Goal: Task Accomplishment & Management: Use online tool/utility

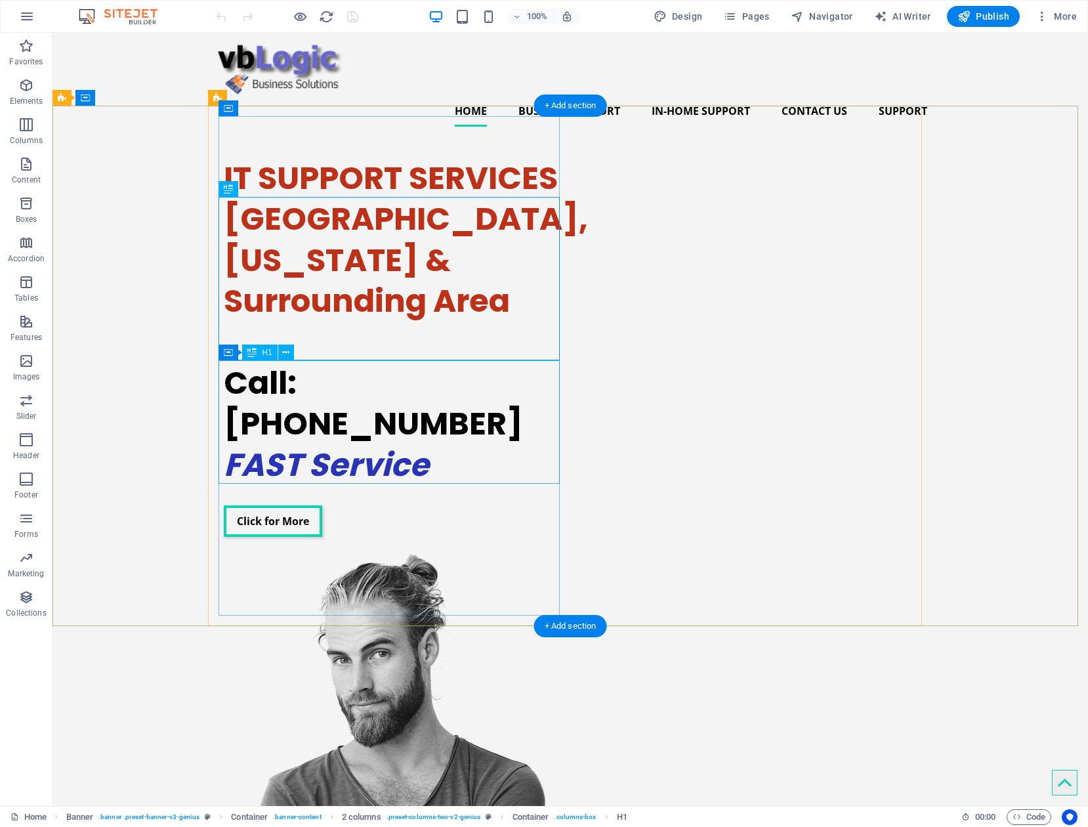
click at [390, 465] on div "Call: [PHONE_NUMBER] FAST Service" at bounding box center [394, 424] width 341 height 123
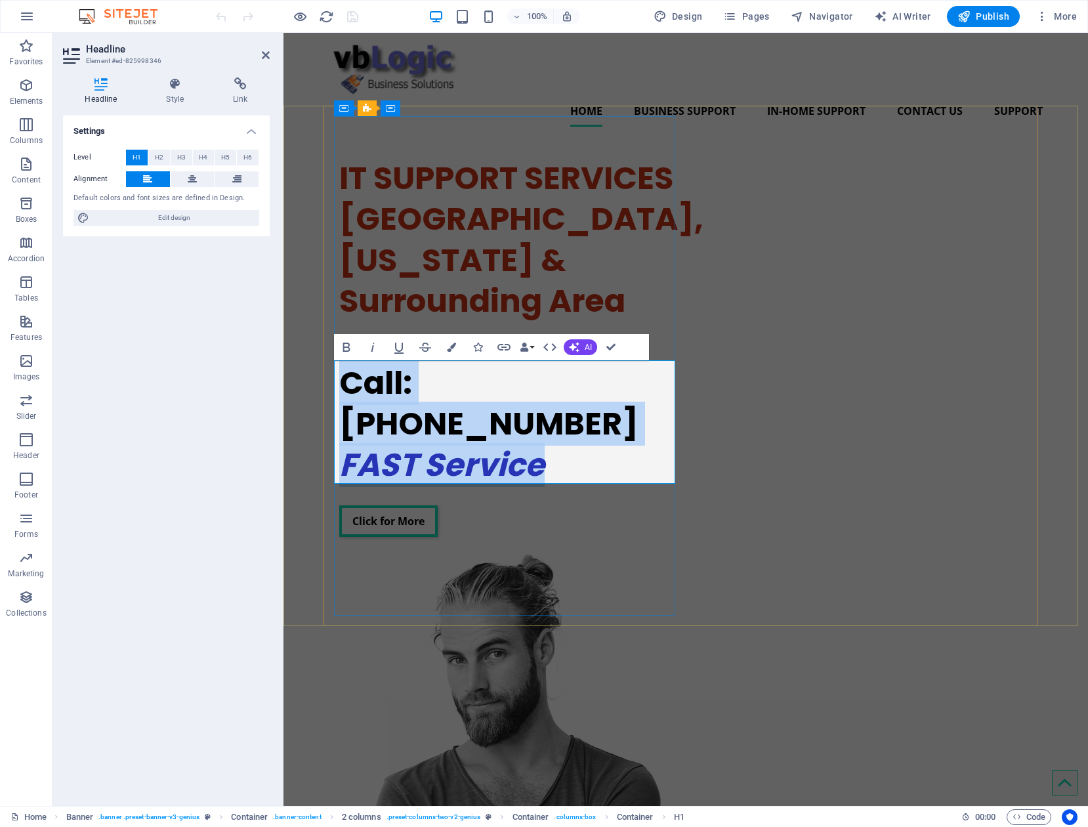
click at [511, 476] on em "FAST Service" at bounding box center [441, 465] width 205 height 44
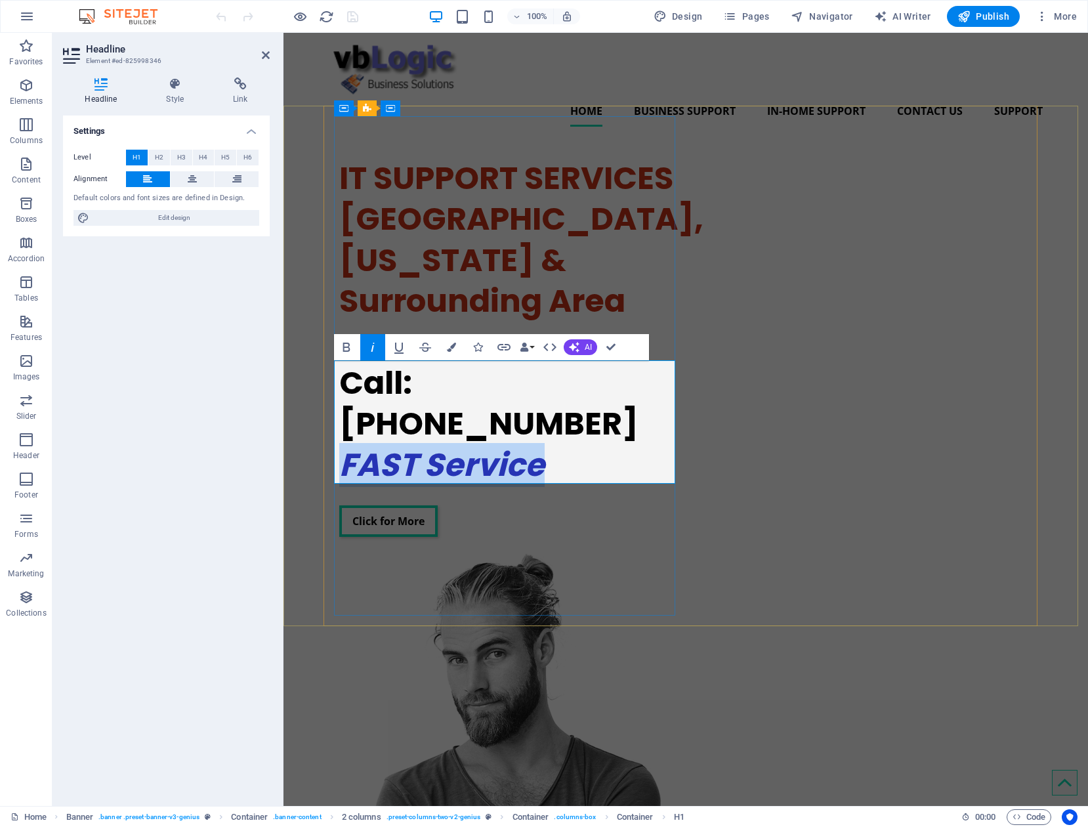
drag, startPoint x: 551, startPoint y: 463, endPoint x: 341, endPoint y: 466, distance: 209.4
click at [341, 466] on h1 "Call: [PHONE_NUMBER] FAST Service" at bounding box center [509, 424] width 341 height 123
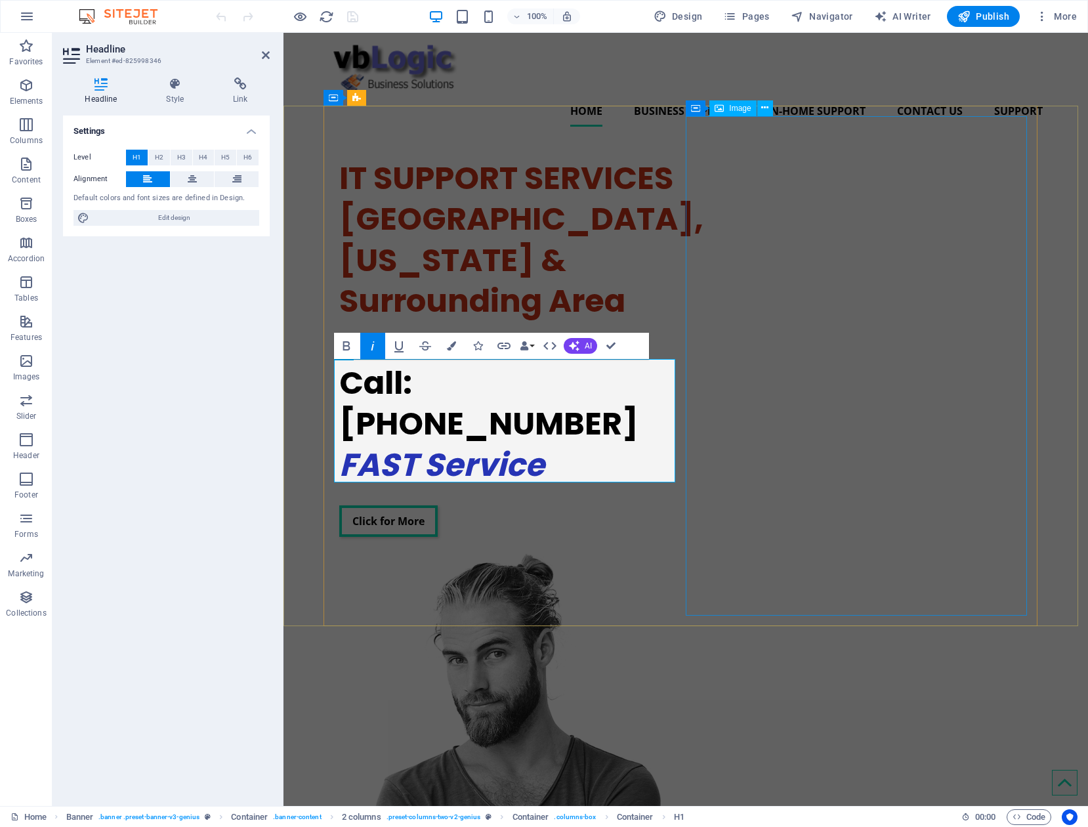
scroll to position [1, 0]
click at [681, 553] on figure at bounding box center [509, 802] width 341 height 499
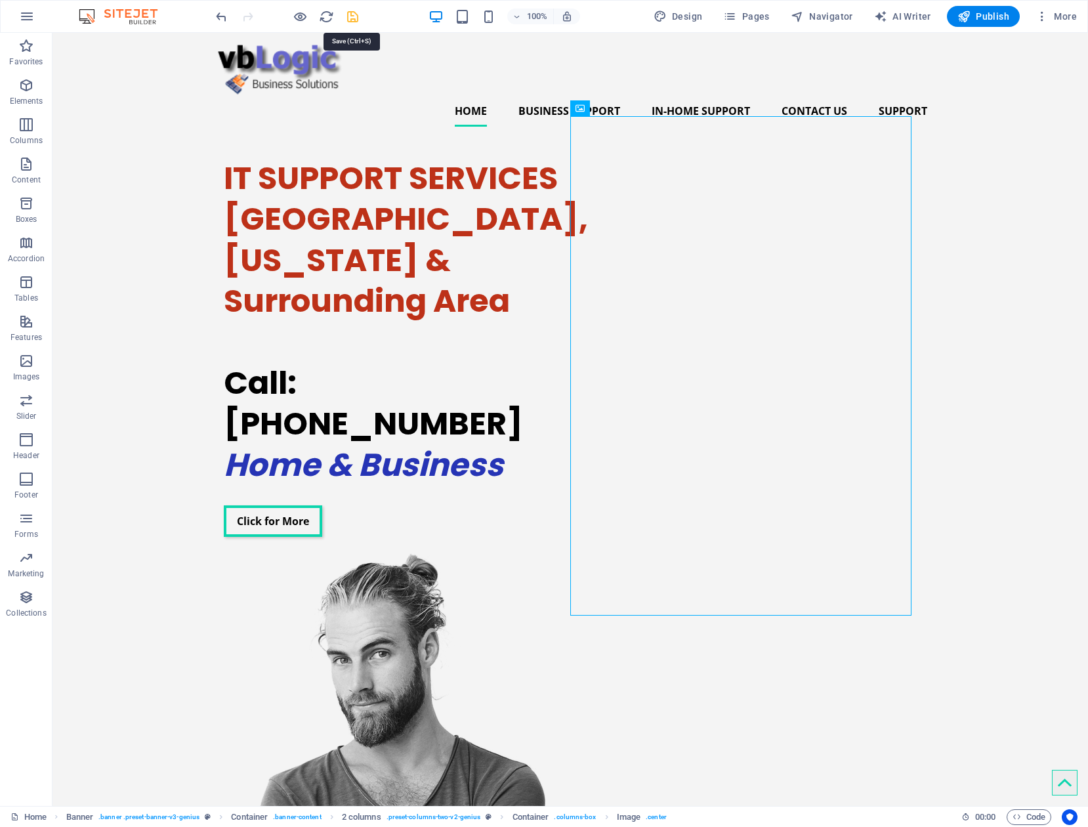
click at [346, 12] on icon "save" at bounding box center [352, 16] width 15 height 15
checkbox input "false"
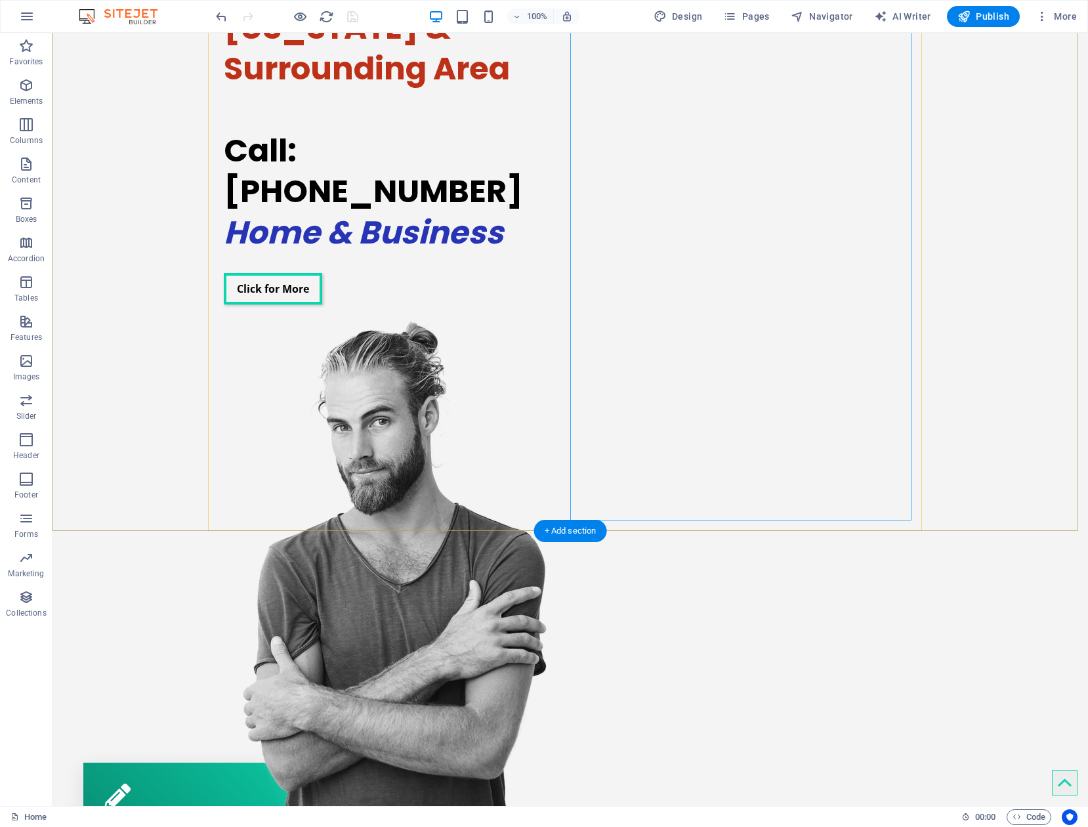
scroll to position [394, 0]
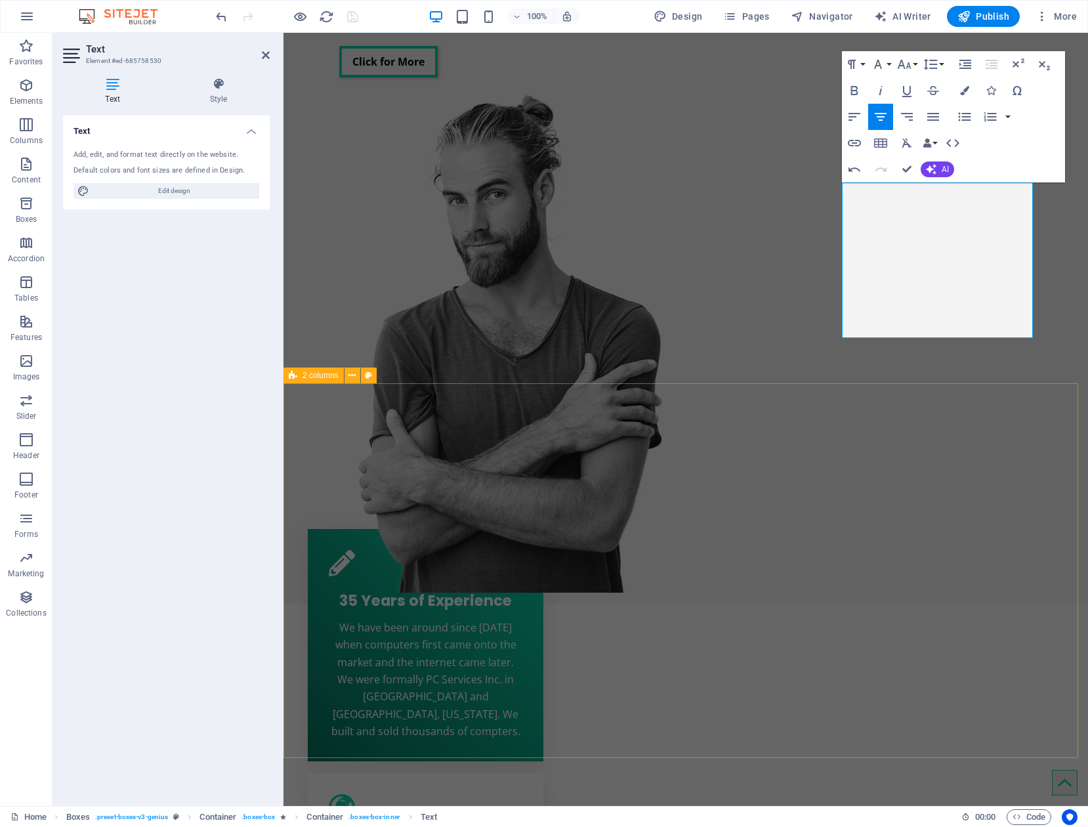
scroll to position [328, 0]
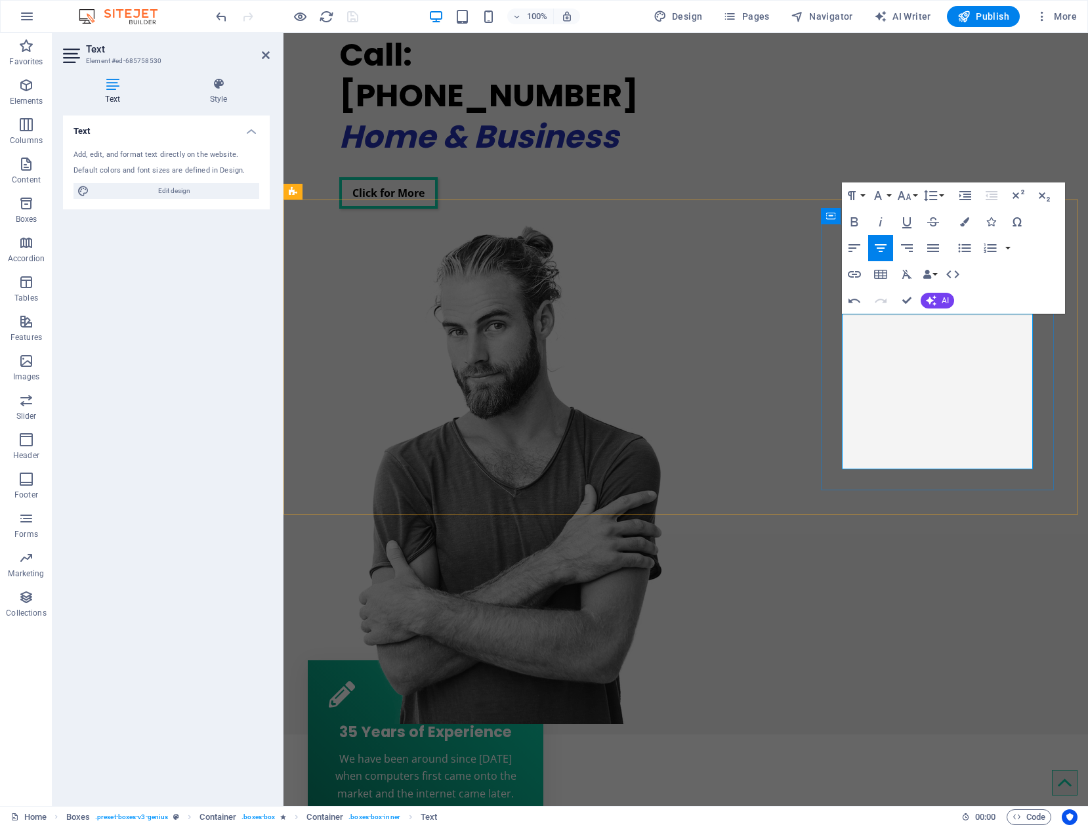
drag, startPoint x: 927, startPoint y: 428, endPoint x: 1011, endPoint y: 462, distance: 90.7
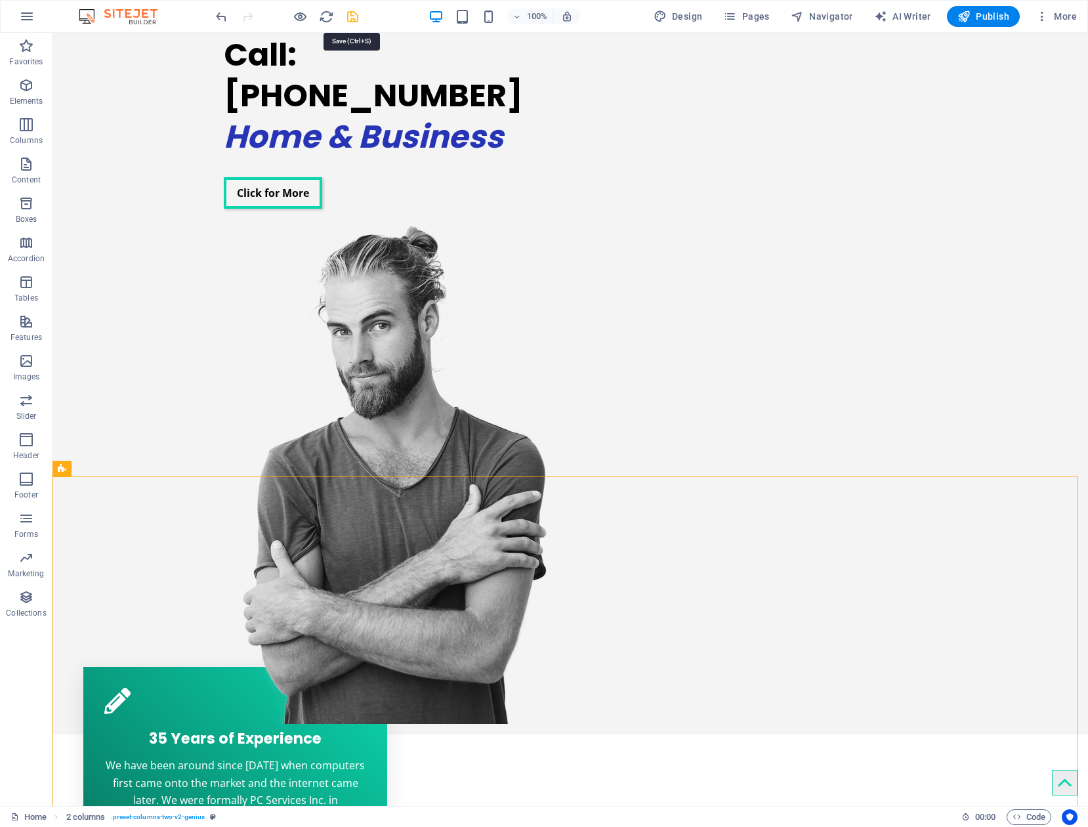
click at [351, 16] on icon "save" at bounding box center [352, 16] width 15 height 15
checkbox input "false"
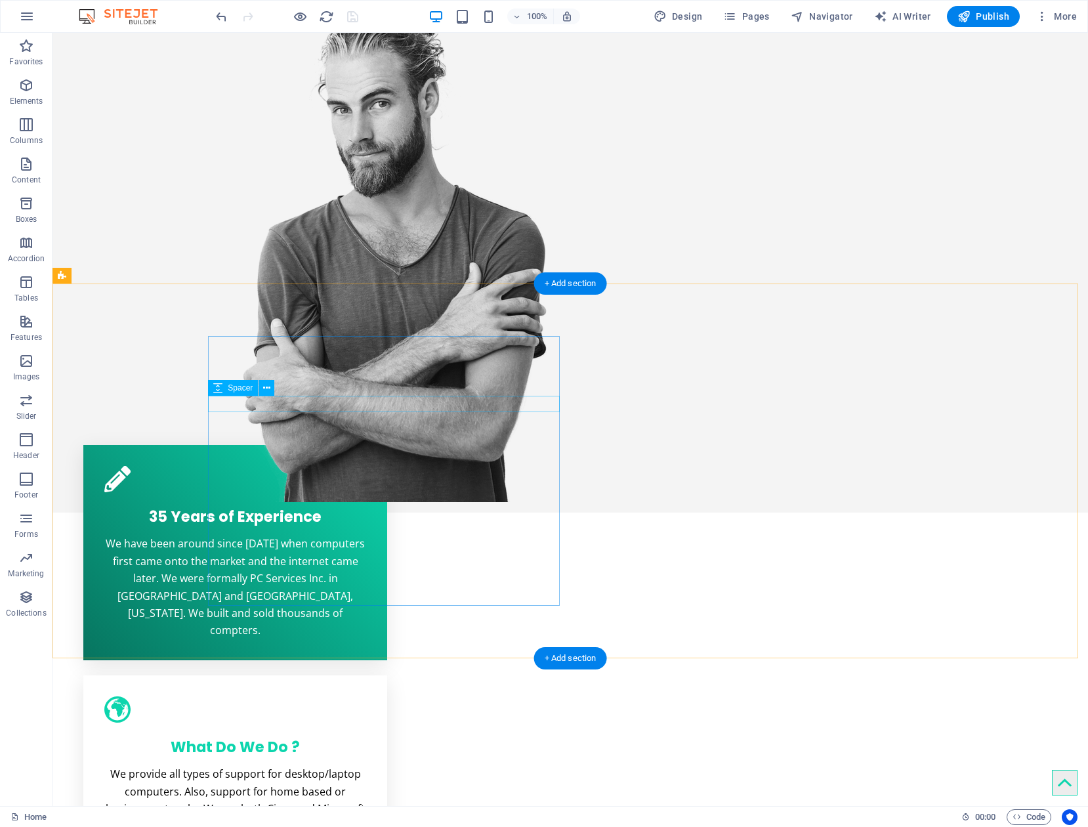
scroll to position [591, 0]
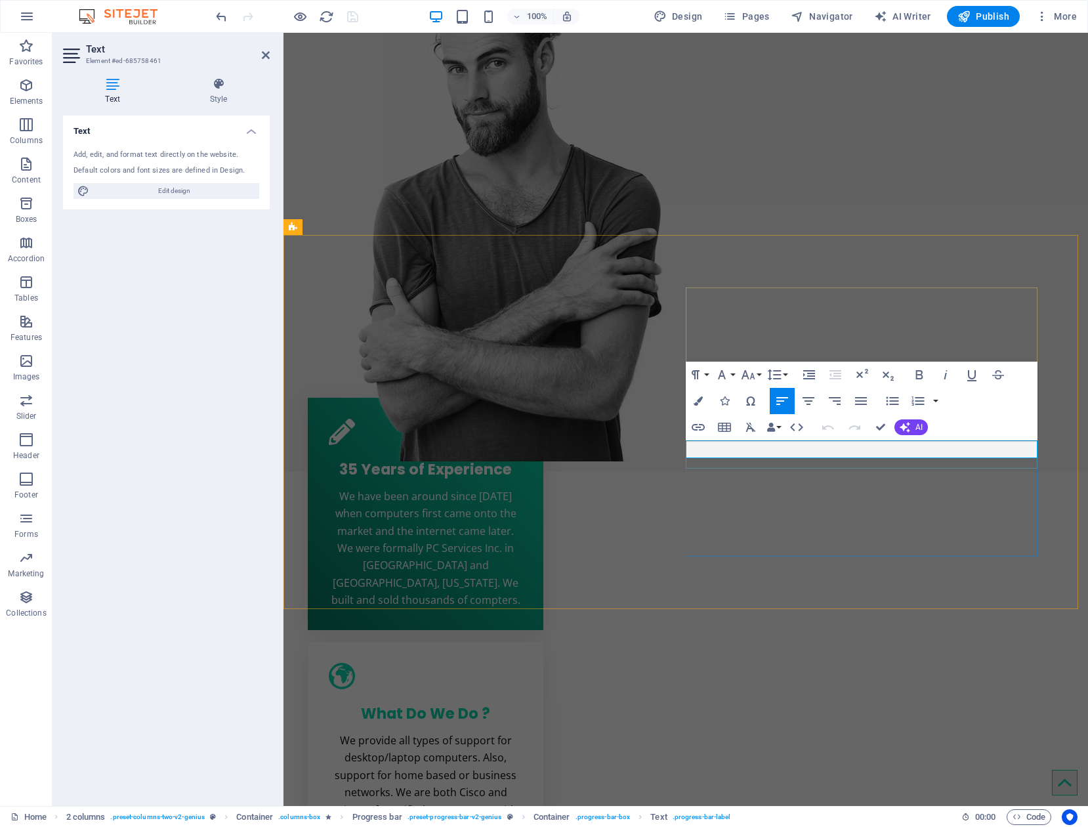
drag, startPoint x: 841, startPoint y: 450, endPoint x: 701, endPoint y: 450, distance: 140.5
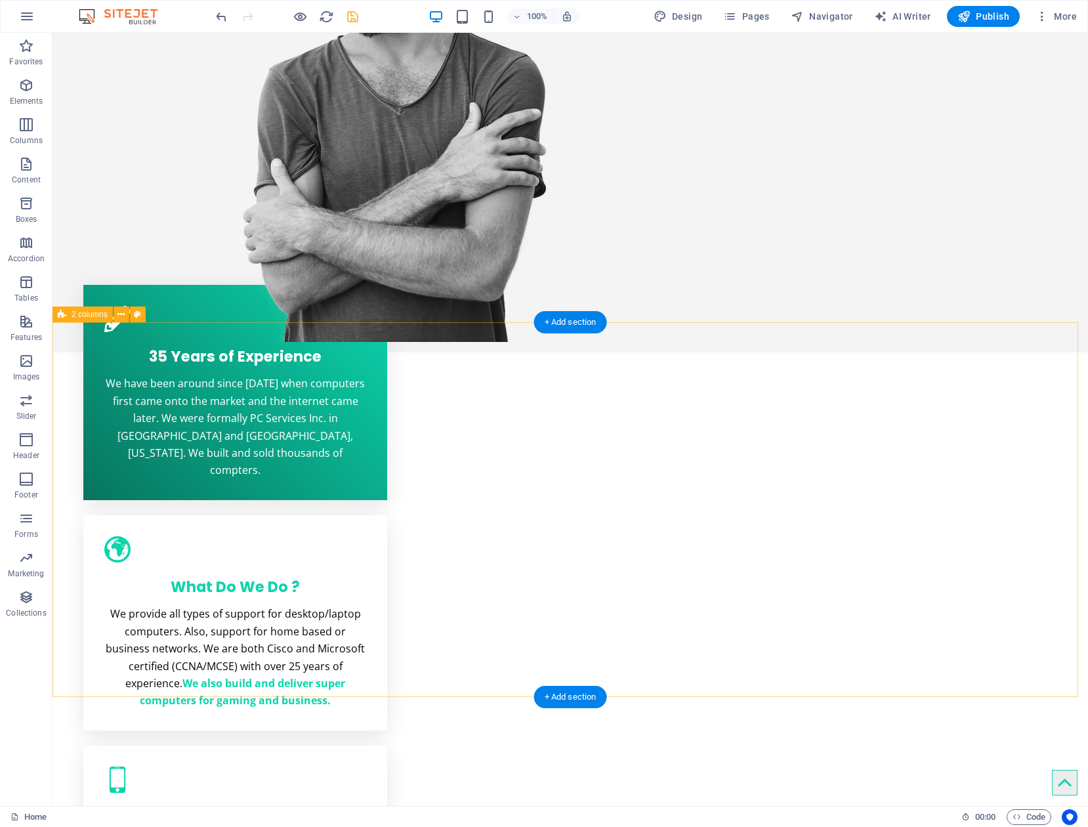
scroll to position [788, 0]
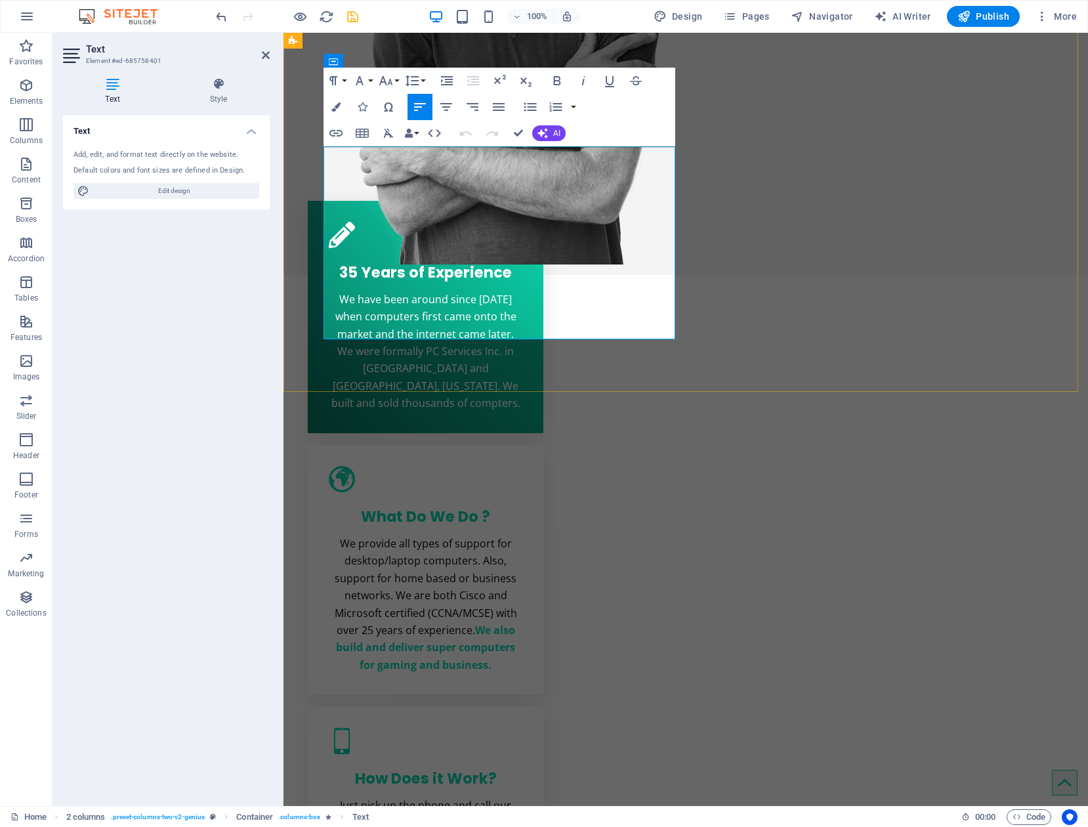
scroll to position [808, 0]
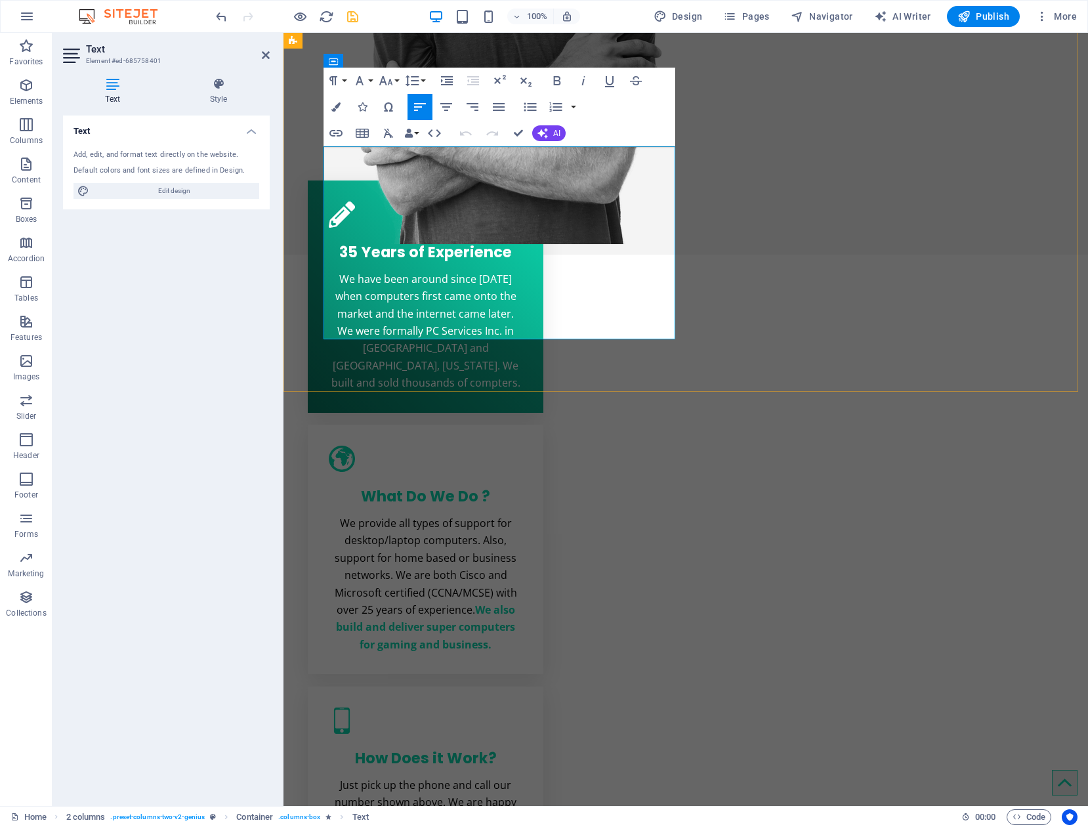
drag, startPoint x: 536, startPoint y: 243, endPoint x: 339, endPoint y: 245, distance: 196.9
drag, startPoint x: 534, startPoint y: 258, endPoint x: 336, endPoint y: 257, distance: 198.2
drag, startPoint x: 581, startPoint y: 276, endPoint x: 337, endPoint y: 278, distance: 244.2
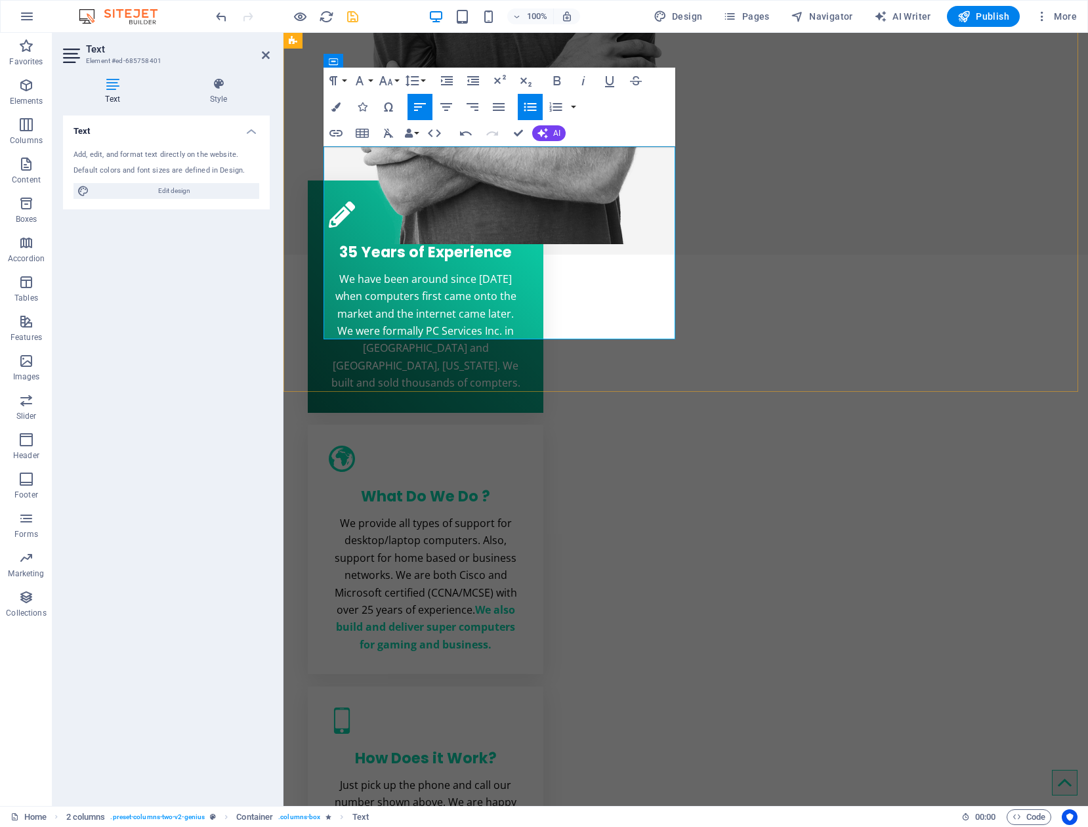
drag, startPoint x: 501, startPoint y: 295, endPoint x: 337, endPoint y: 297, distance: 164.7
drag, startPoint x: 568, startPoint y: 312, endPoint x: 339, endPoint y: 315, distance: 229.1
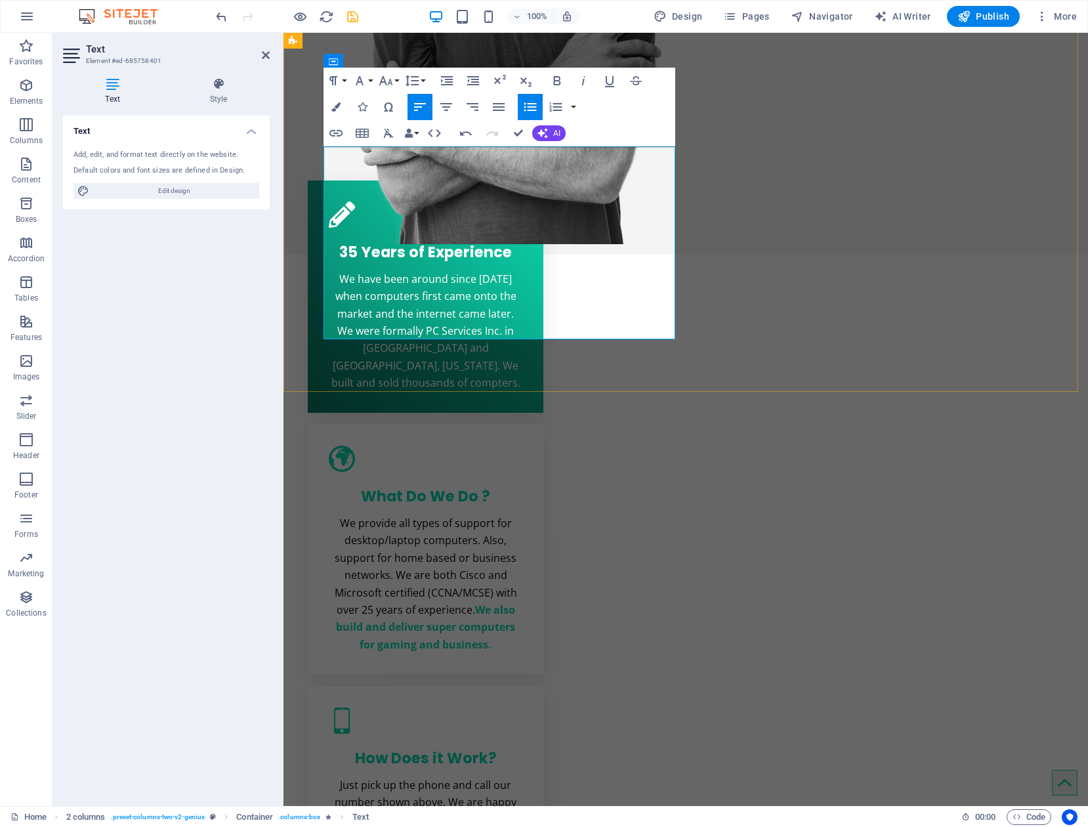
drag, startPoint x: 644, startPoint y: 331, endPoint x: 336, endPoint y: 330, distance: 308.5
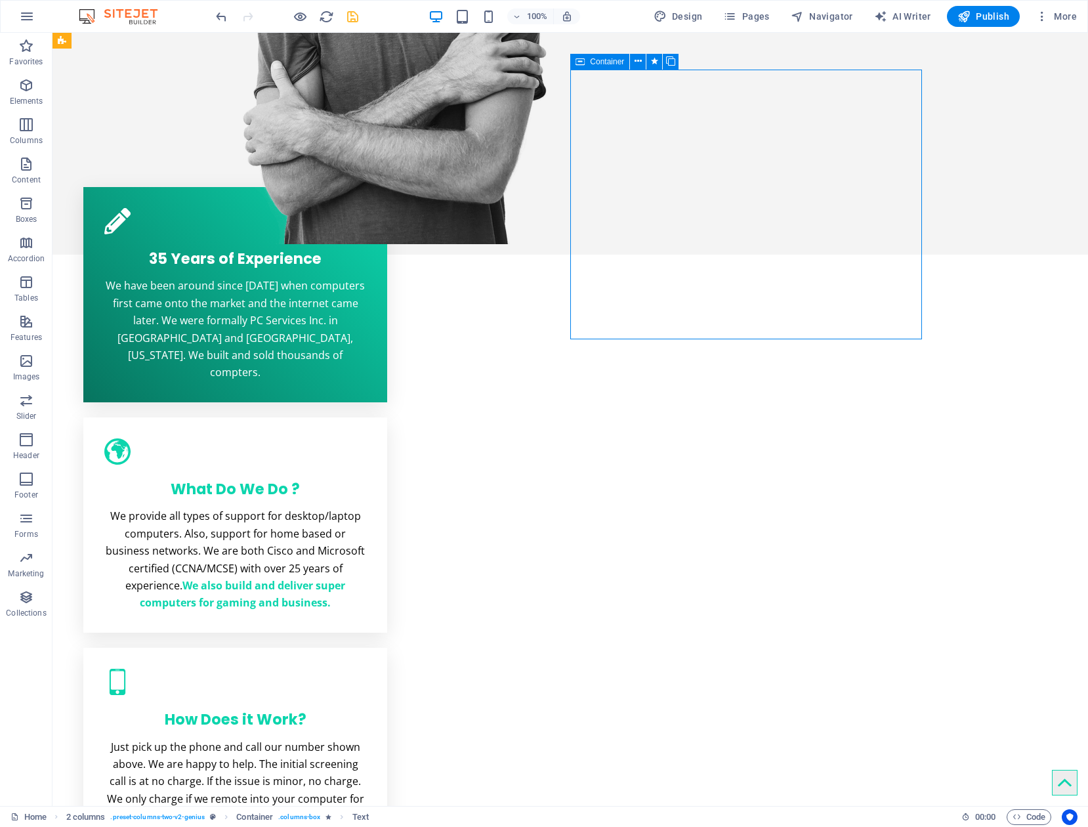
scroll to position [788, 0]
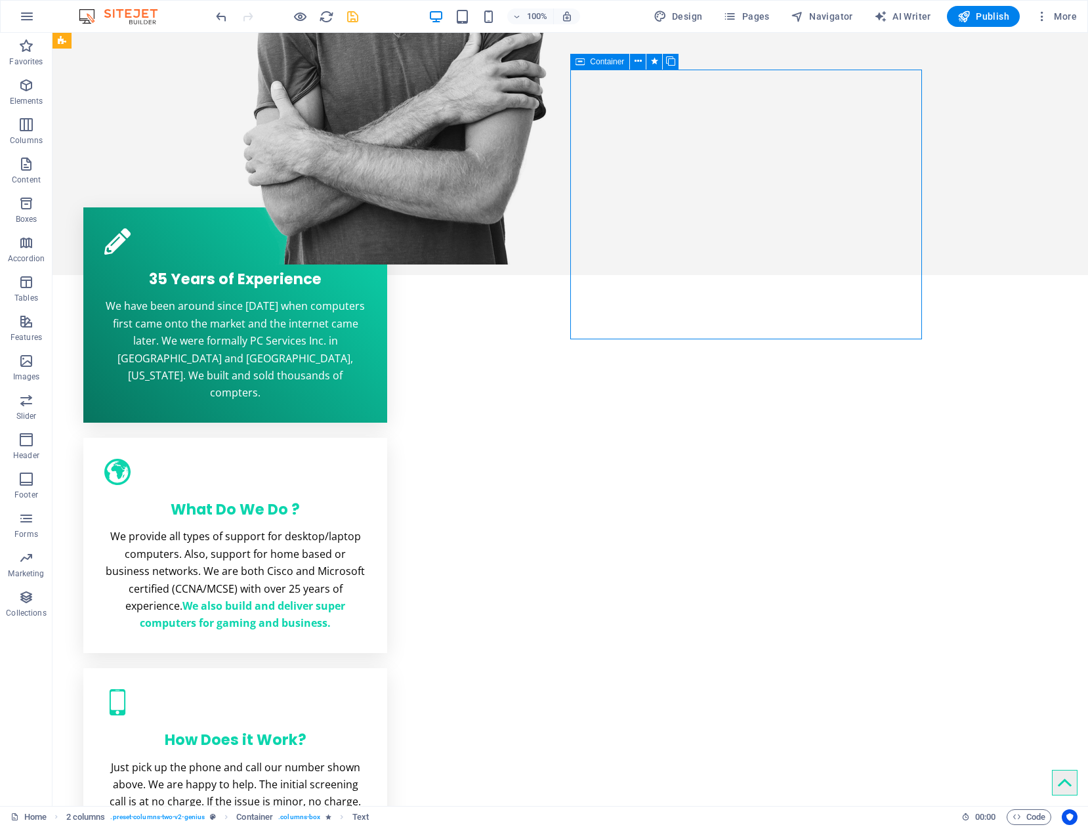
drag, startPoint x: 628, startPoint y: 309, endPoint x: 852, endPoint y: 313, distance: 223.8
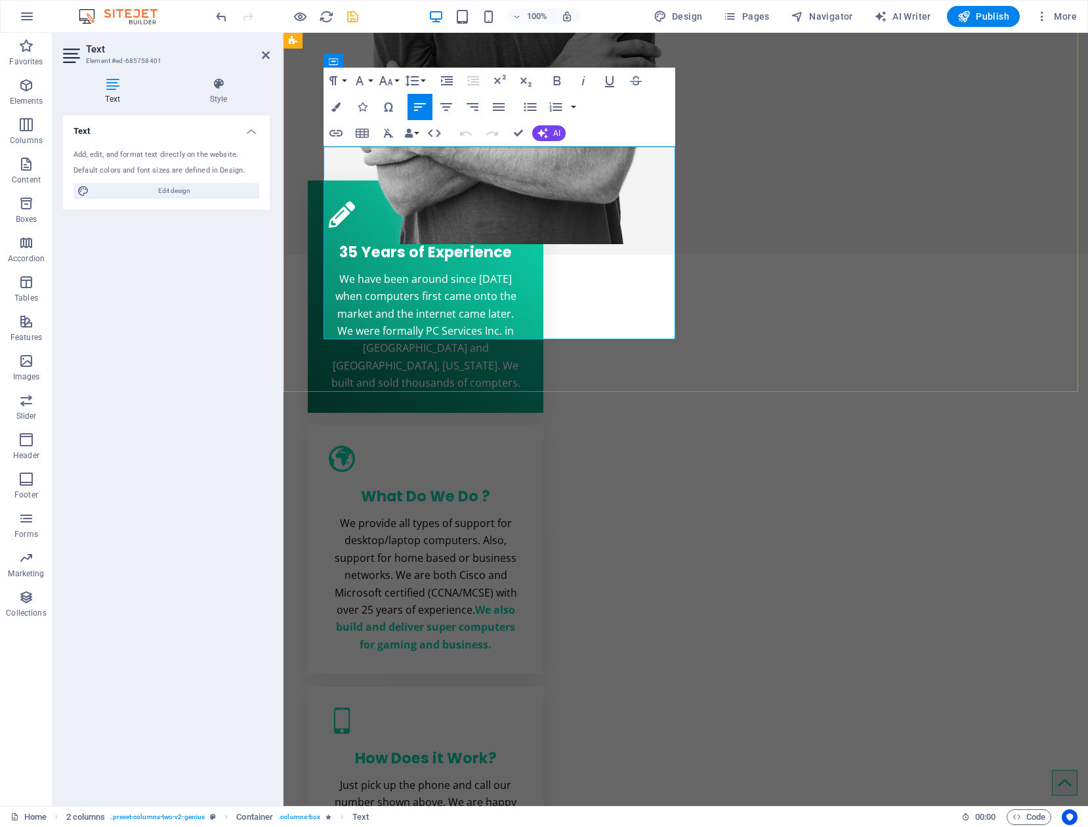
drag, startPoint x: 614, startPoint y: 191, endPoint x: 654, endPoint y: 195, distance: 39.6
drag, startPoint x: 390, startPoint y: 203, endPoint x: 326, endPoint y: 209, distance: 64.6
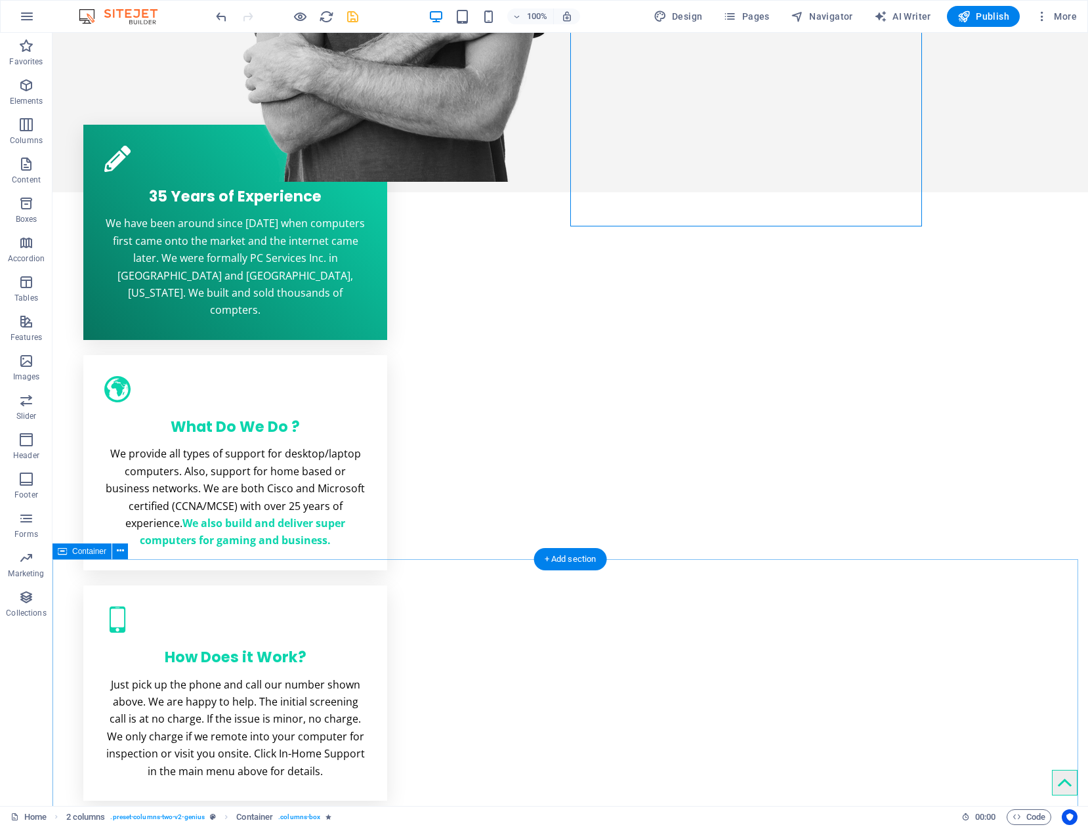
scroll to position [853, 0]
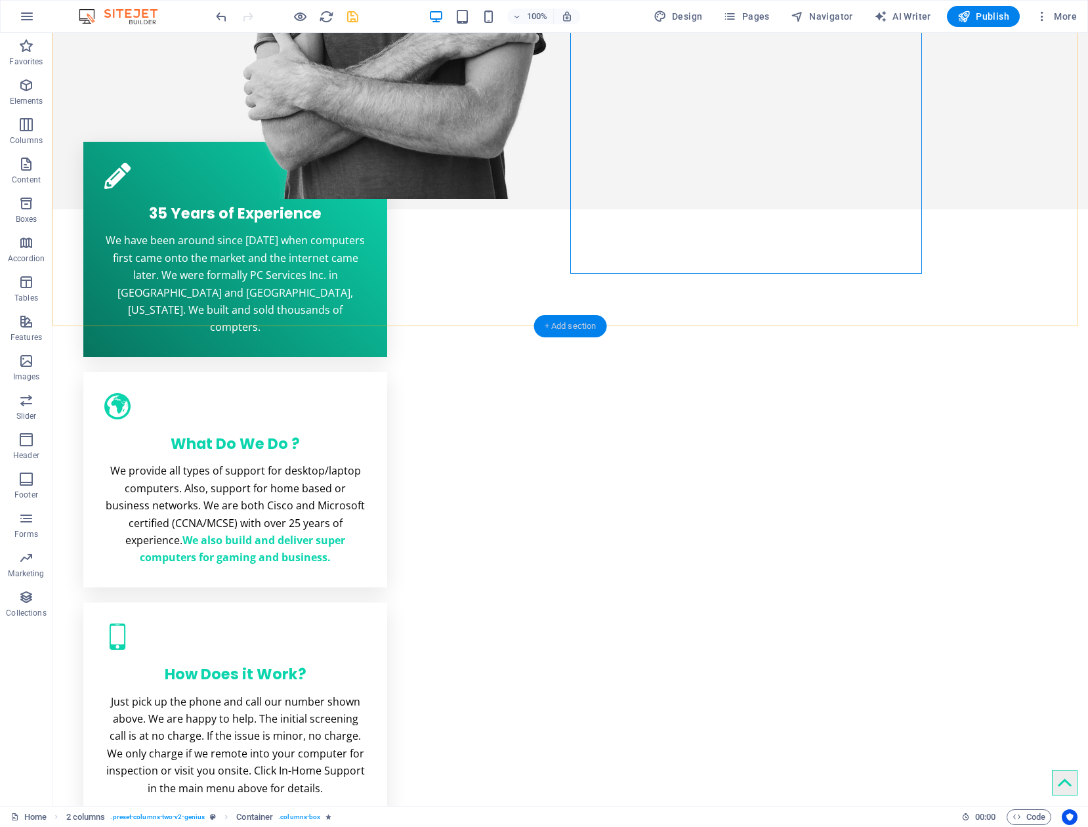
click at [578, 322] on div "+ Add section" at bounding box center [570, 326] width 73 height 22
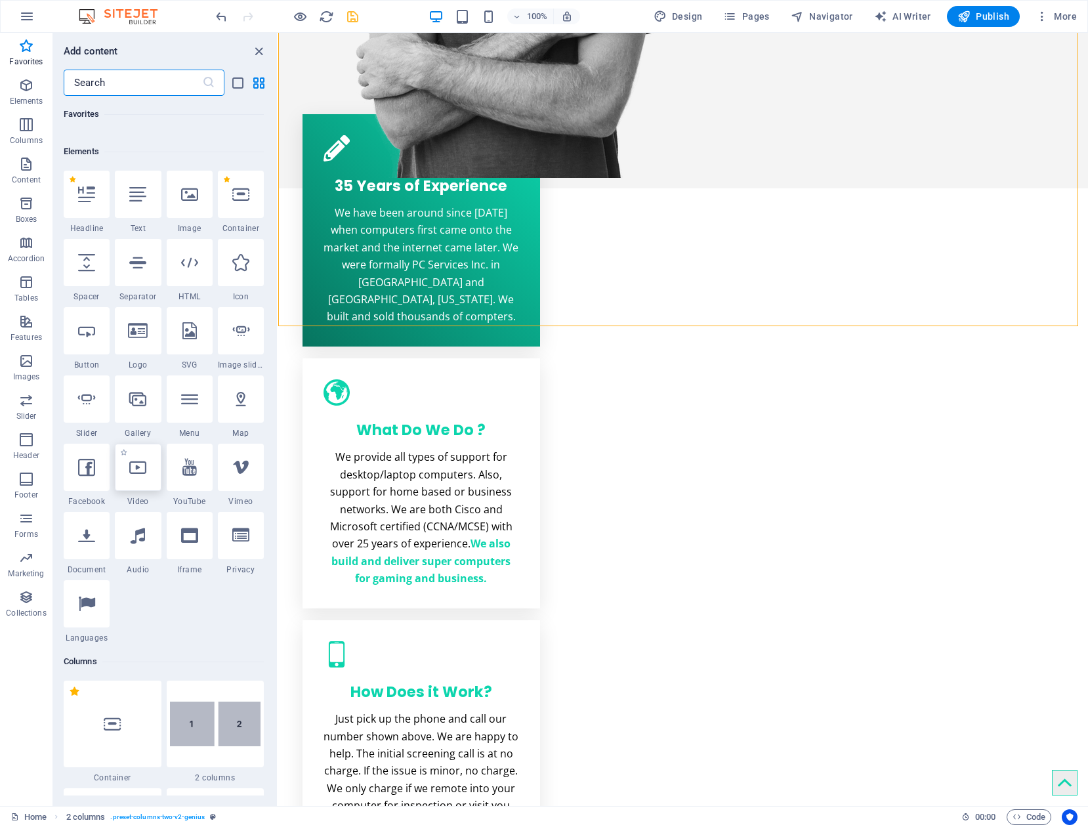
scroll to position [0, 0]
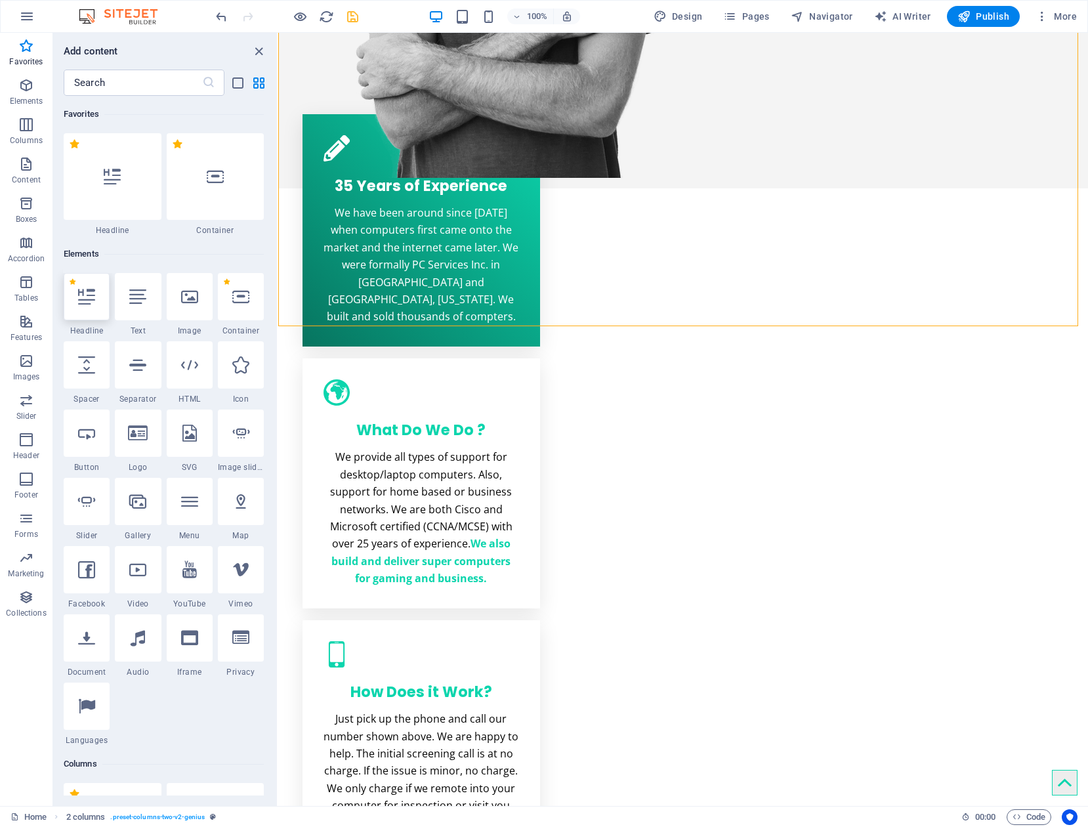
click at [81, 301] on icon at bounding box center [86, 296] width 17 height 17
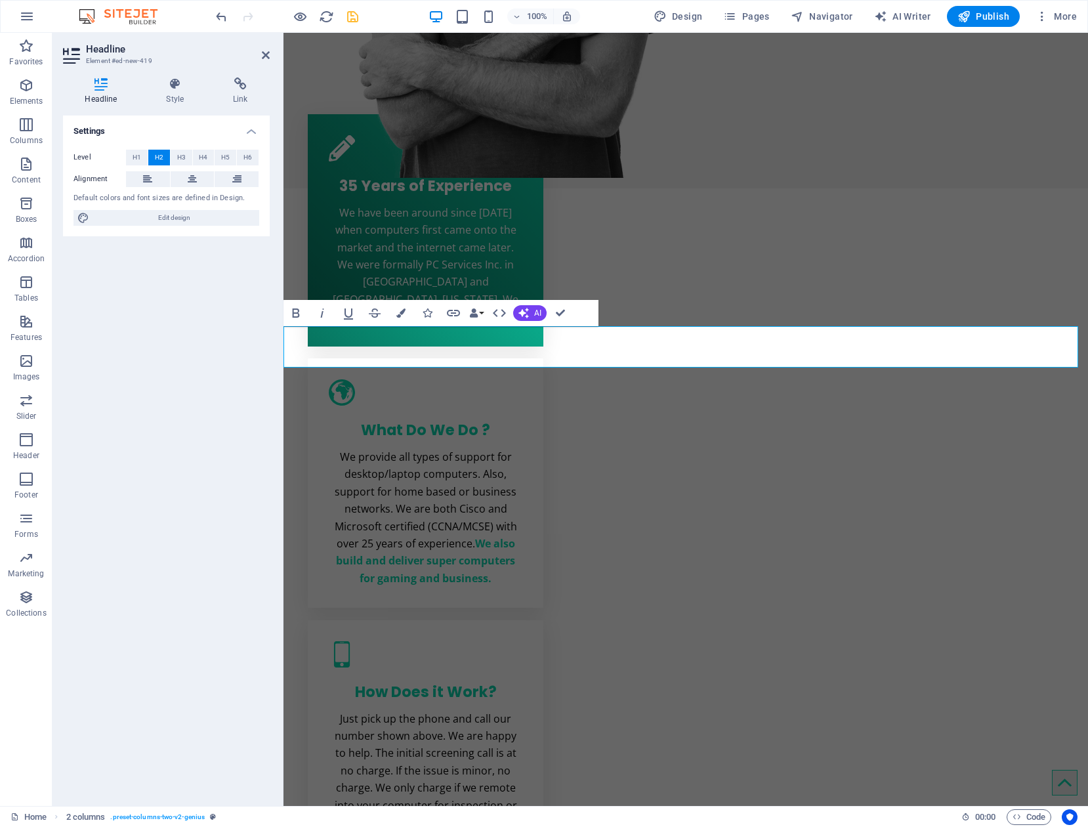
scroll to position [874, 0]
click at [195, 177] on icon at bounding box center [192, 179] width 9 height 16
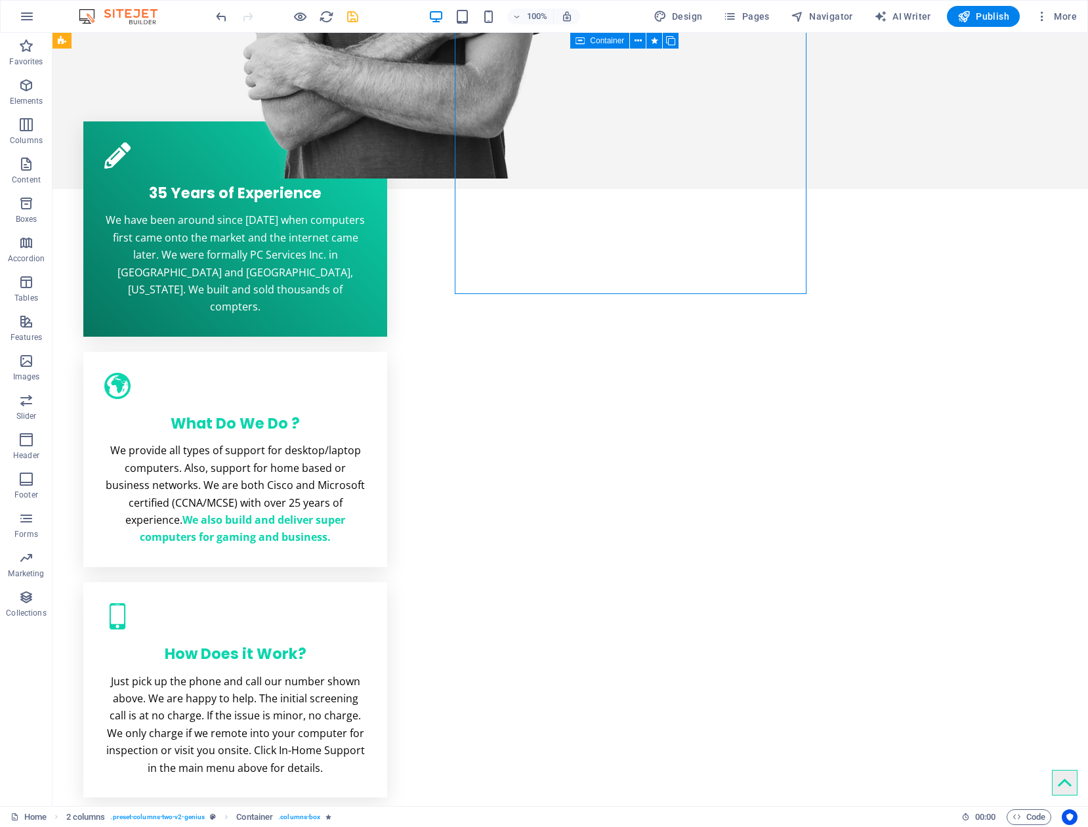
scroll to position [853, 0]
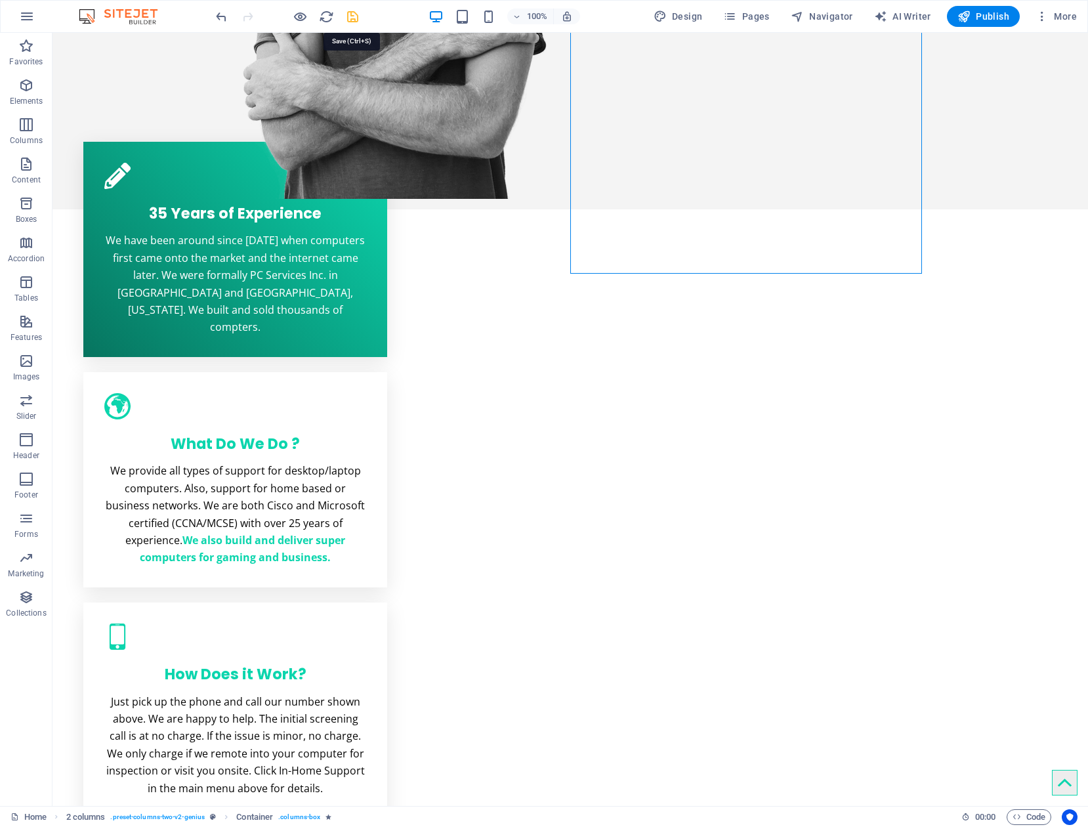
click at [352, 15] on icon "save" at bounding box center [352, 16] width 15 height 15
checkbox input "false"
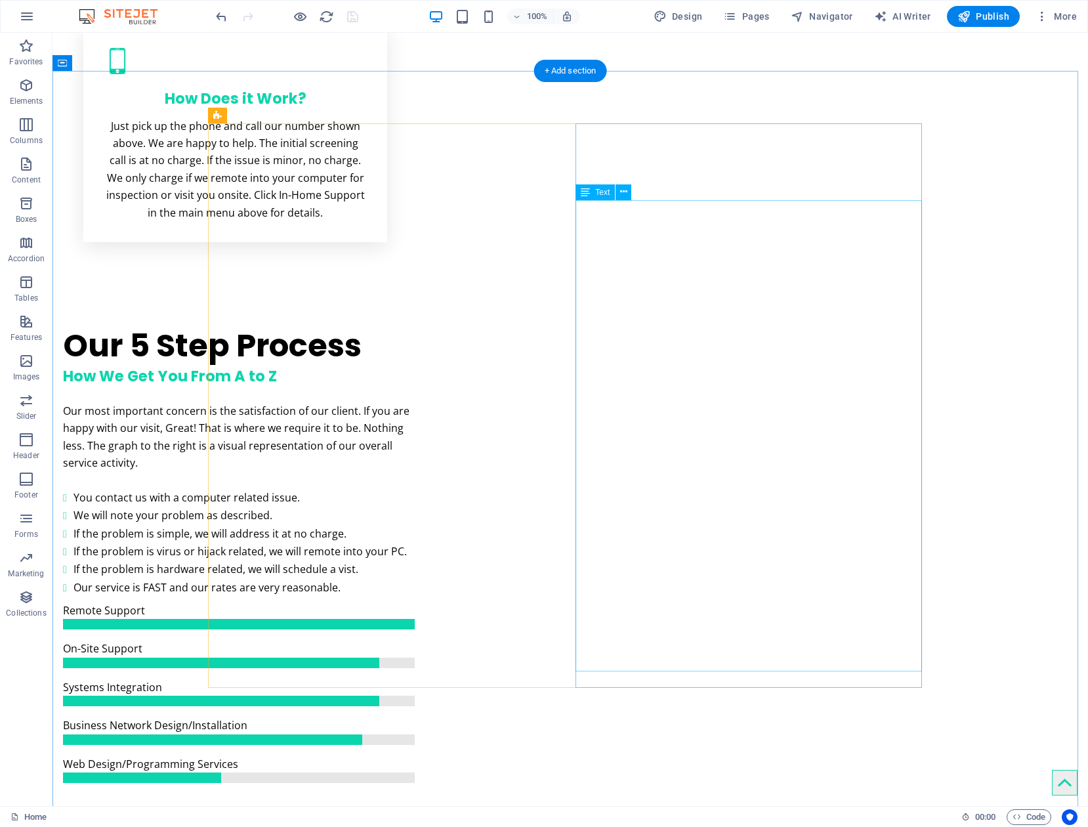
scroll to position [1509, 0]
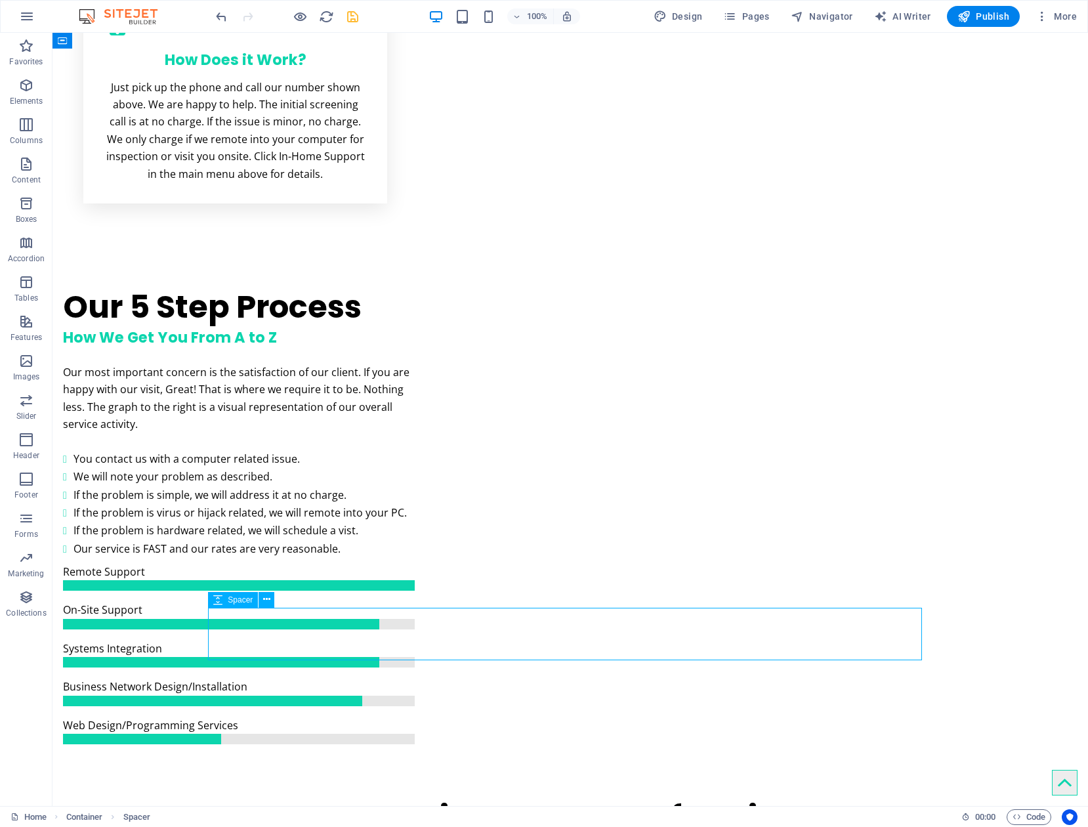
scroll to position [1509, 0]
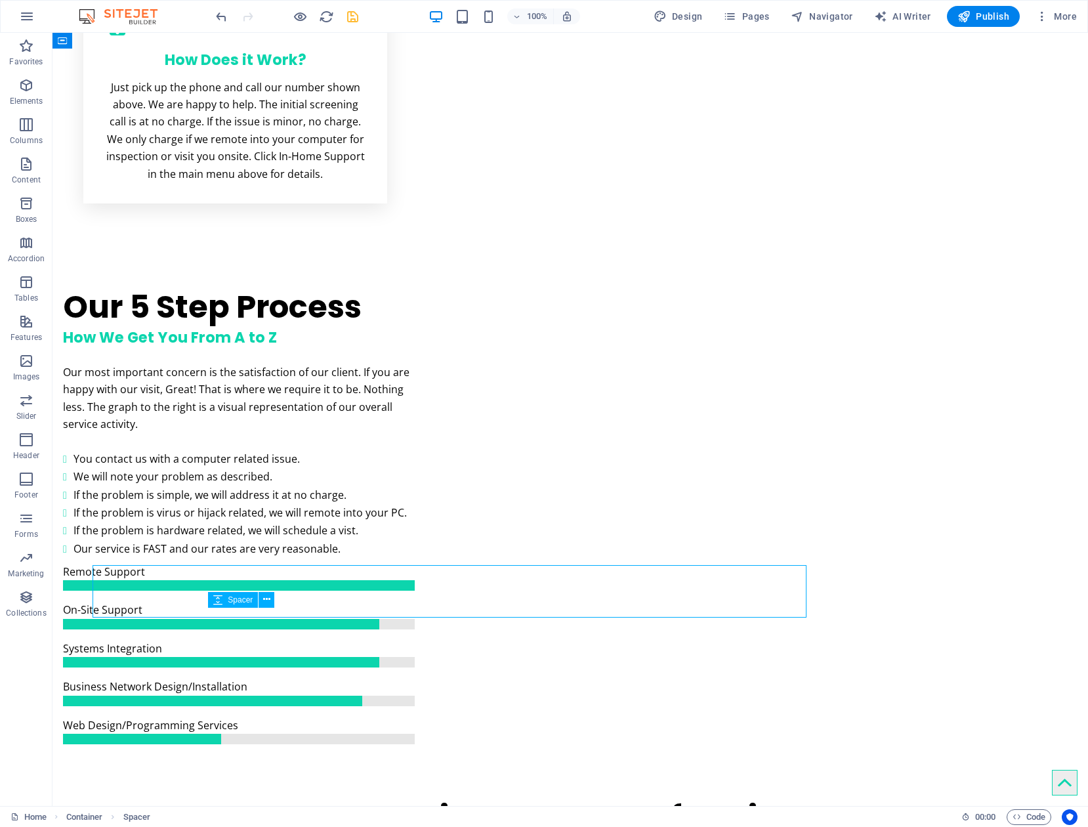
scroll to position [1509, 0]
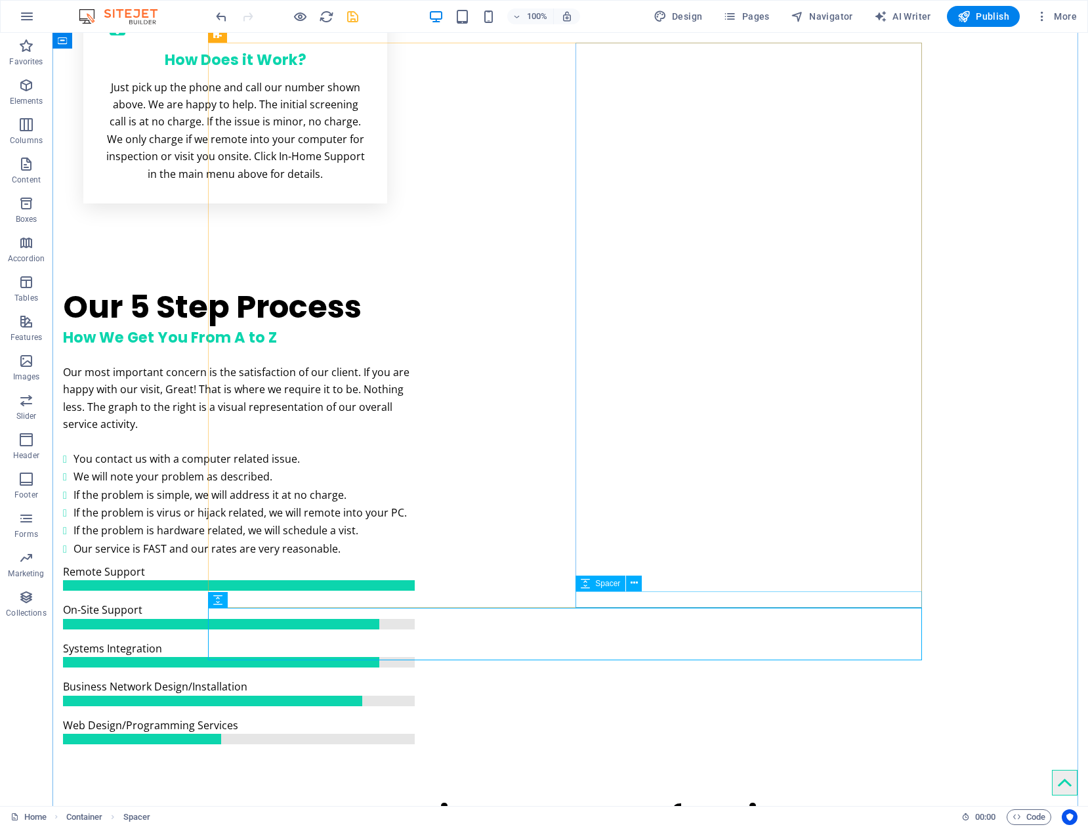
scroll to position [1509, 0]
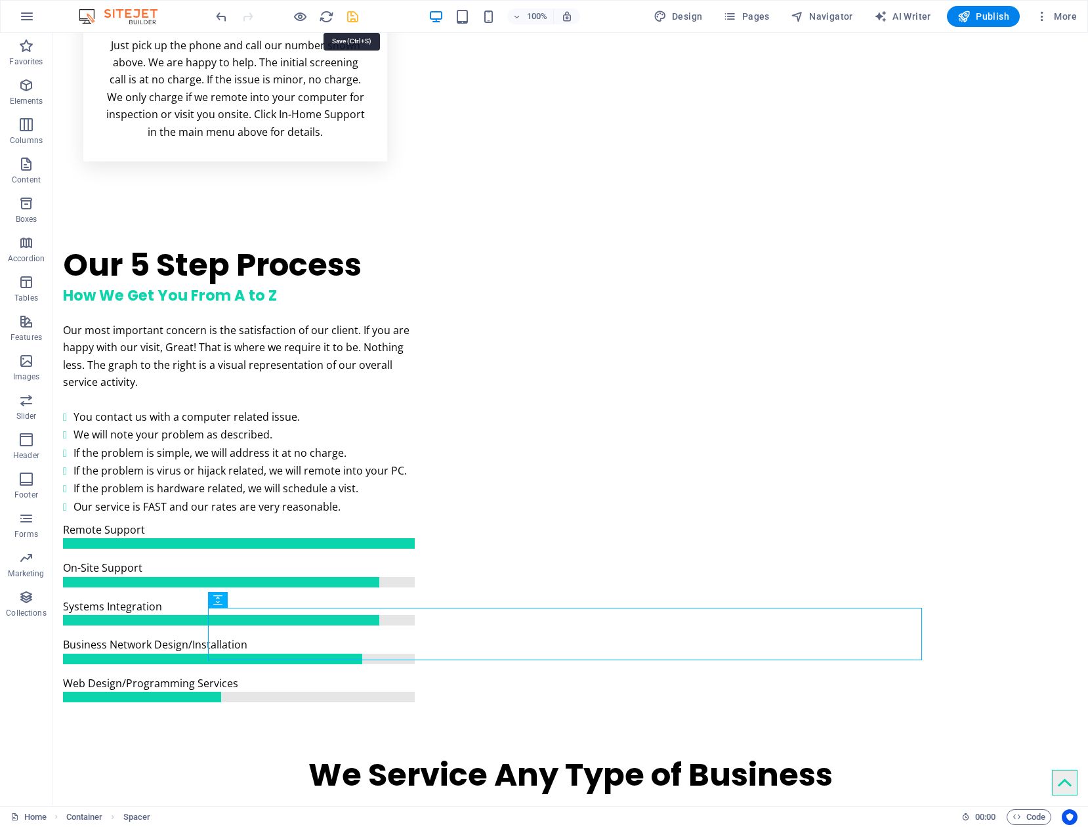
click at [353, 14] on icon "save" at bounding box center [352, 16] width 15 height 15
checkbox input "false"
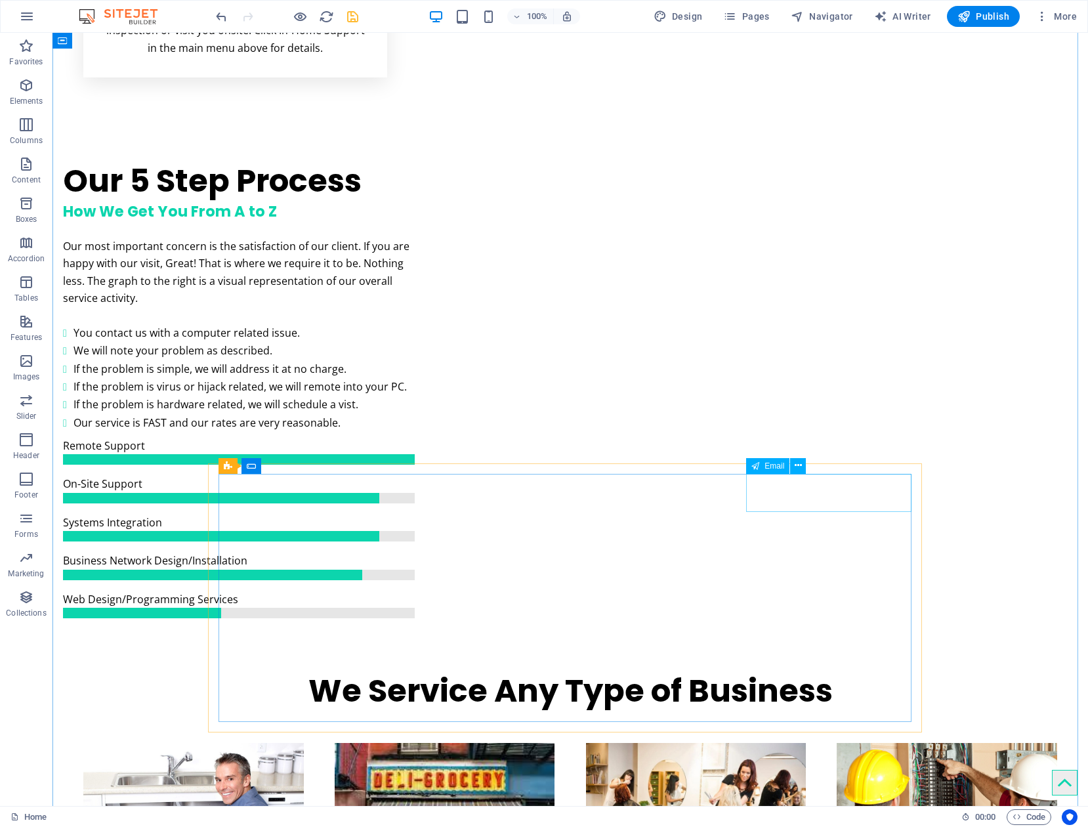
scroll to position [1575, 0]
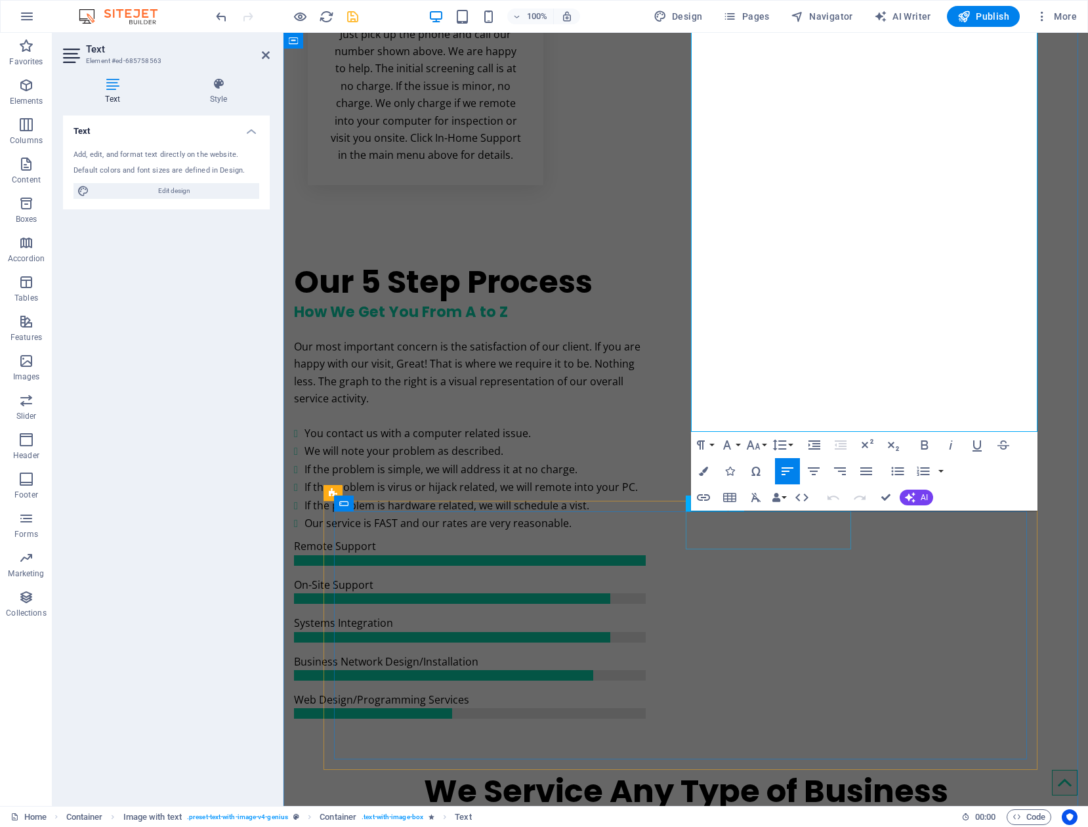
scroll to position [1626, 0]
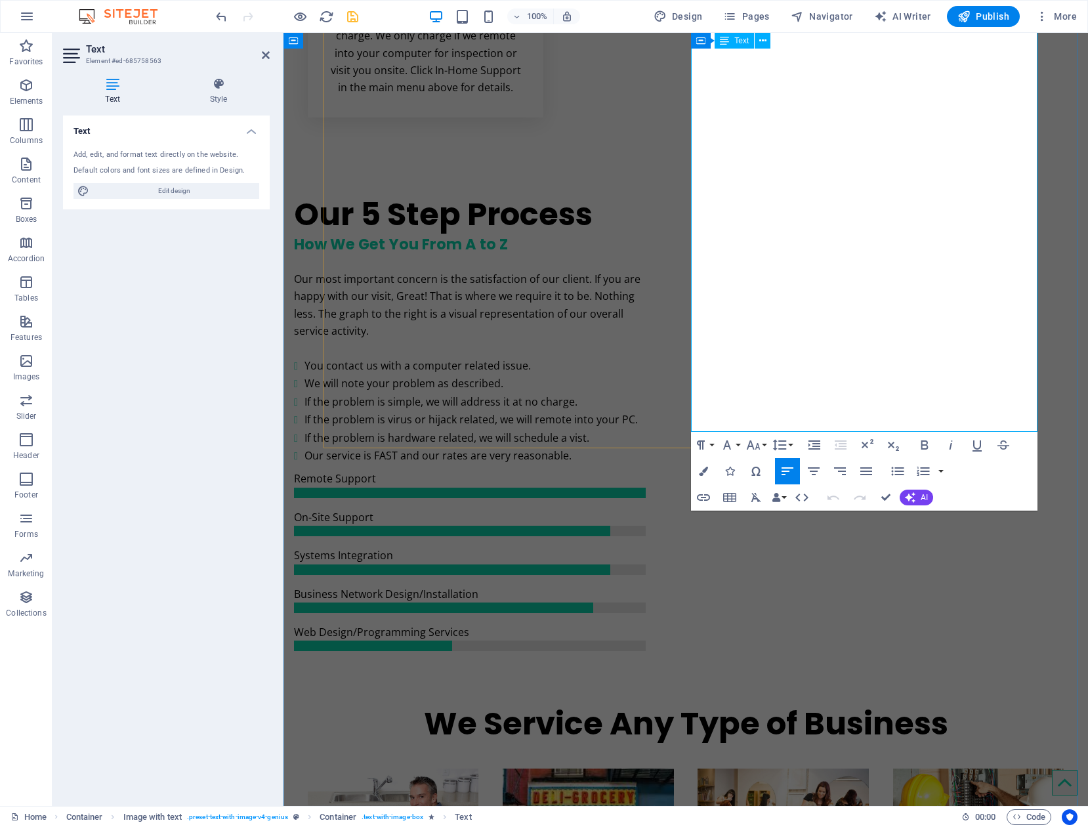
drag, startPoint x: 876, startPoint y: 389, endPoint x: 914, endPoint y: 388, distance: 37.4
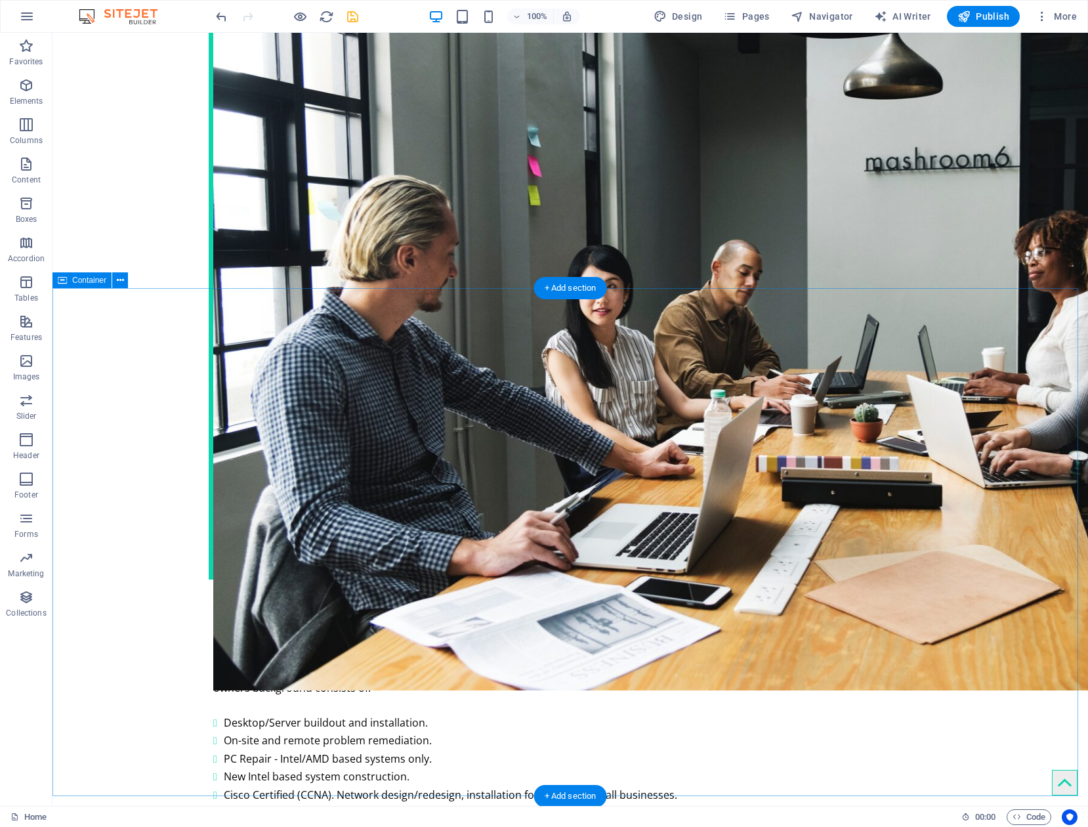
scroll to position [2611, 0]
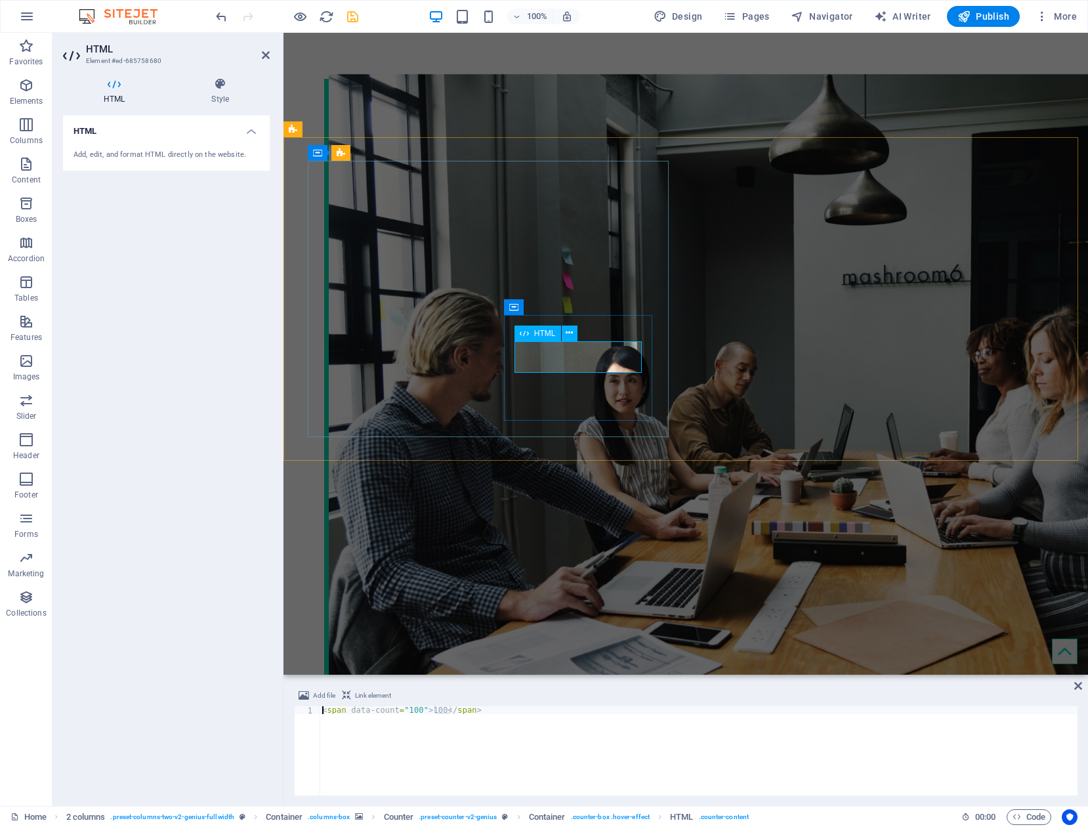
click at [427, 712] on div "< span data-count = "100" > 100 </ span >" at bounding box center [699, 758] width 758 height 105
click at [701, 738] on div "< span data-count = "100" > 100% </ span >" at bounding box center [699, 758] width 758 height 105
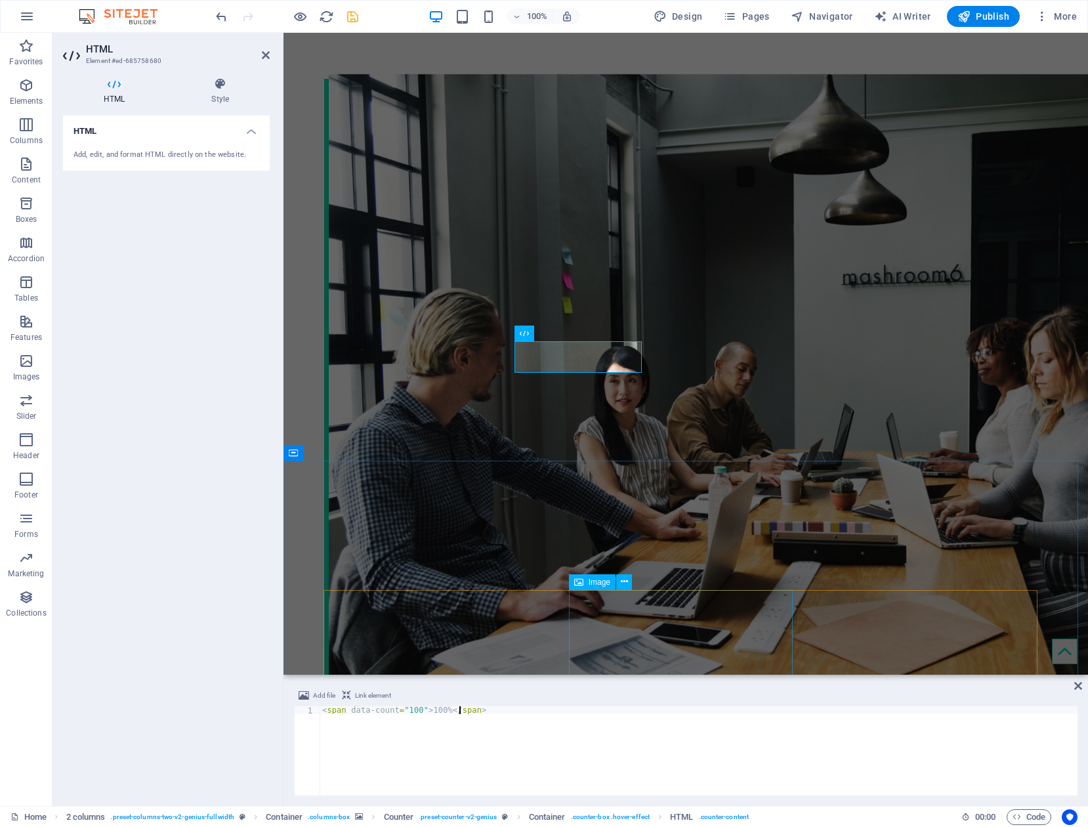
type textarea "<span data-count="100">100%</span>"
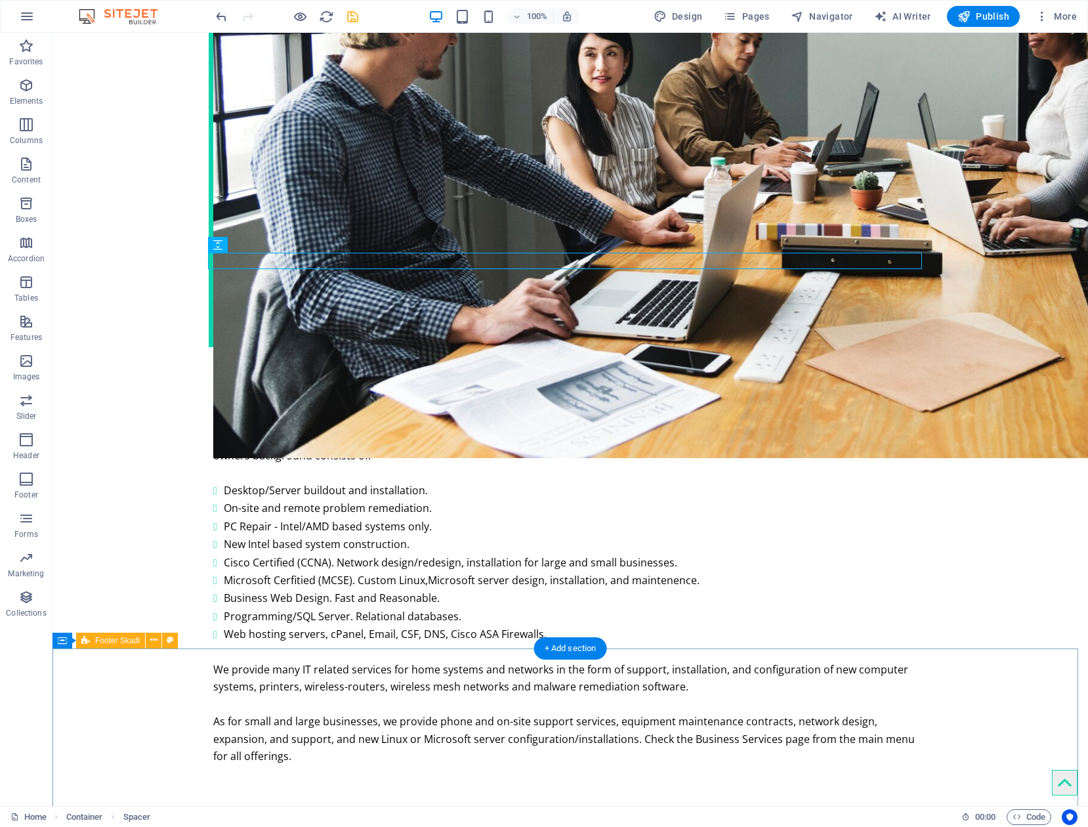
scroll to position [3086, 0]
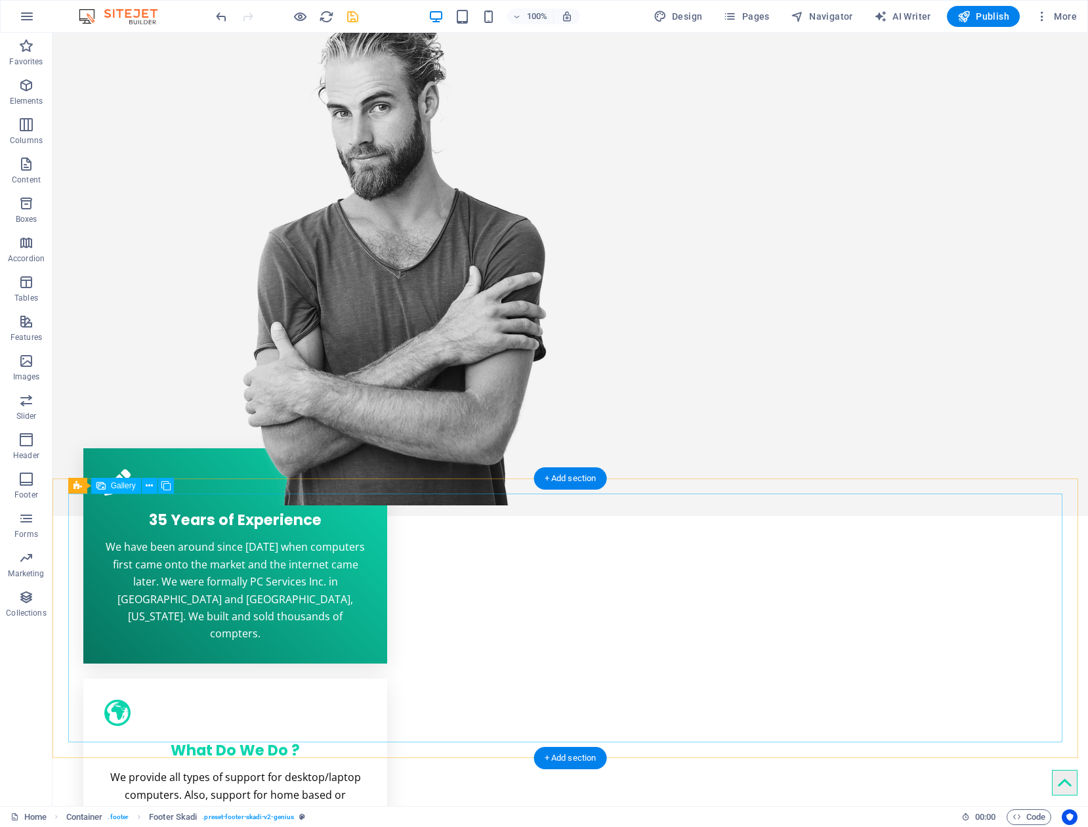
scroll to position [0, 0]
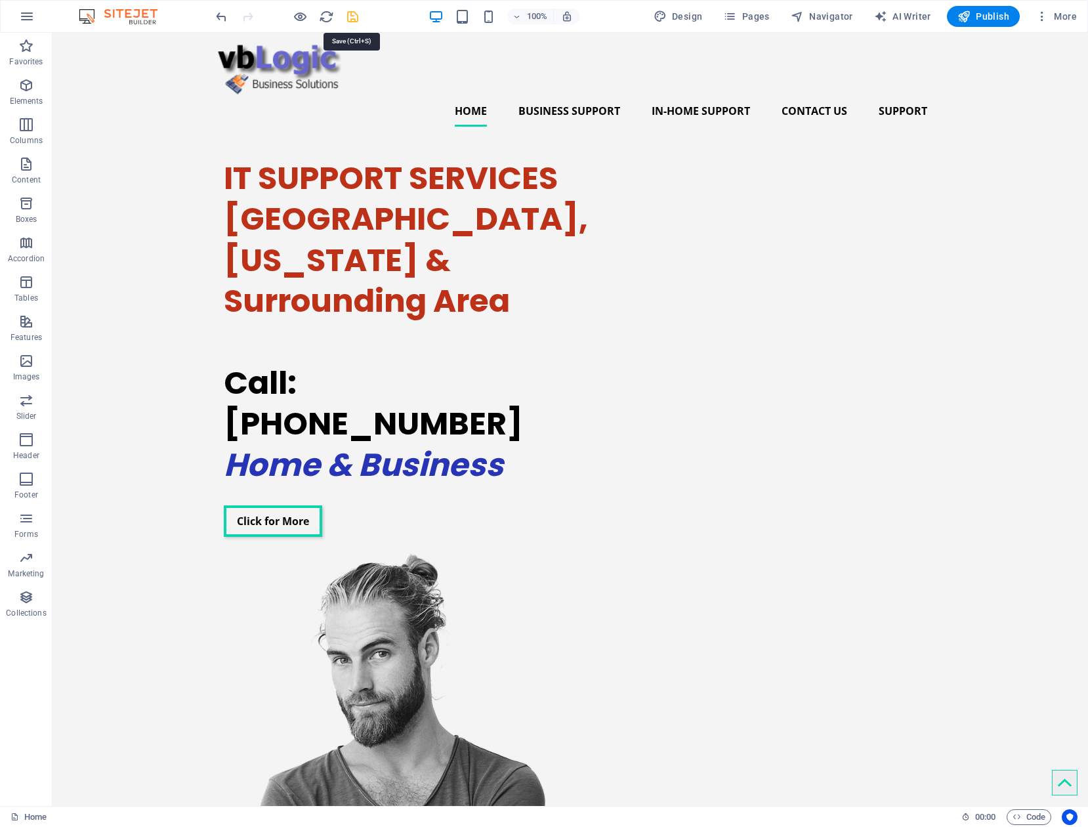
click at [354, 18] on icon "save" at bounding box center [352, 16] width 15 height 15
checkbox input "false"
click at [760, 17] on span "Pages" at bounding box center [746, 16] width 46 height 13
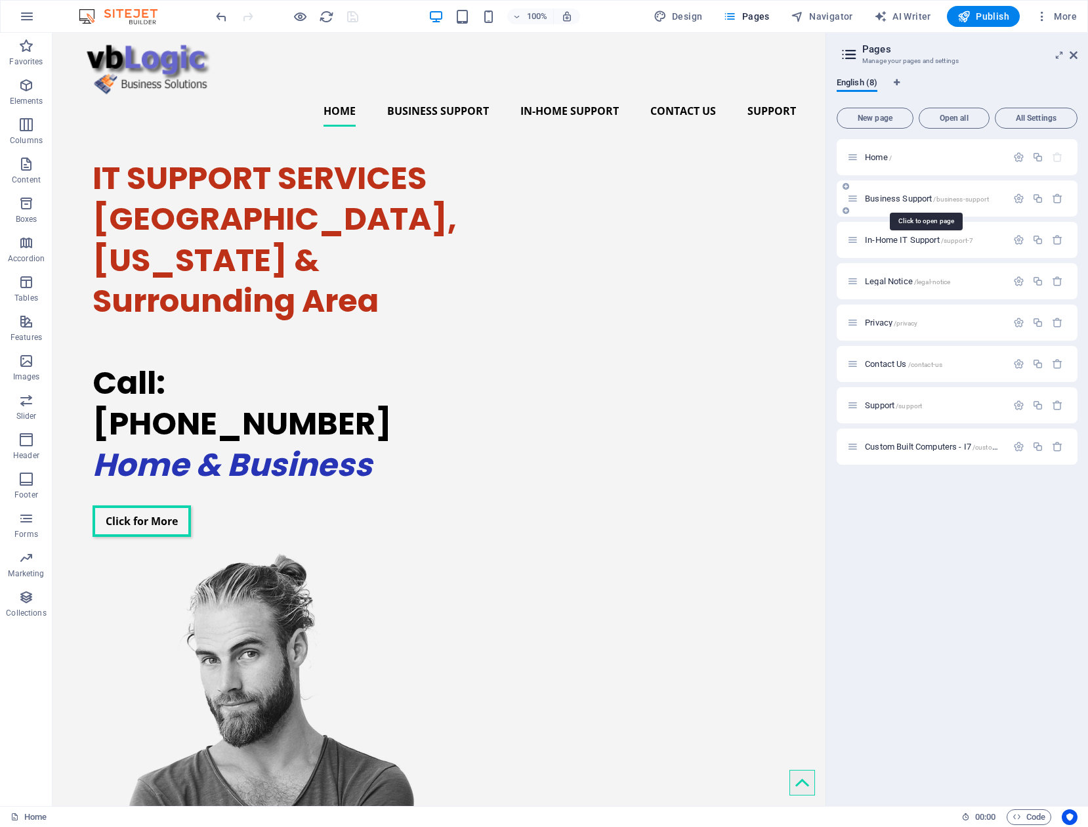
click at [906, 198] on span "Business Support /business-support" at bounding box center [927, 199] width 124 height 10
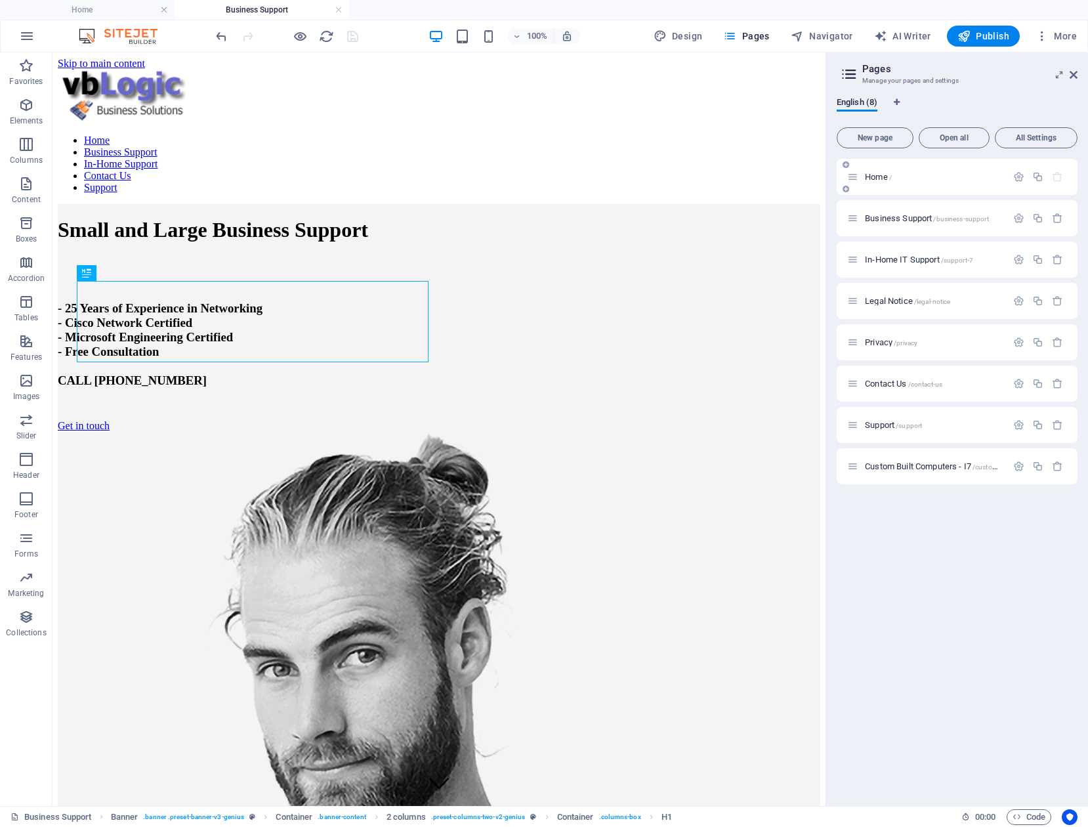
click at [880, 174] on span "Home /" at bounding box center [878, 177] width 27 height 10
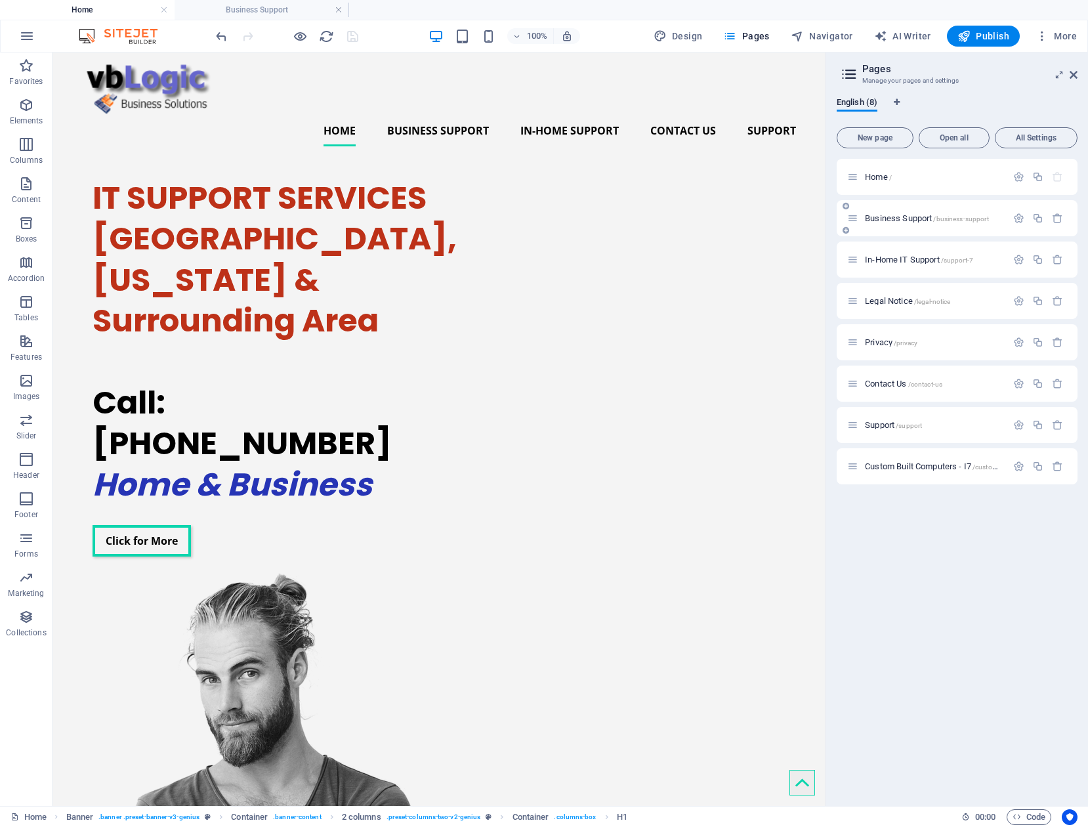
click at [894, 216] on span "Business Support /business-support" at bounding box center [927, 218] width 124 height 10
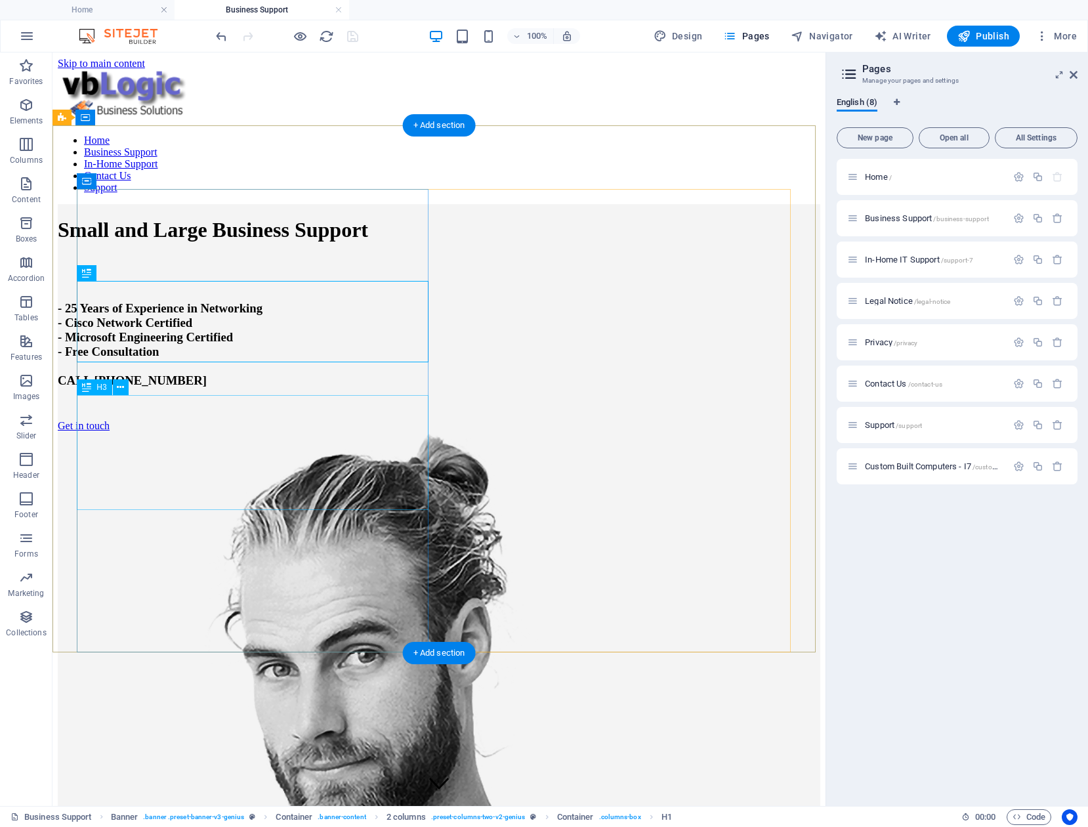
click at [137, 388] on div "- 25 Years of Experience in Networking - Cisco Network Certified - Microsoft En…" at bounding box center [439, 344] width 763 height 87
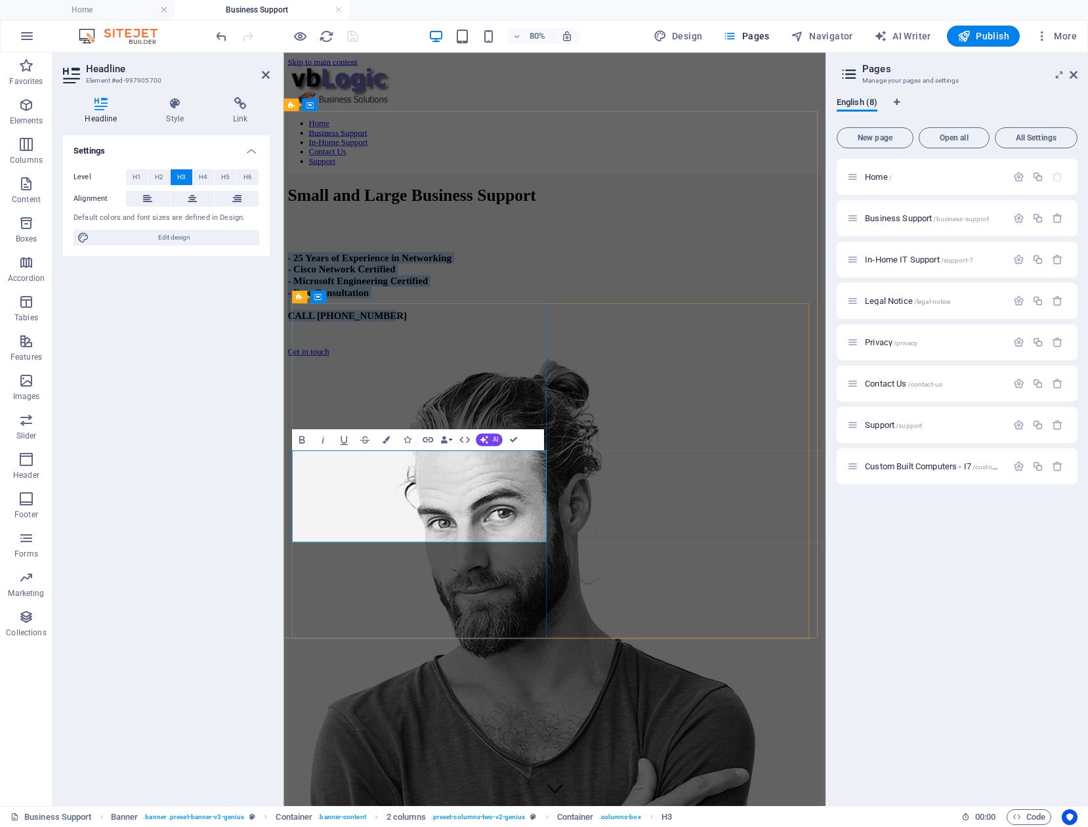
click at [322, 388] on h3 "- 25 Years of Experience in Networking - Cisco Network Certified - Microsoft En…" at bounding box center [622, 344] width 667 height 87
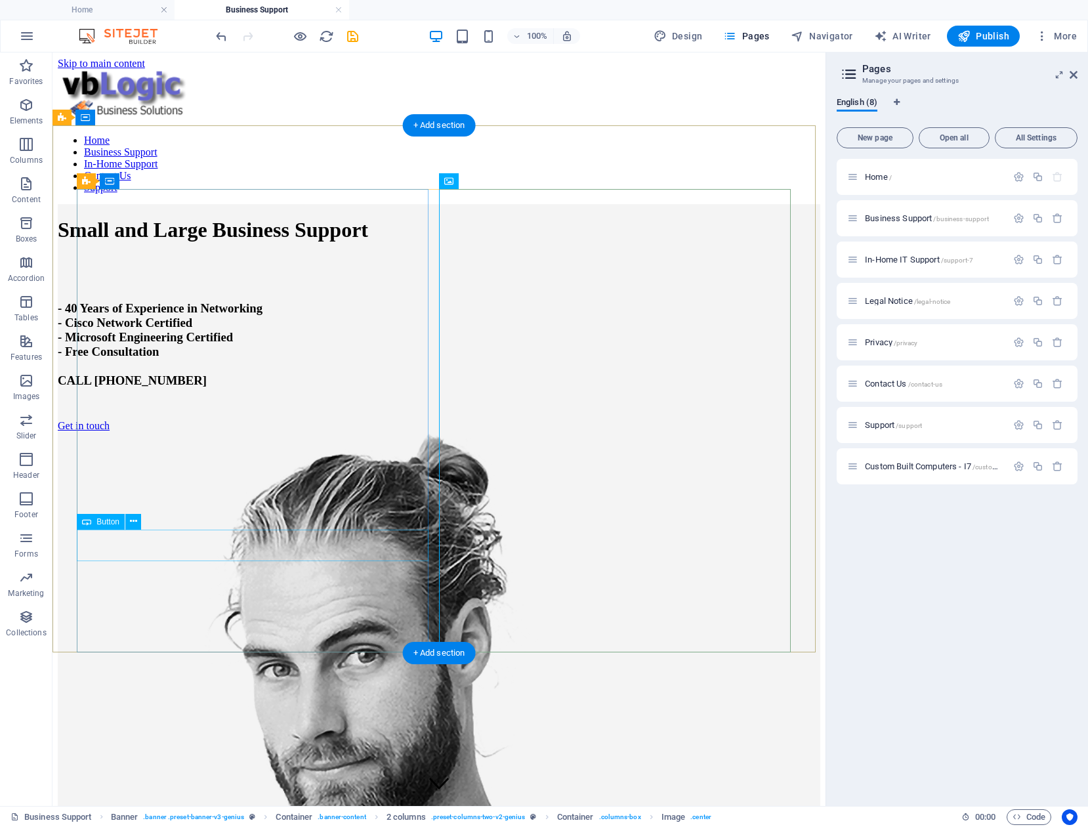
click at [135, 432] on div "Get in touch" at bounding box center [439, 426] width 763 height 12
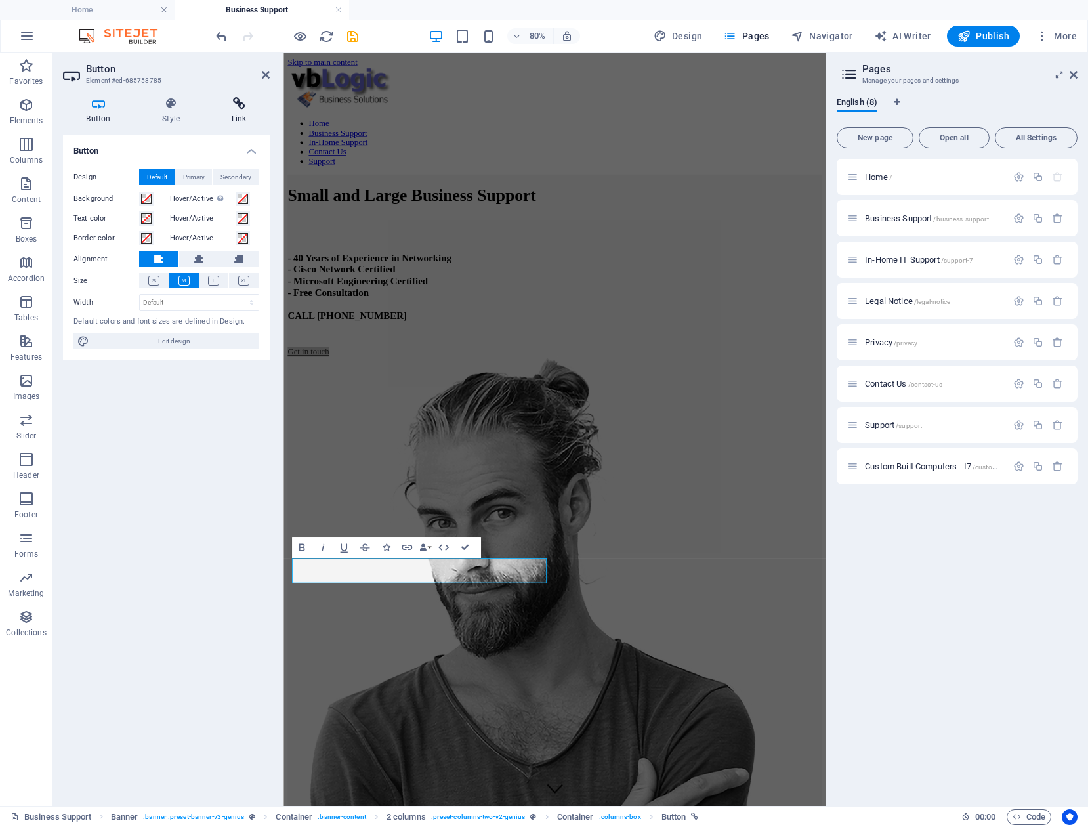
click at [236, 106] on icon at bounding box center [239, 103] width 62 height 13
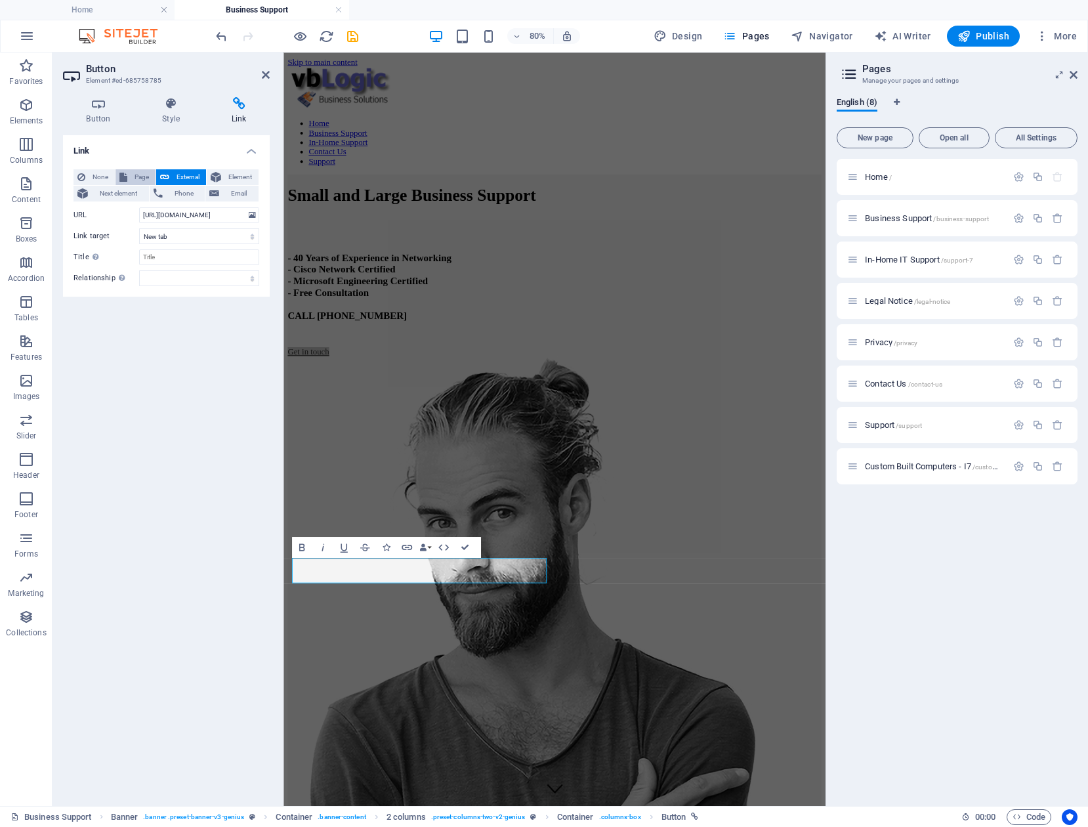
click at [145, 177] on span "Page" at bounding box center [141, 177] width 20 height 16
select select
click at [199, 216] on select "Home Business Support In-Home IT Support Legal Notice Privacy Contact Us Suppor…" at bounding box center [199, 215] width 120 height 16
select select "5"
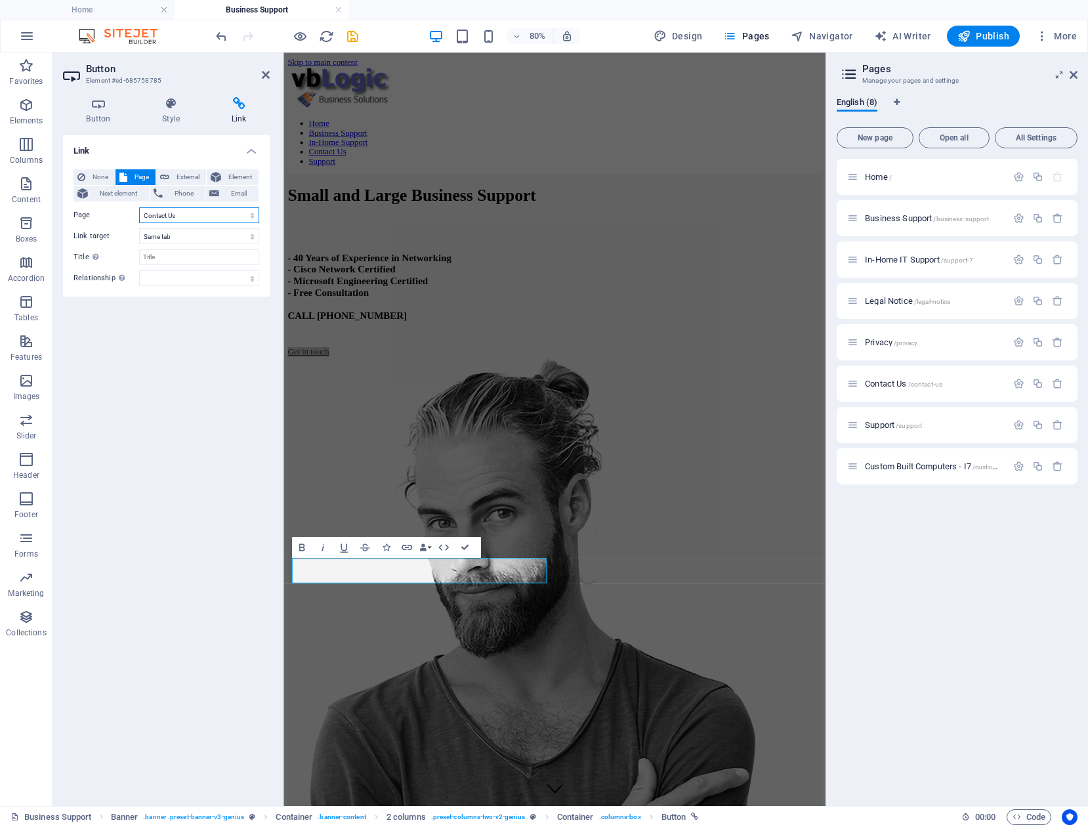
click at [139, 207] on select "Home Business Support In-Home IT Support Legal Notice Privacy Contact Us Suppor…" at bounding box center [199, 215] width 120 height 16
click at [217, 234] on select "New tab Same tab Overlay" at bounding box center [199, 236] width 120 height 16
click at [194, 277] on select "alternate author bookmark external help license next nofollow noreferrer noopen…" at bounding box center [199, 278] width 120 height 16
click at [97, 309] on div "Link None Page External Element Next element Phone Email Page Home Business Sup…" at bounding box center [166, 465] width 207 height 660
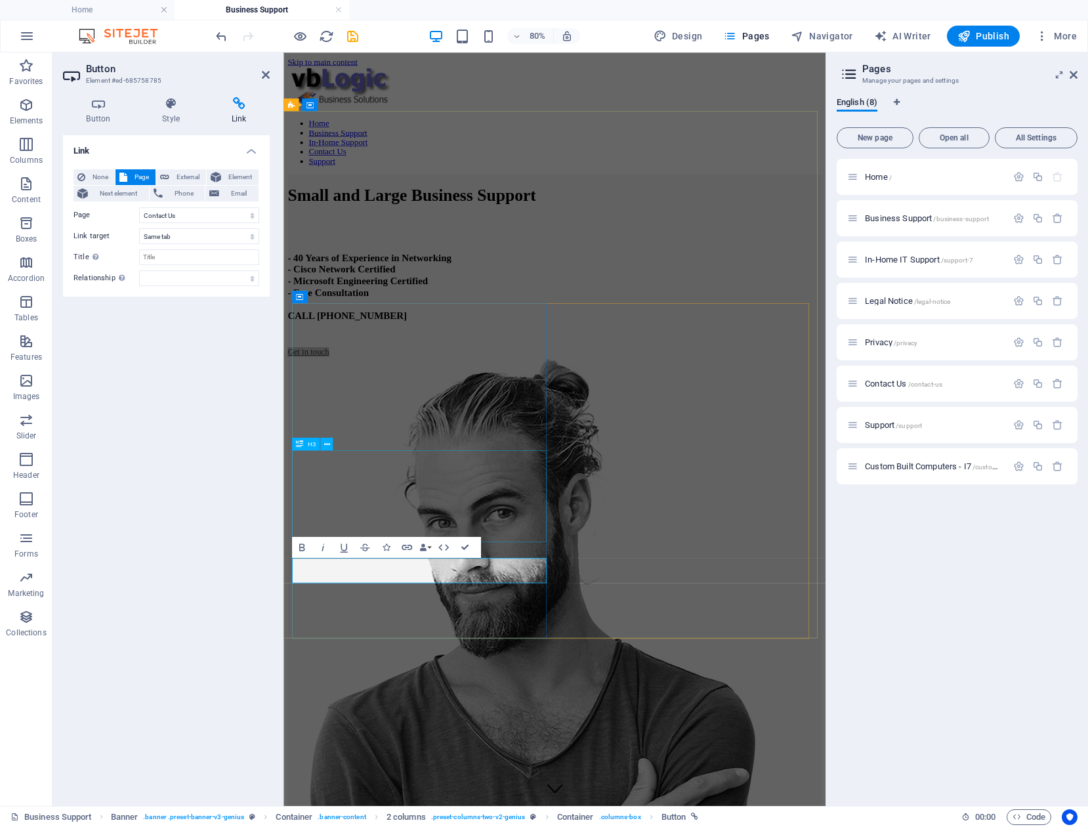
click at [593, 388] on div "- 40 Years of Experience in Networking - Cisco Network Certified - Microsoft En…" at bounding box center [622, 344] width 667 height 87
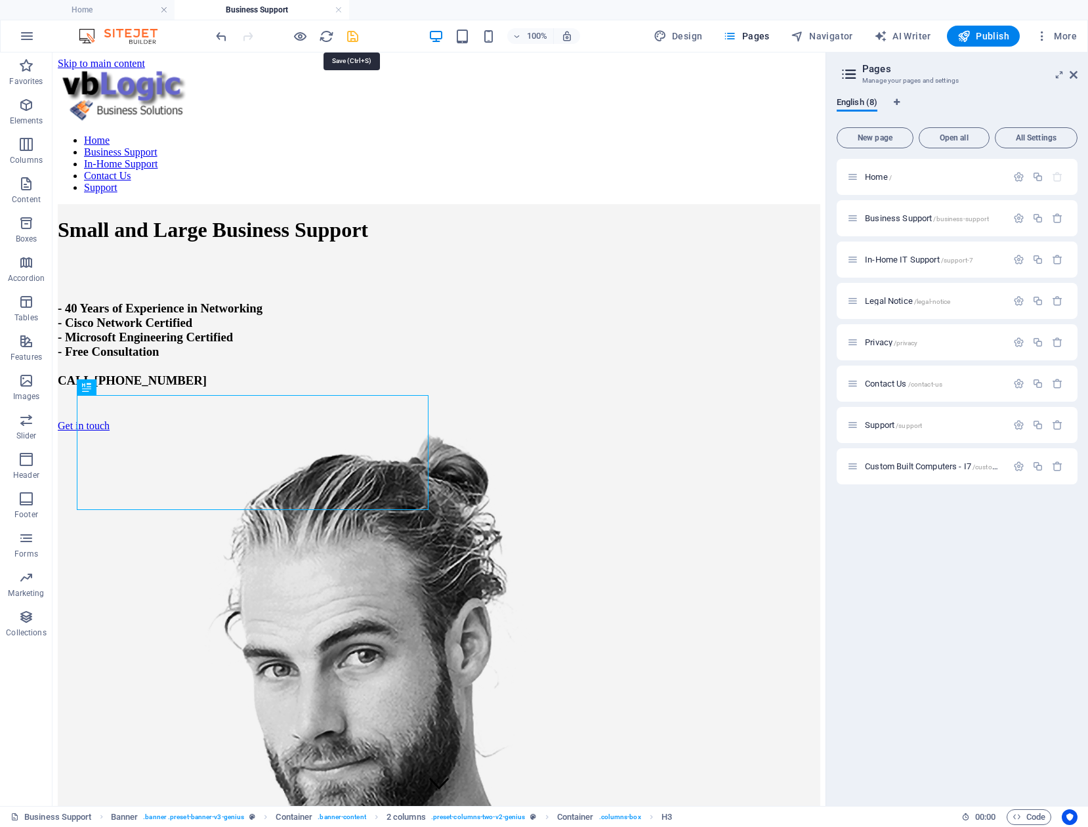
click at [350, 37] on icon "save" at bounding box center [352, 36] width 15 height 15
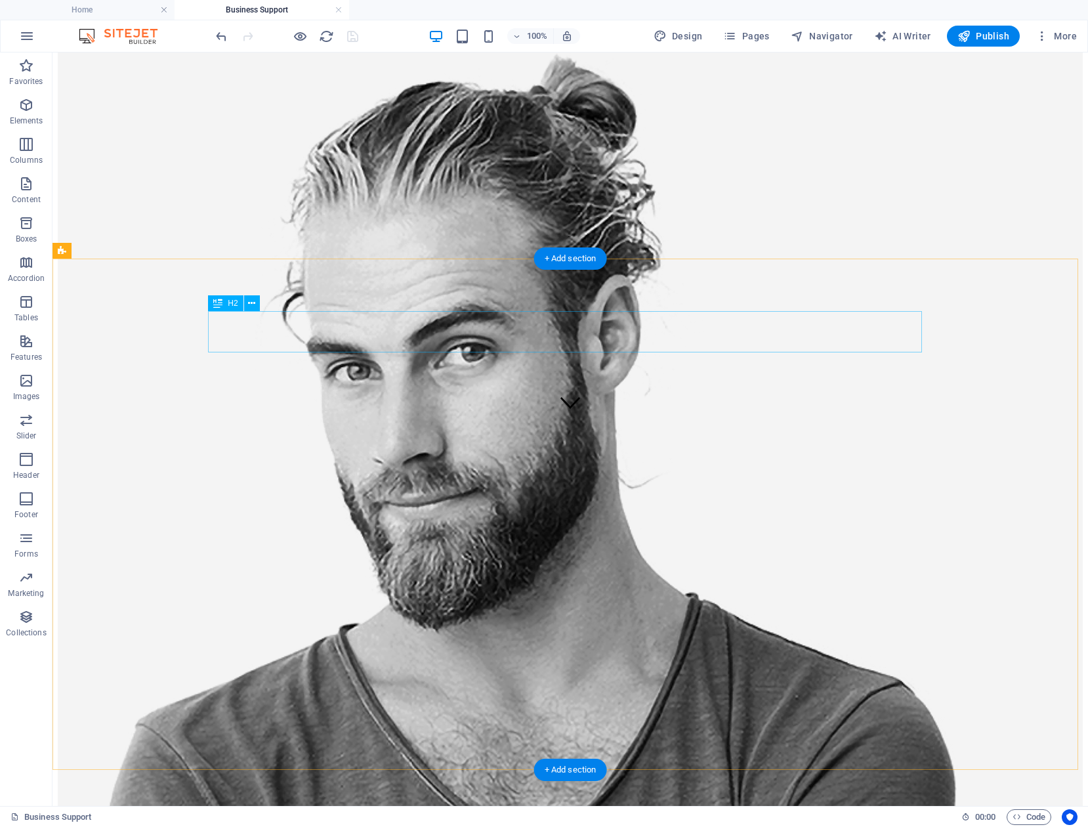
scroll to position [394, 0]
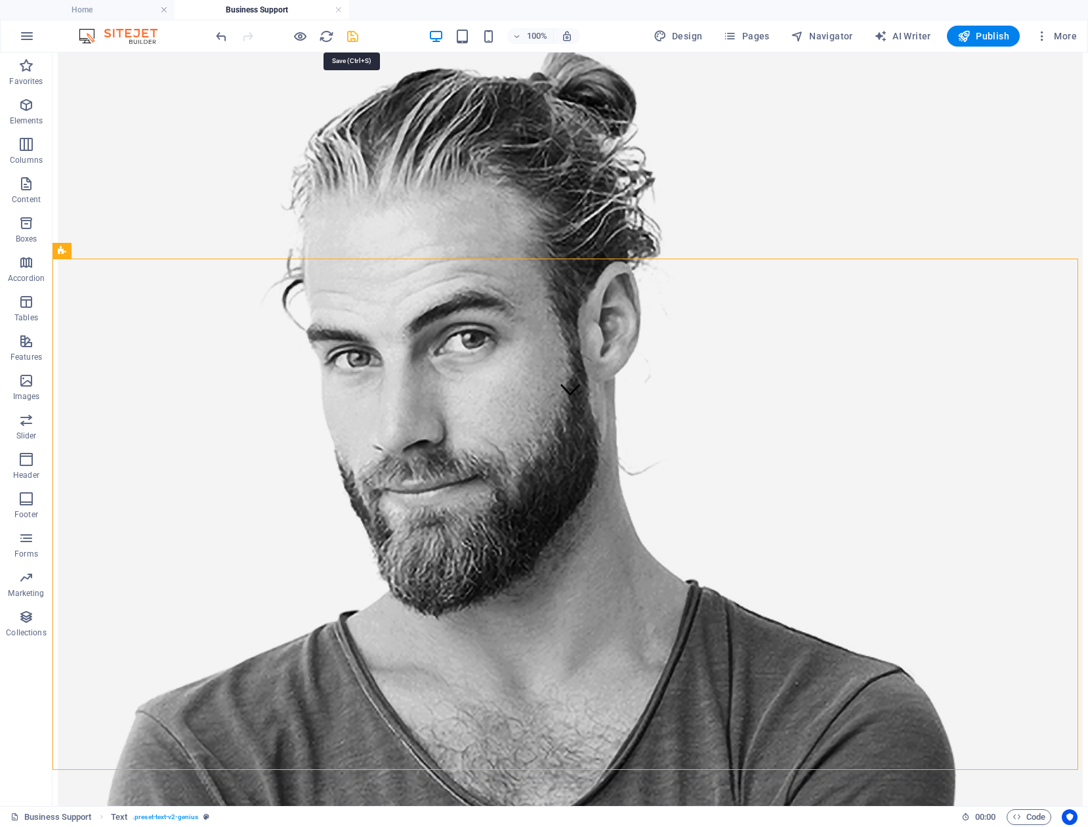
click at [350, 38] on icon "save" at bounding box center [352, 36] width 15 height 15
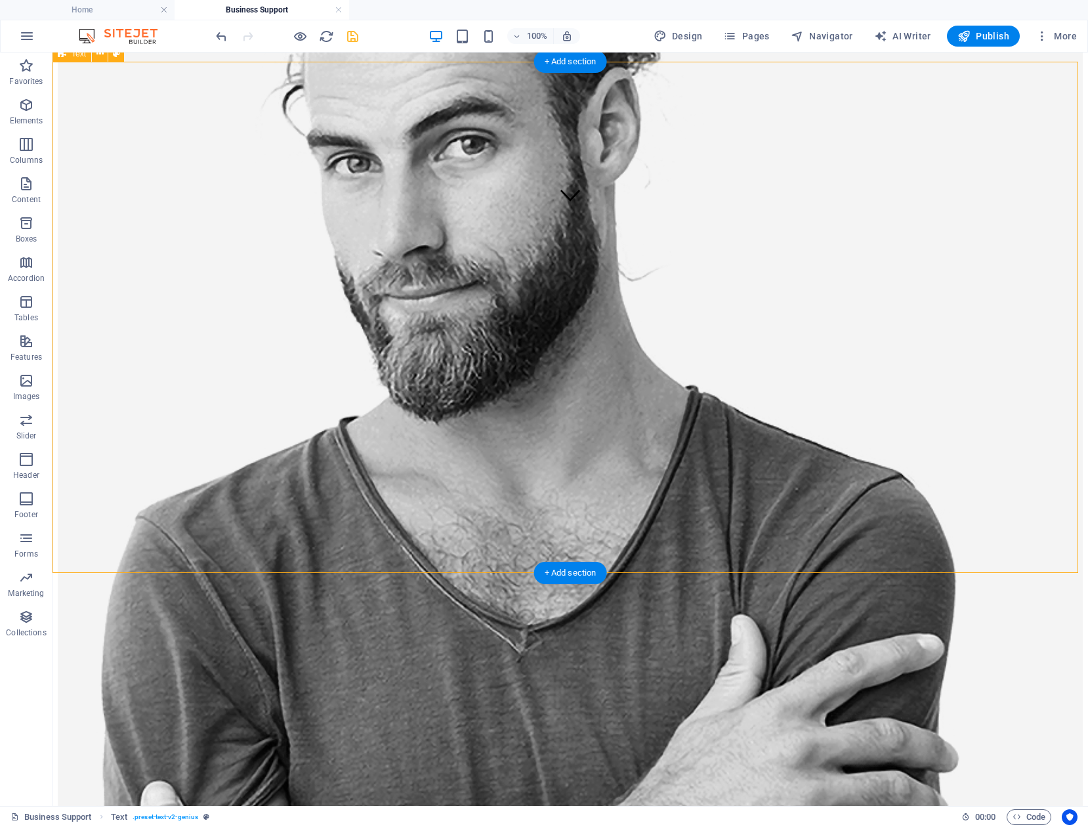
scroll to position [591, 0]
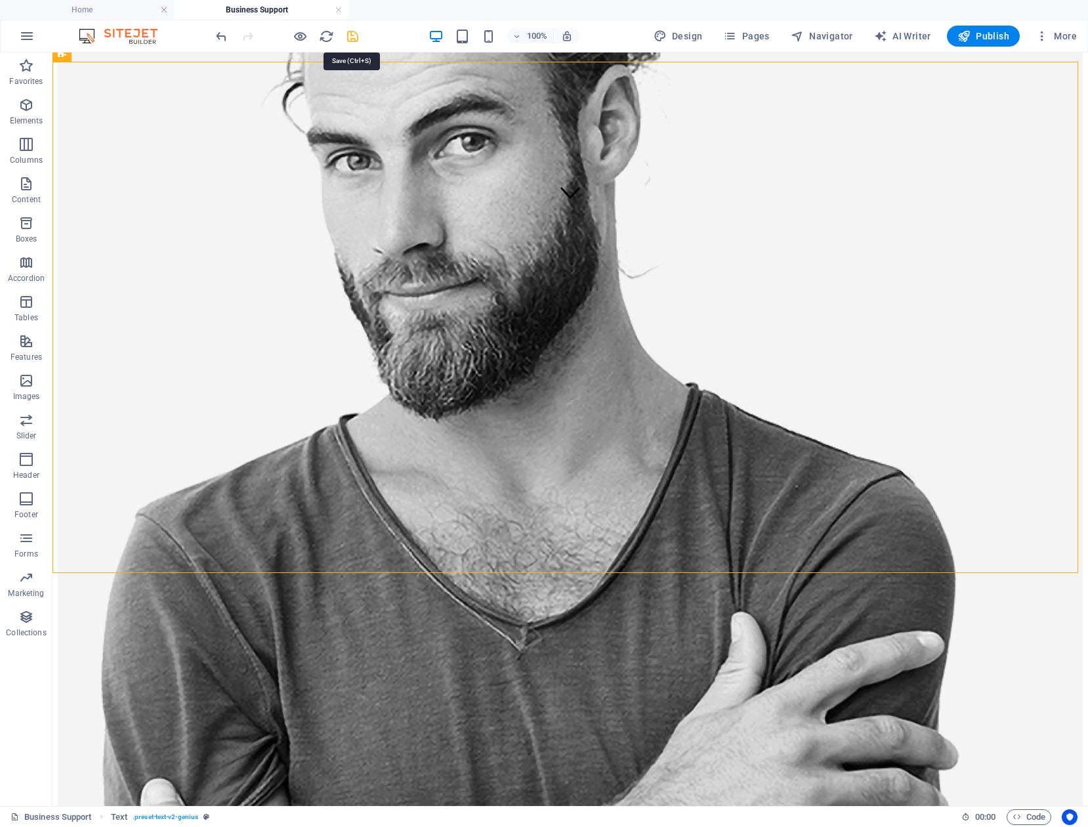
click at [350, 36] on icon "save" at bounding box center [352, 36] width 15 height 15
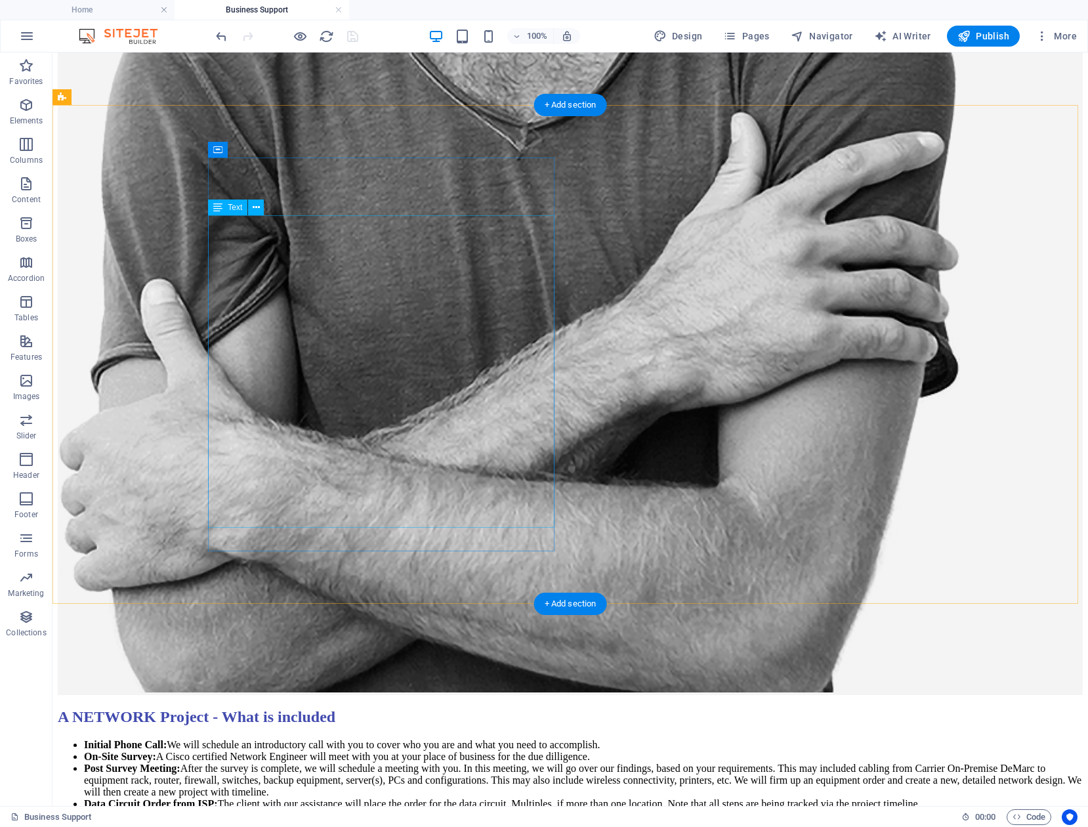
scroll to position [1116, 0]
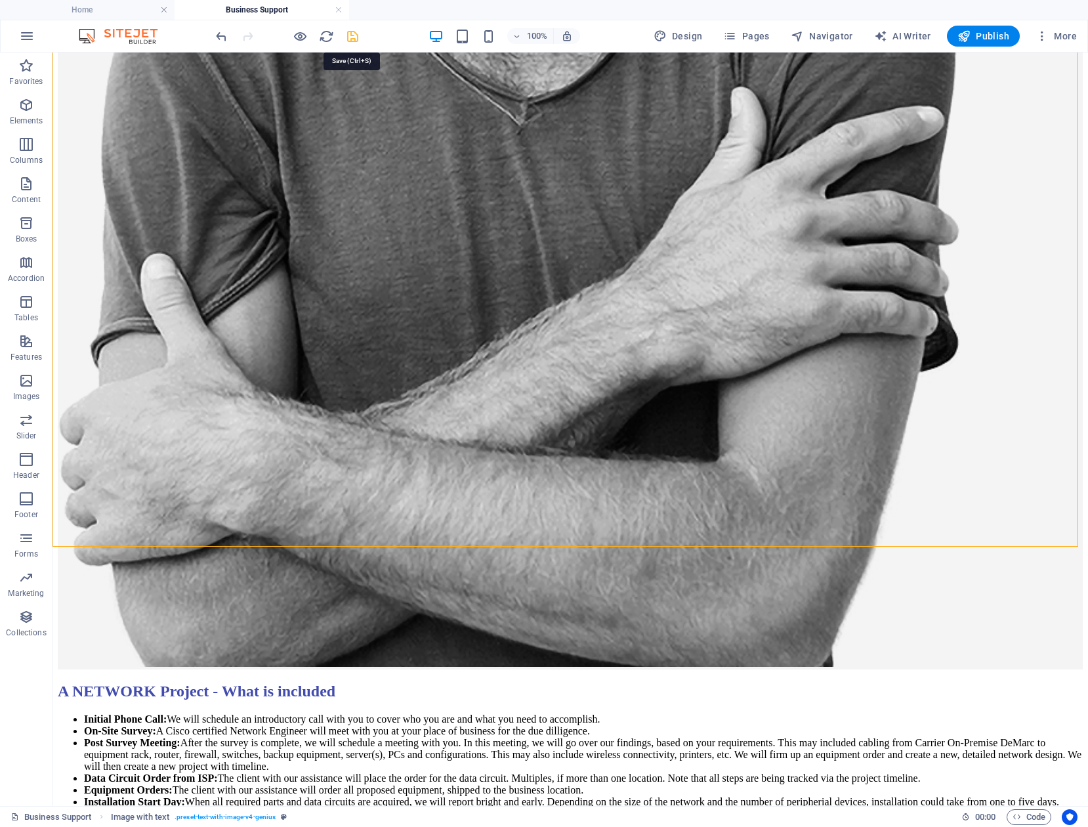
click at [349, 39] on icon "save" at bounding box center [352, 36] width 15 height 15
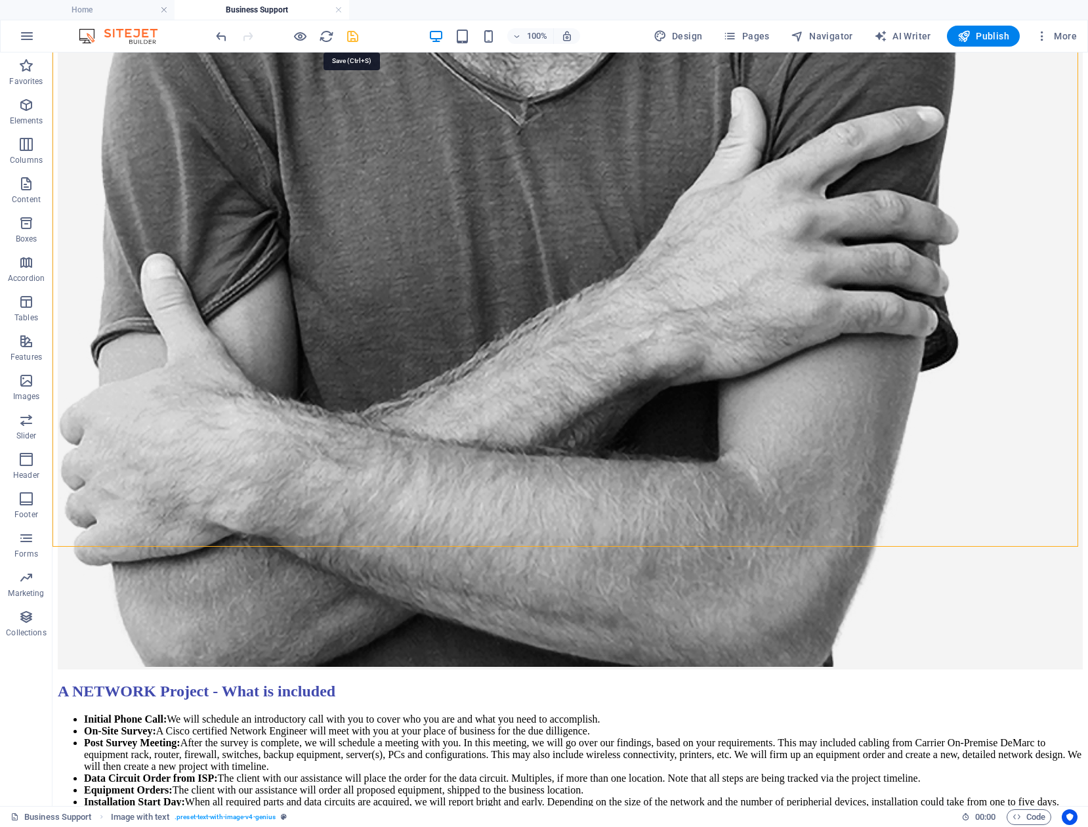
click at [352, 42] on icon "save" at bounding box center [352, 36] width 15 height 15
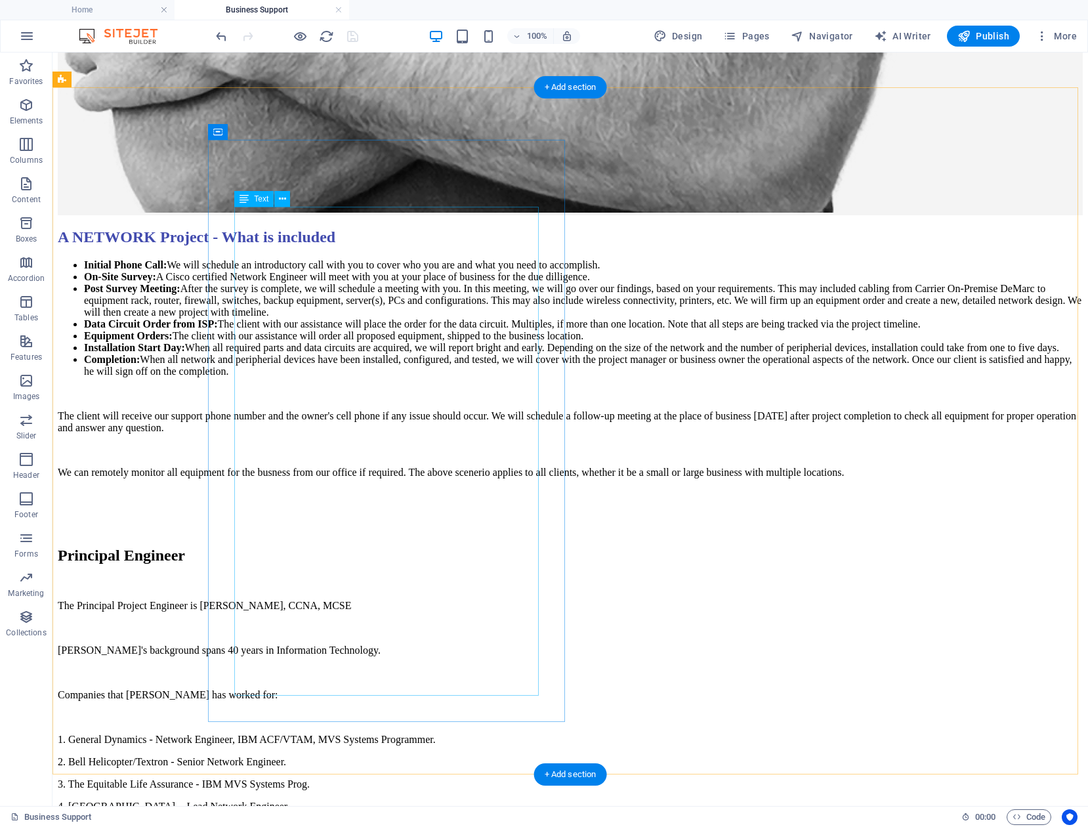
scroll to position [1575, 0]
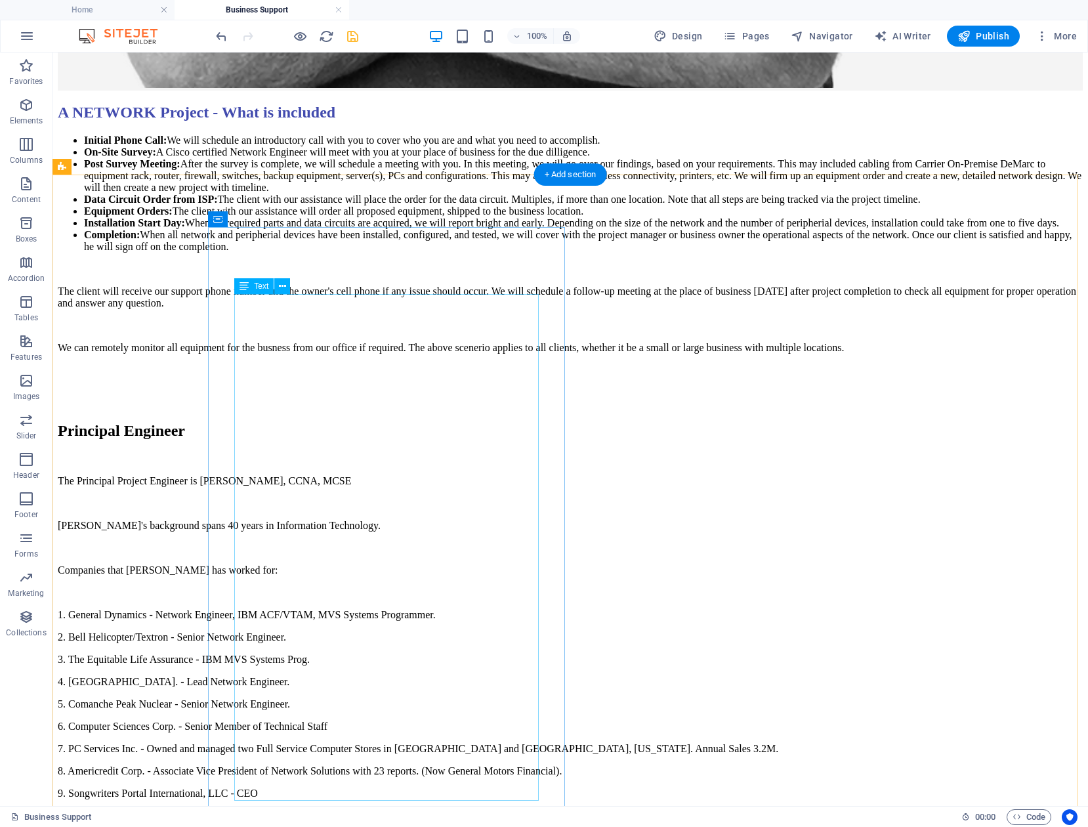
scroll to position [1706, 0]
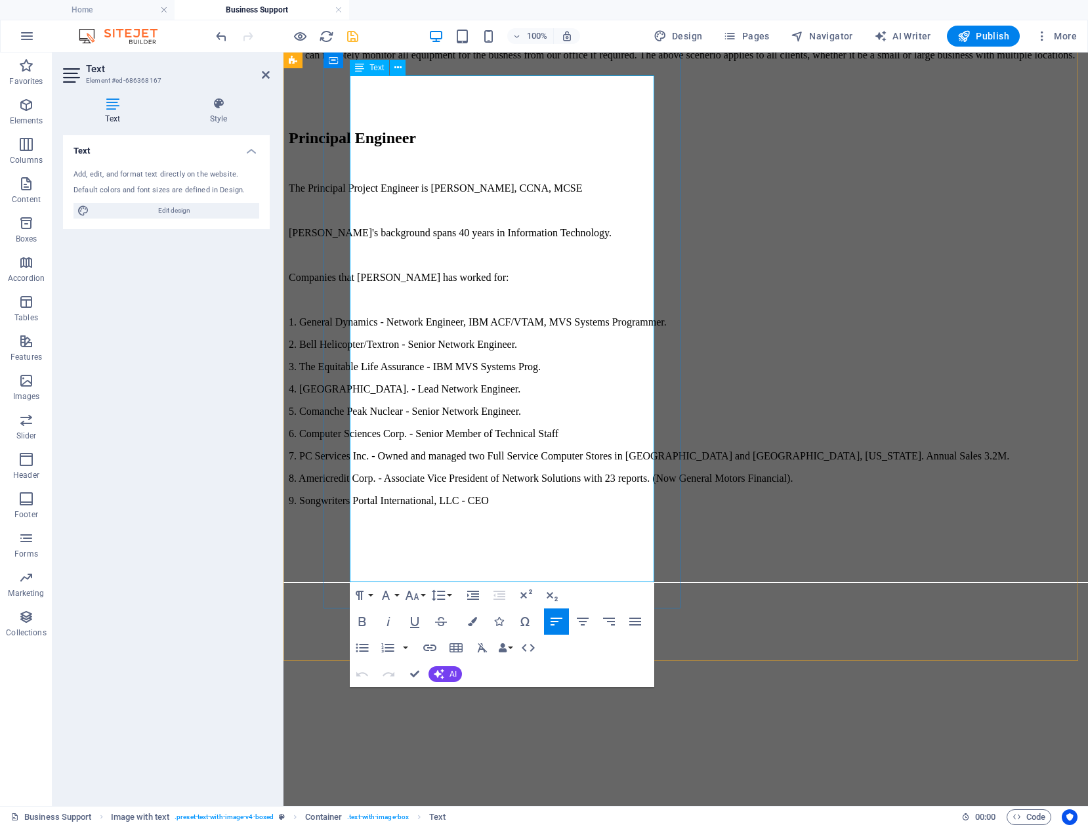
drag, startPoint x: 389, startPoint y: 539, endPoint x: 352, endPoint y: 541, distance: 37.4
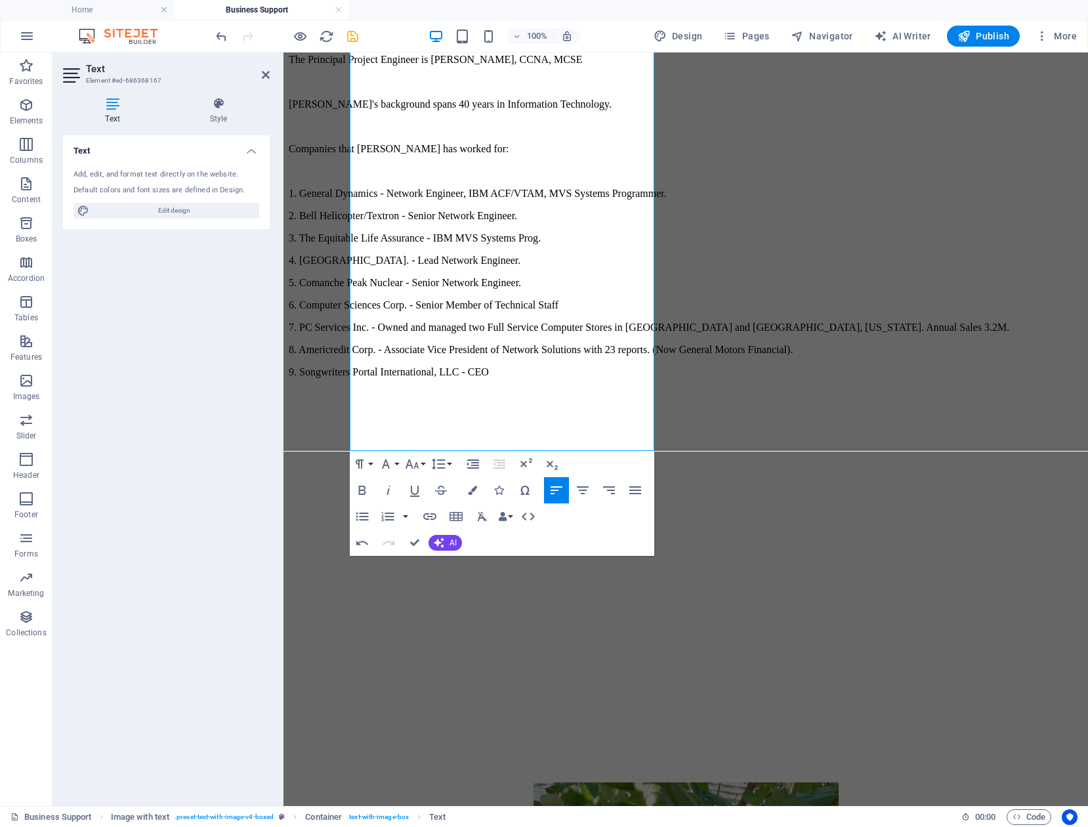
scroll to position [1838, 0]
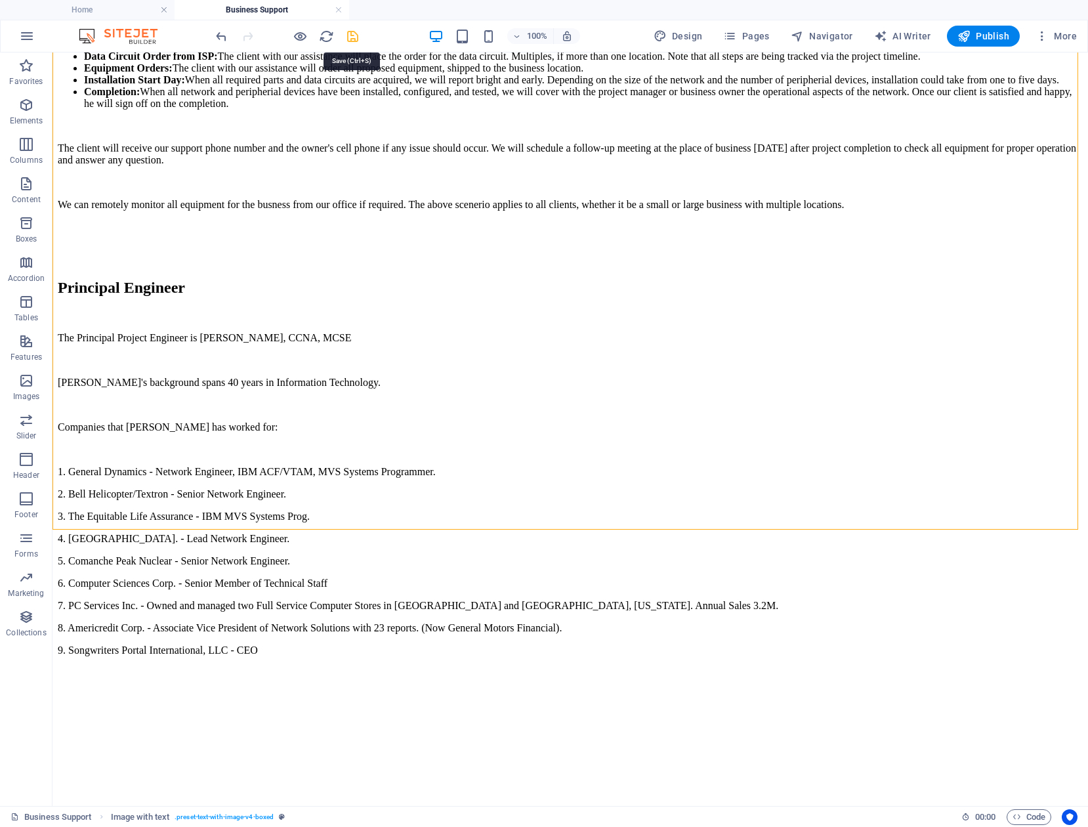
click at [354, 35] on icon "save" at bounding box center [352, 36] width 15 height 15
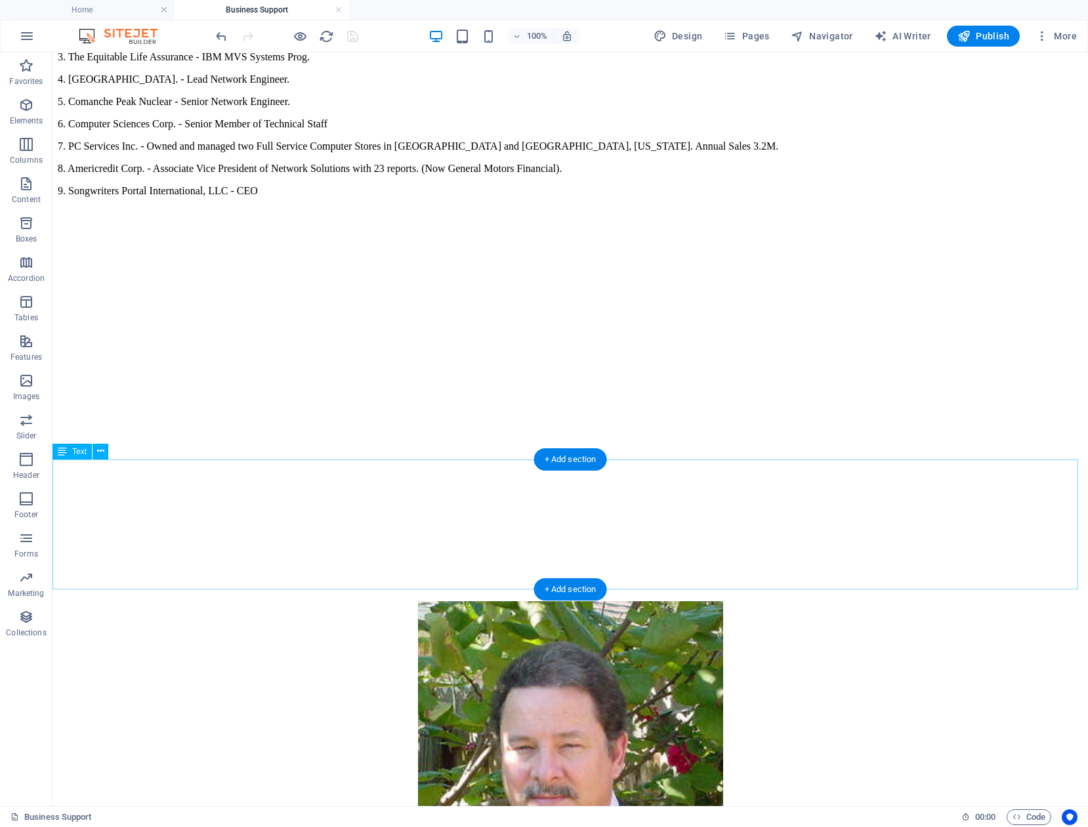
scroll to position [2231, 0]
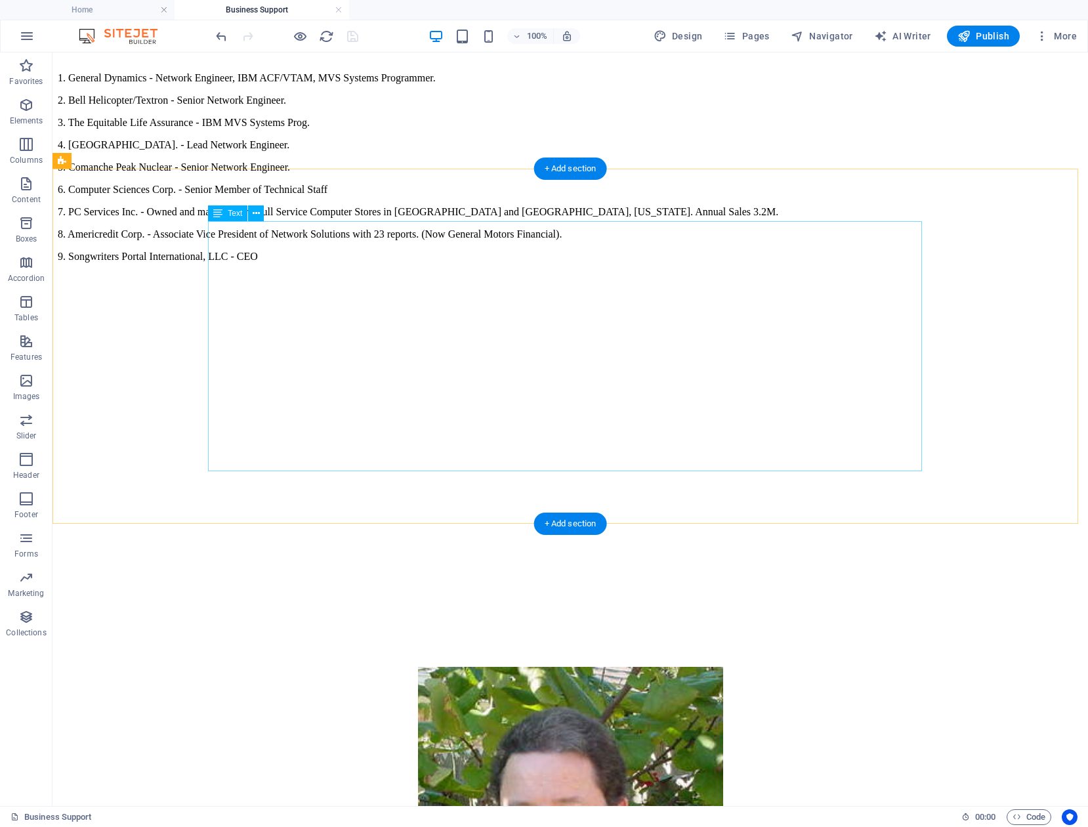
click at [260, 215] on button at bounding box center [256, 213] width 16 height 16
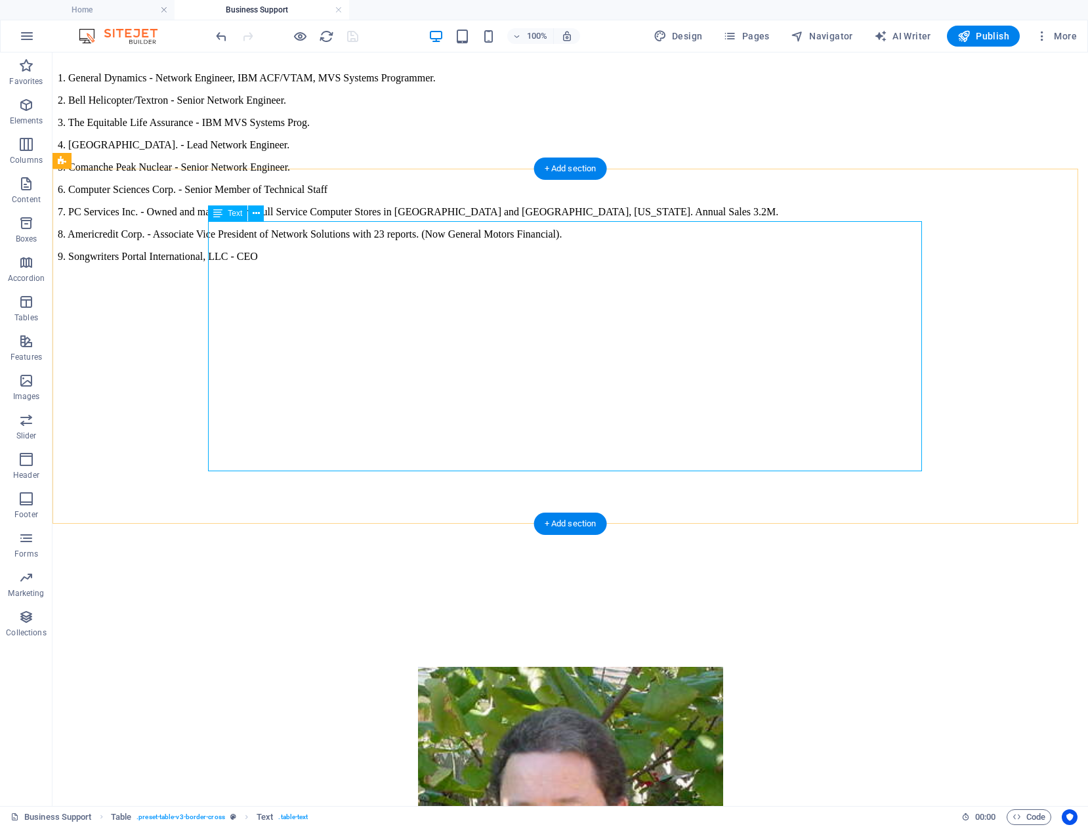
click at [257, 212] on icon at bounding box center [256, 214] width 7 height 14
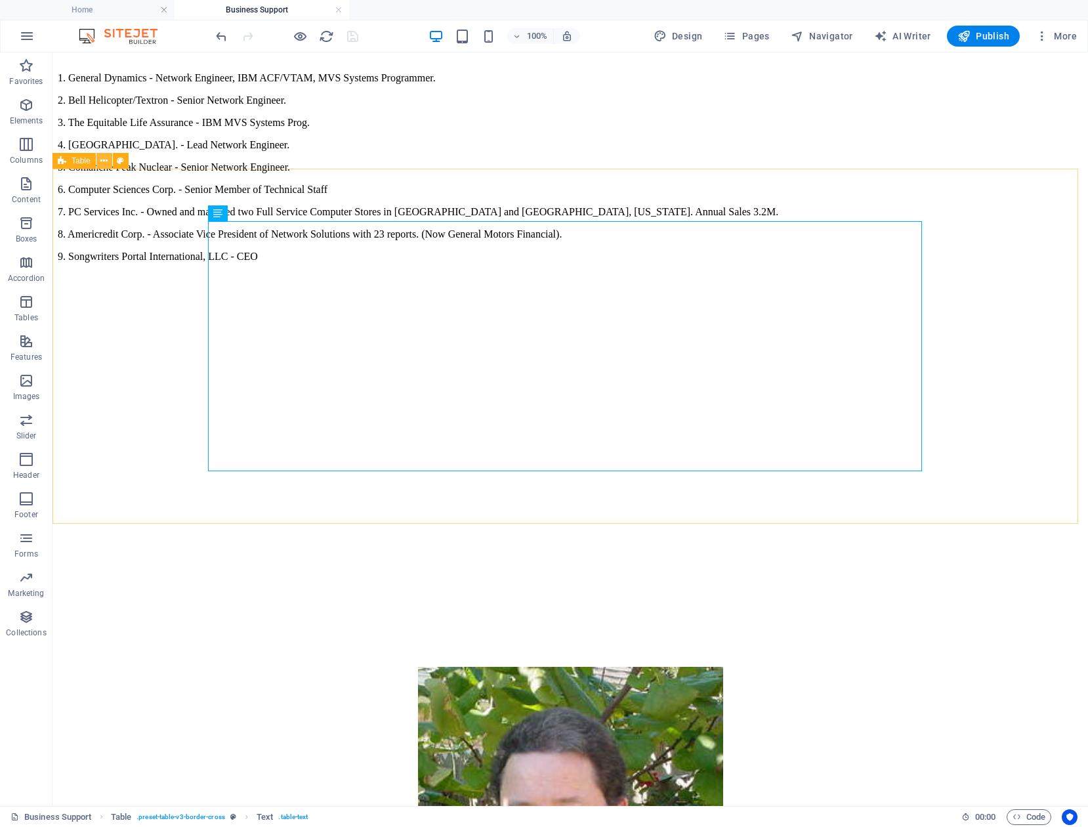
click at [106, 162] on icon at bounding box center [103, 161] width 7 height 14
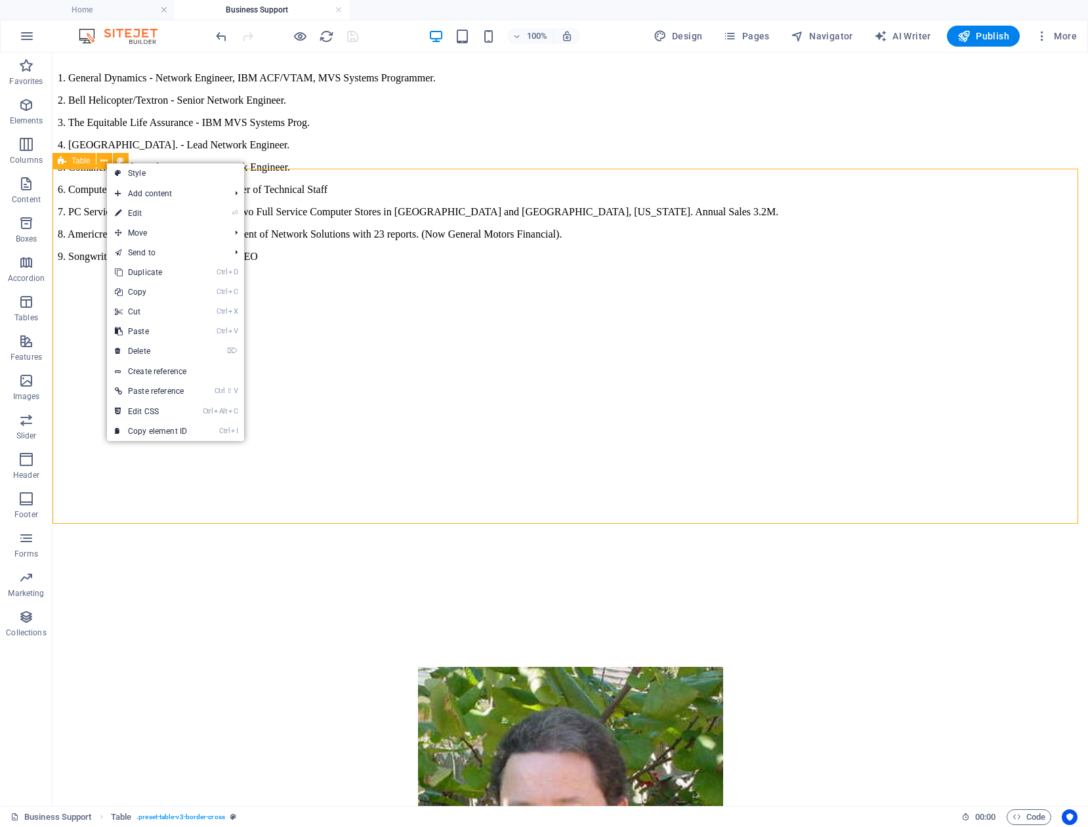
click at [80, 165] on span "Table" at bounding box center [81, 161] width 19 height 8
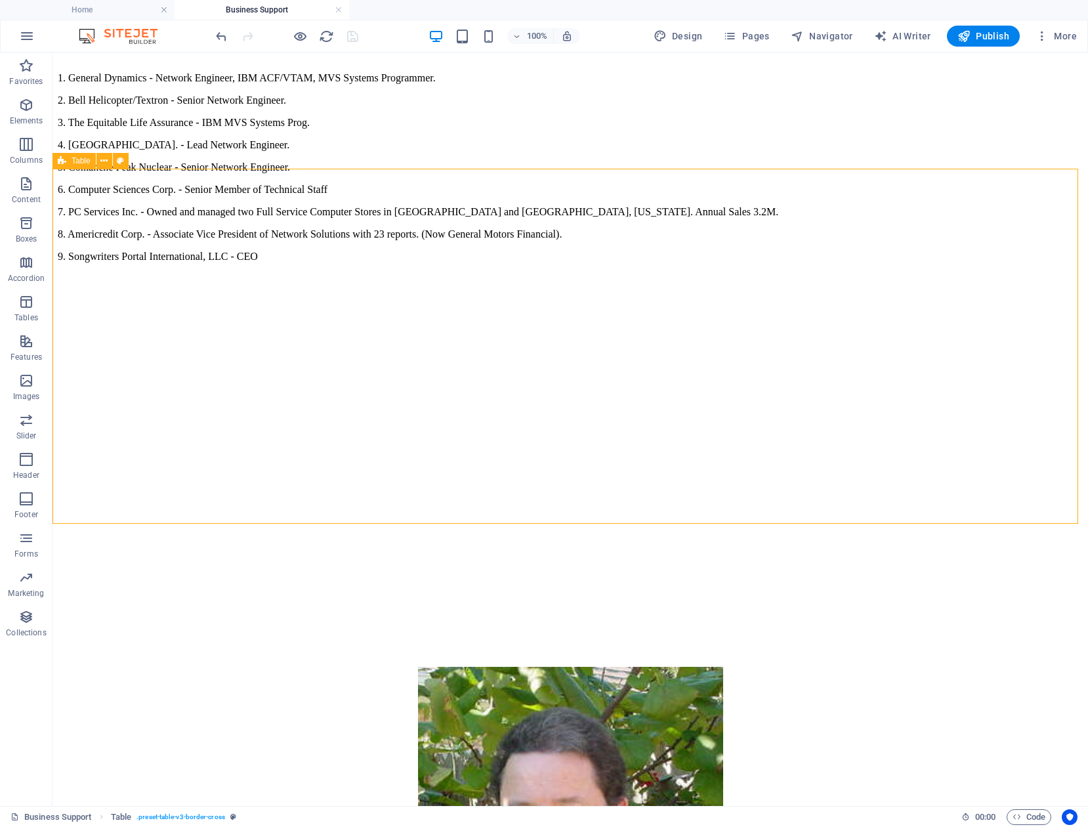
click at [79, 161] on span "Table" at bounding box center [81, 161] width 19 height 8
click at [104, 162] on icon at bounding box center [103, 161] width 7 height 14
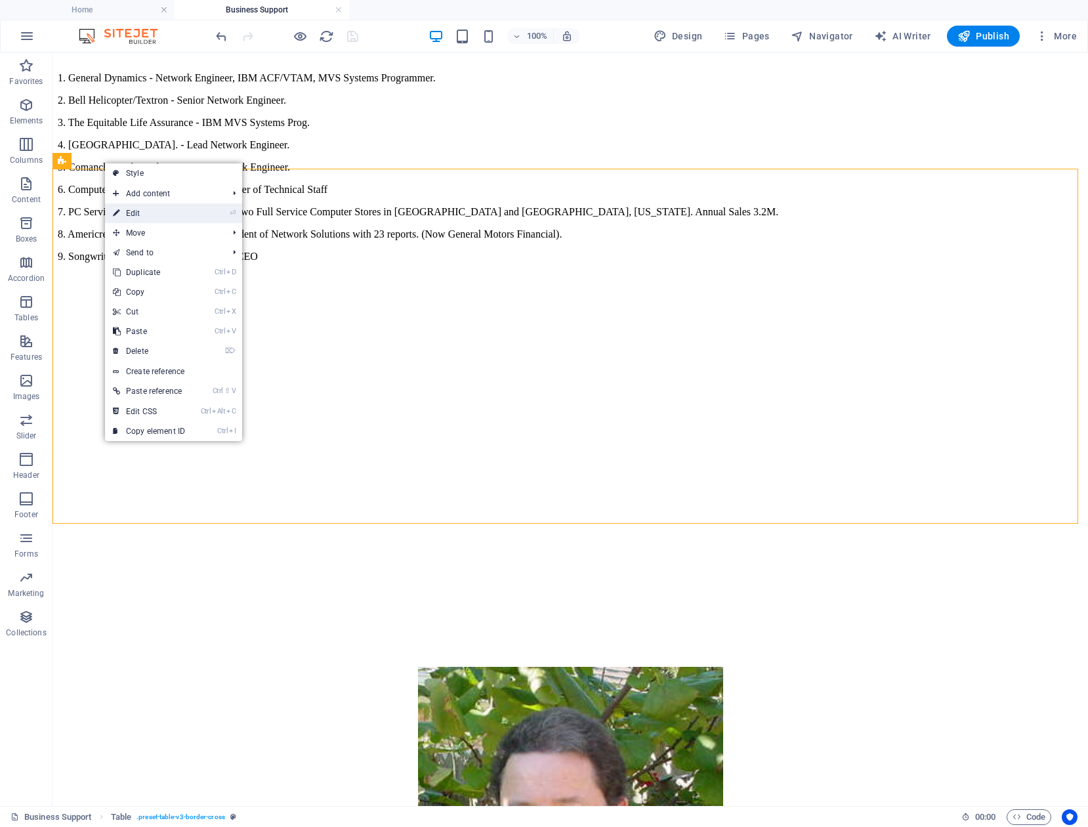
click at [168, 211] on link "⏎ Edit" at bounding box center [149, 213] width 88 height 20
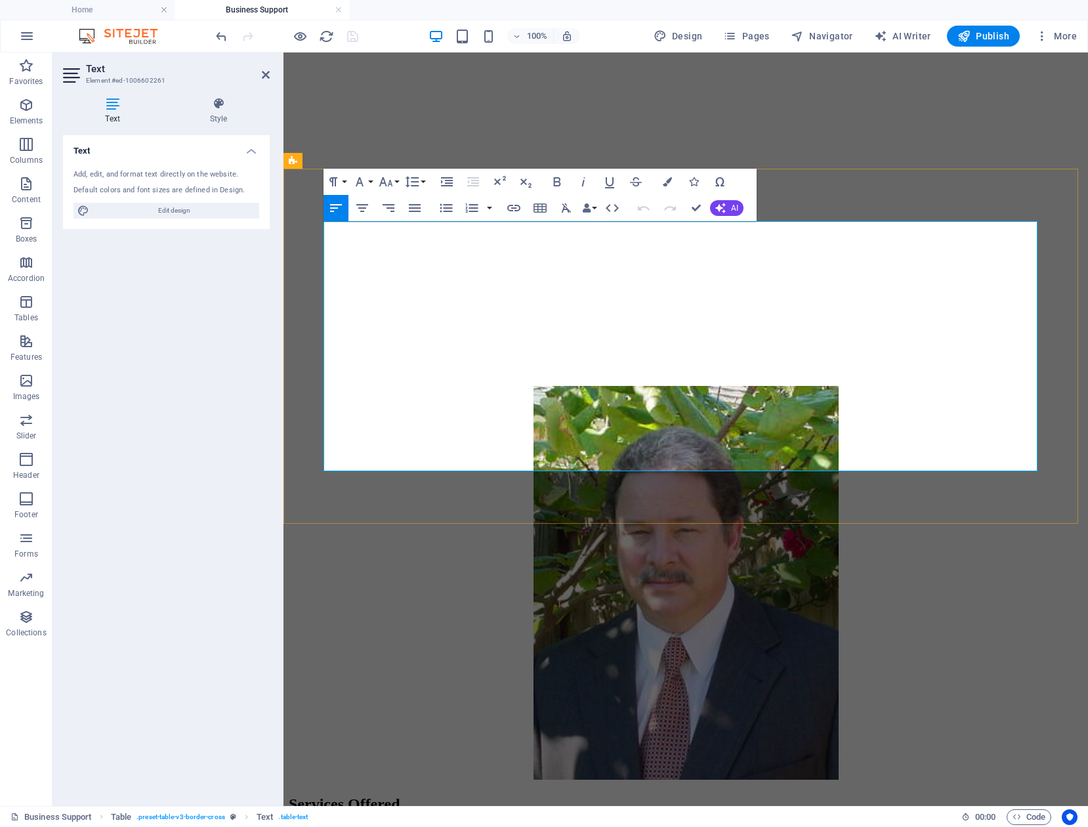
click at [369, 389] on button "Row" at bounding box center [360, 390] width 25 height 26
click at [408, 434] on link "Insert row below" at bounding box center [398, 436] width 100 height 20
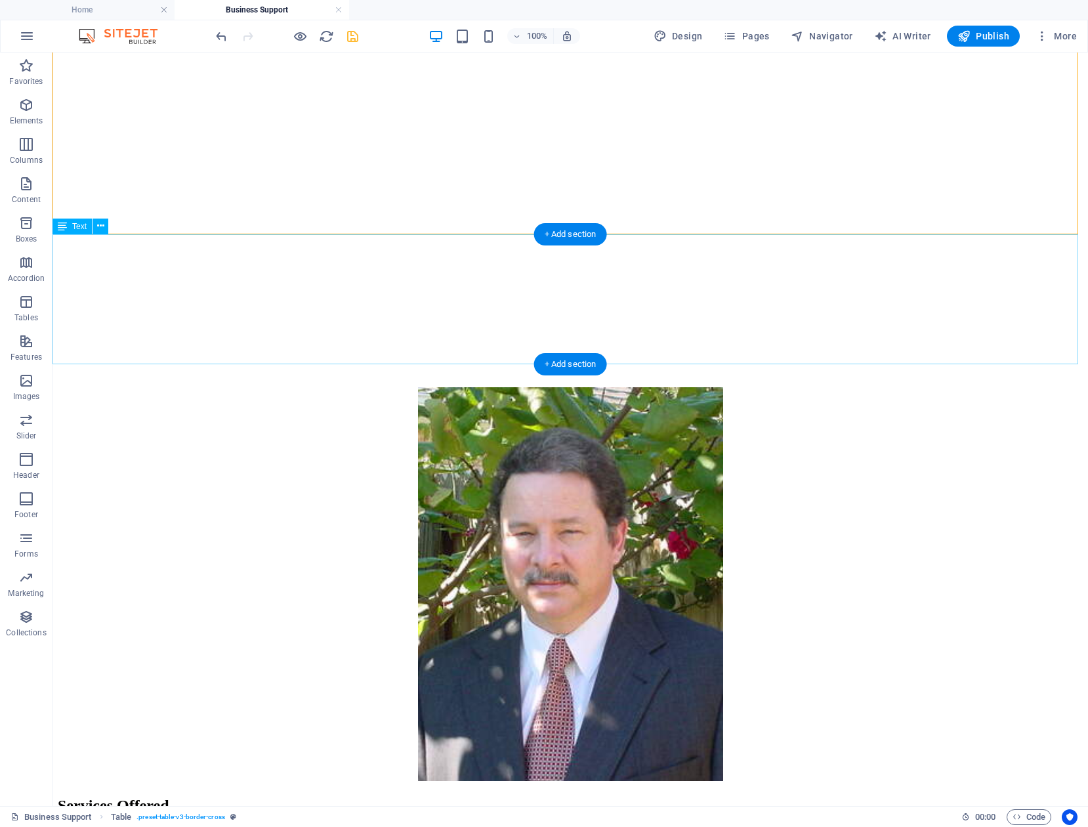
scroll to position [2625, 0]
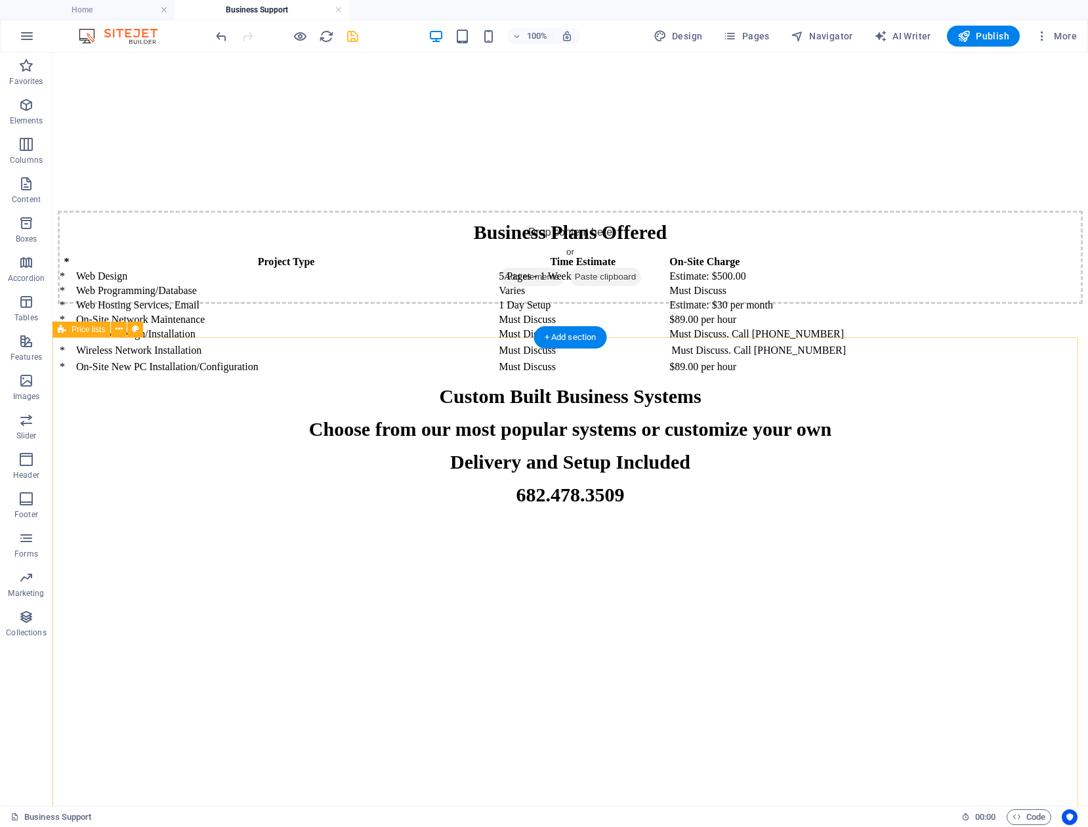
scroll to position [3741, 0]
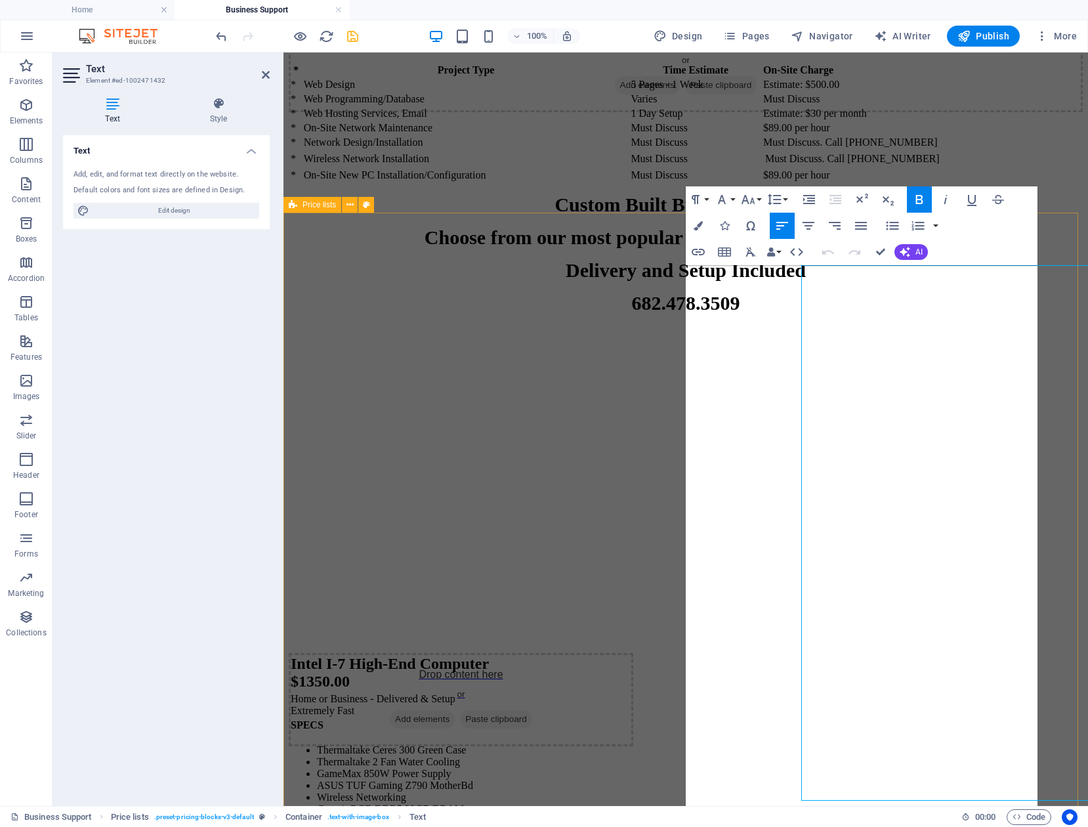
scroll to position [3298, 0]
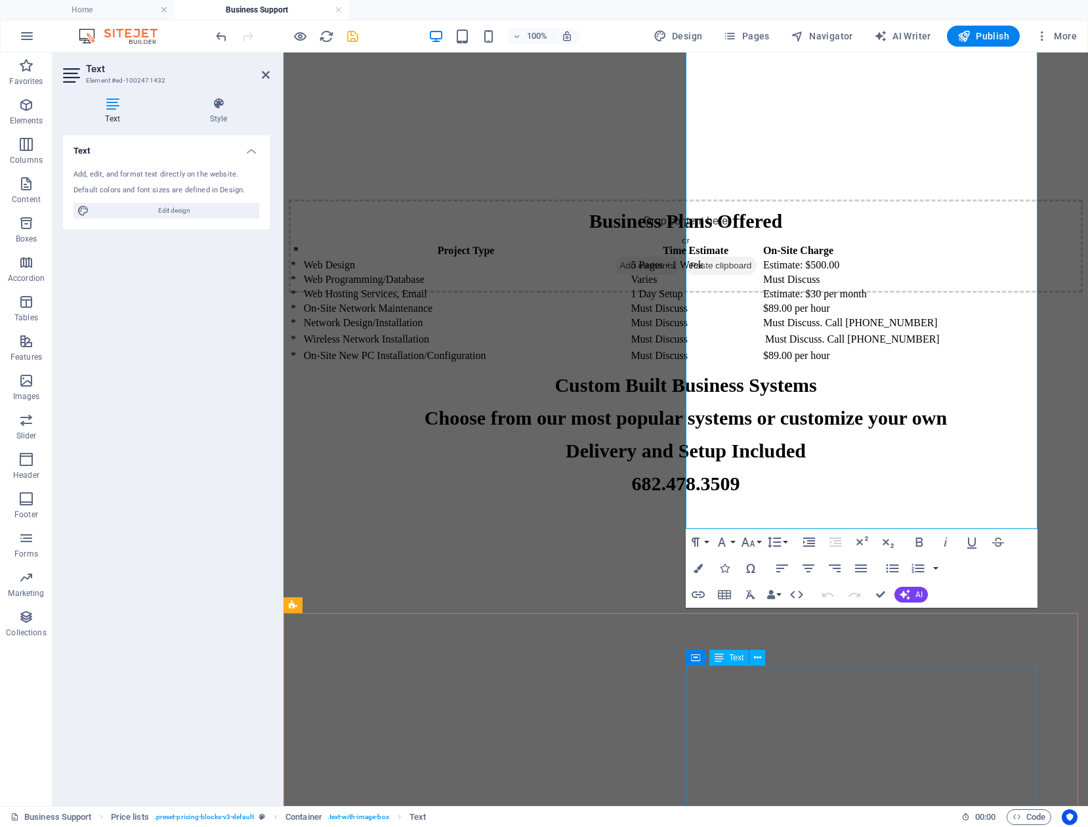
scroll to position [3889, 0]
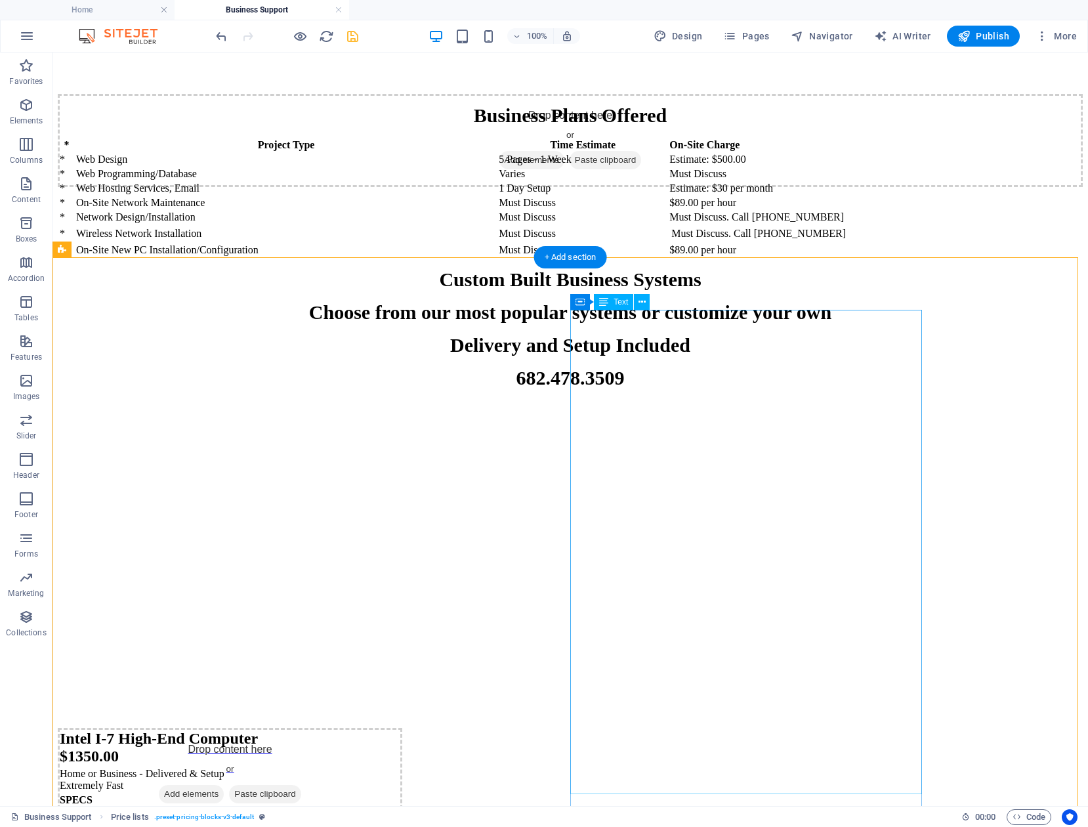
scroll to position [3954, 0]
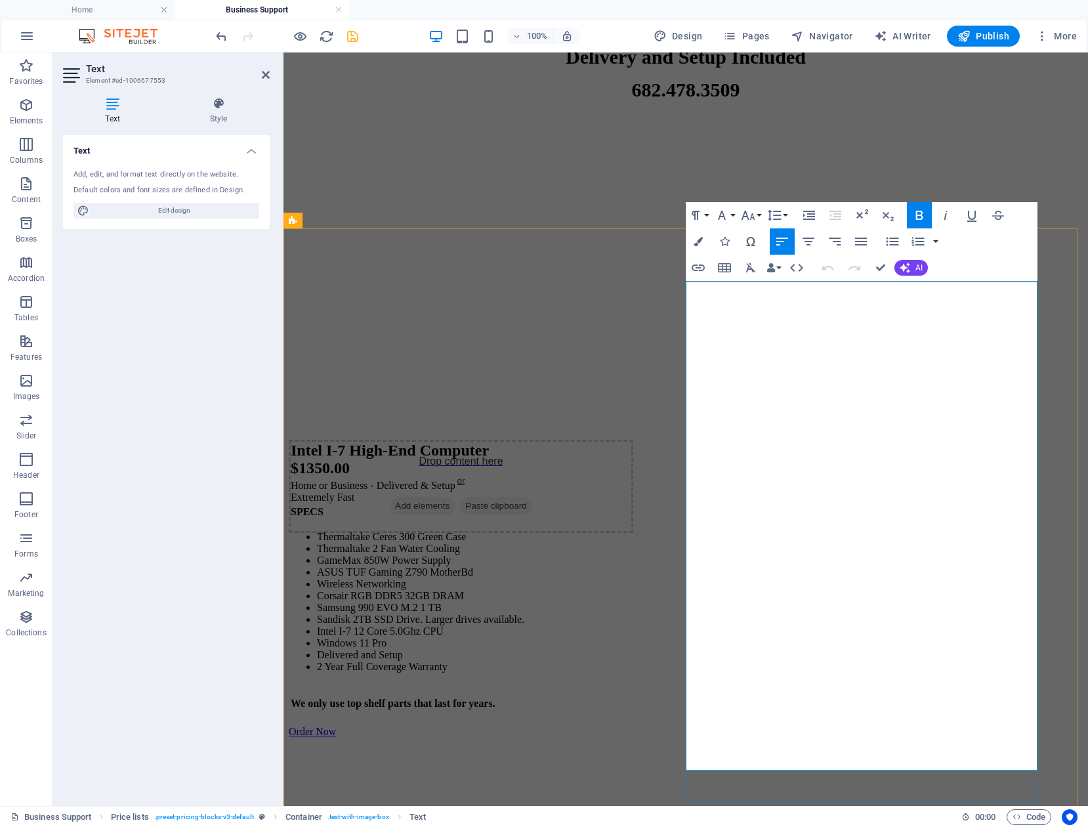
drag, startPoint x: 1007, startPoint y: 702, endPoint x: 689, endPoint y: 707, distance: 317.7
copy td "**Monitor Not Included. Requires HDMI or Display Port Interface."
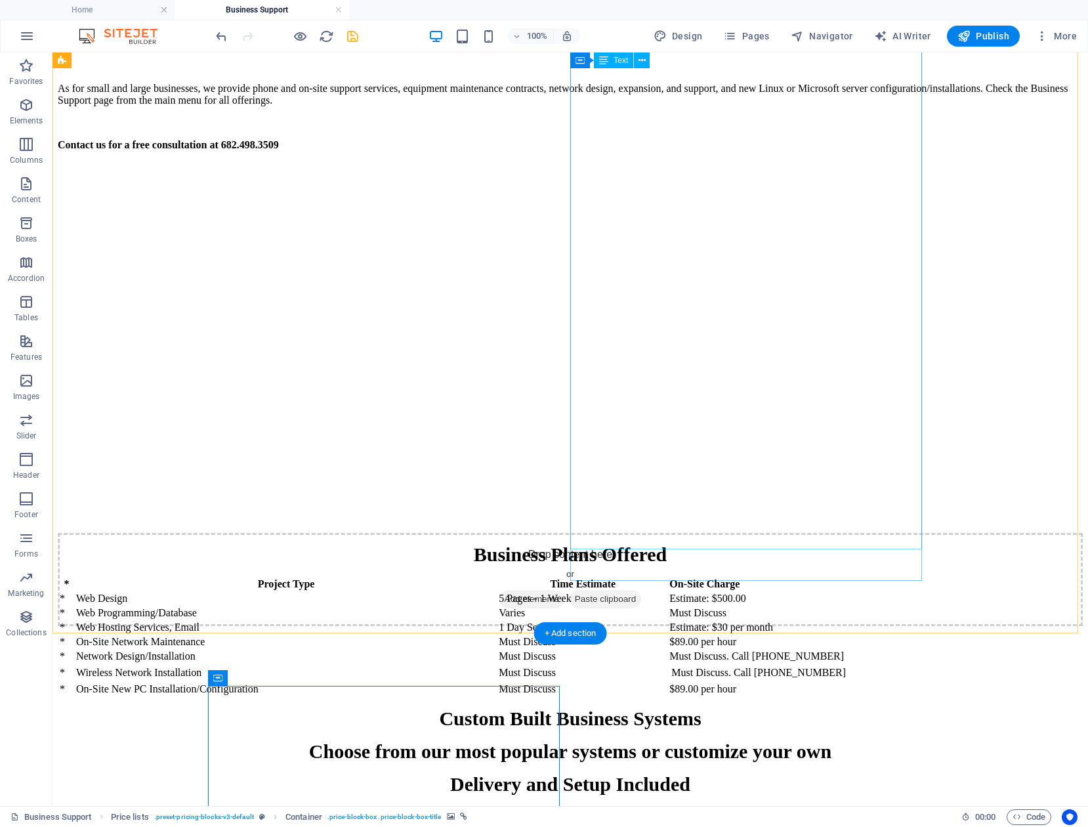
scroll to position [3495, 0]
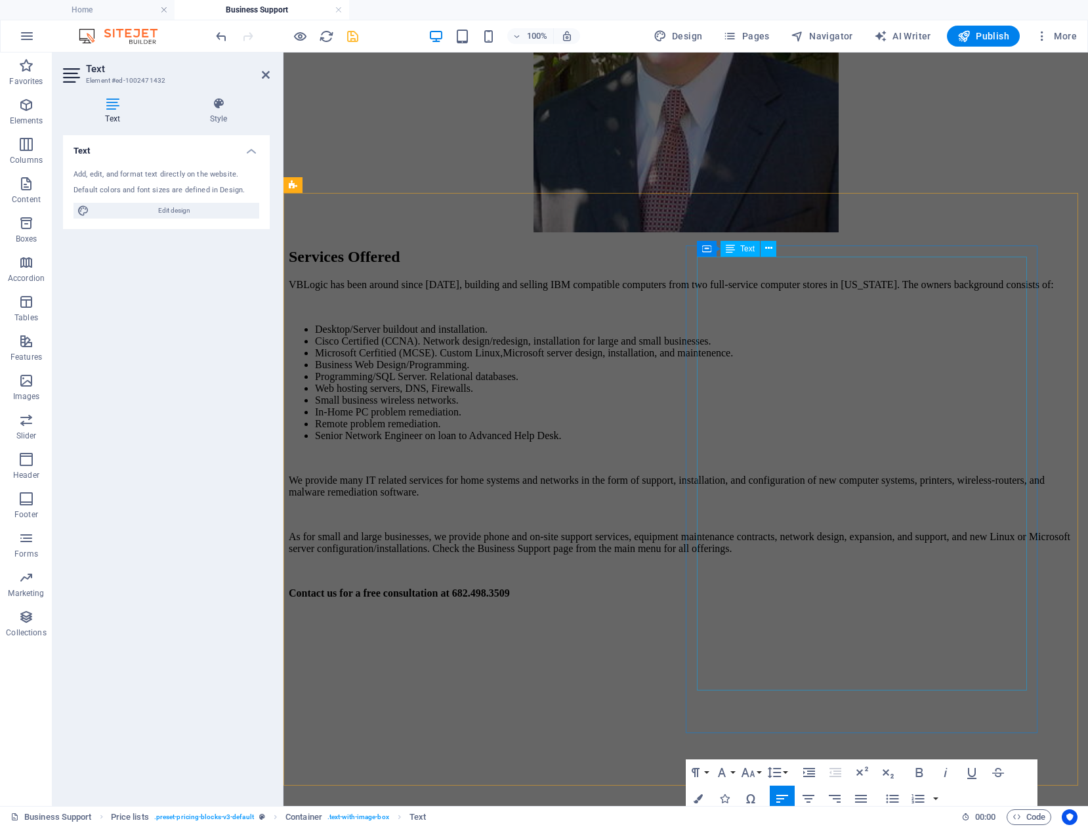
scroll to position [2707, 0]
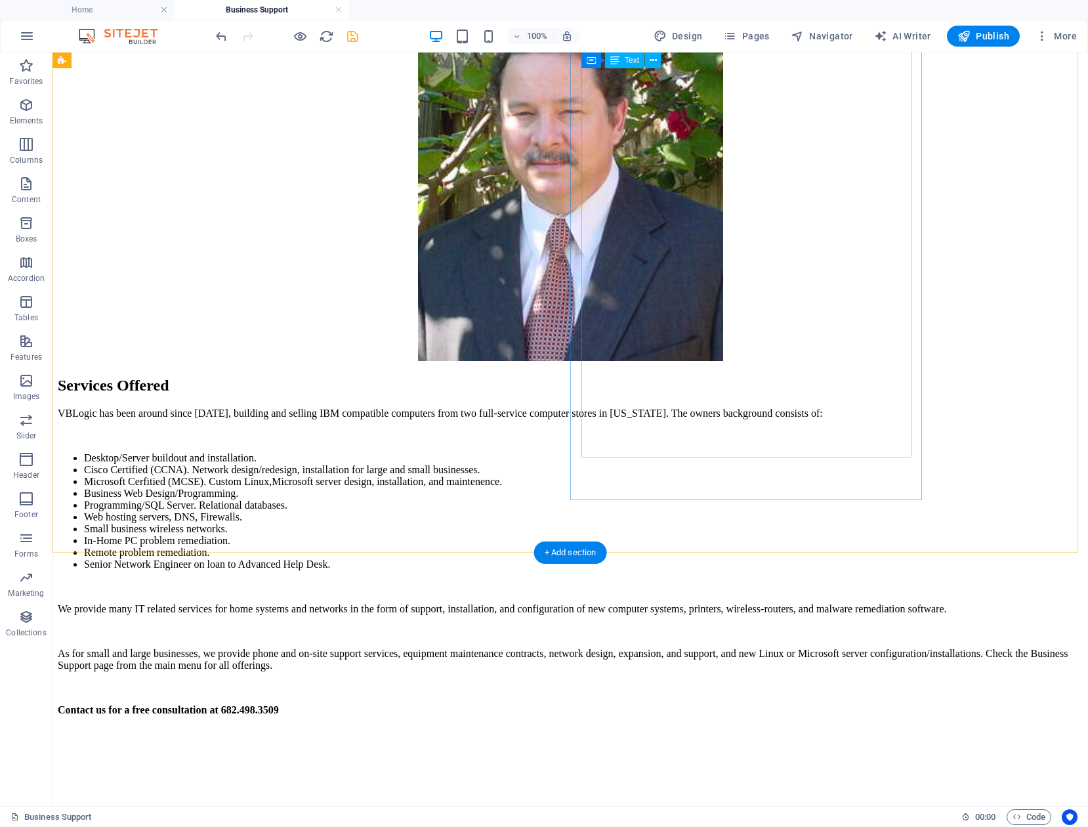
scroll to position [2895, 0]
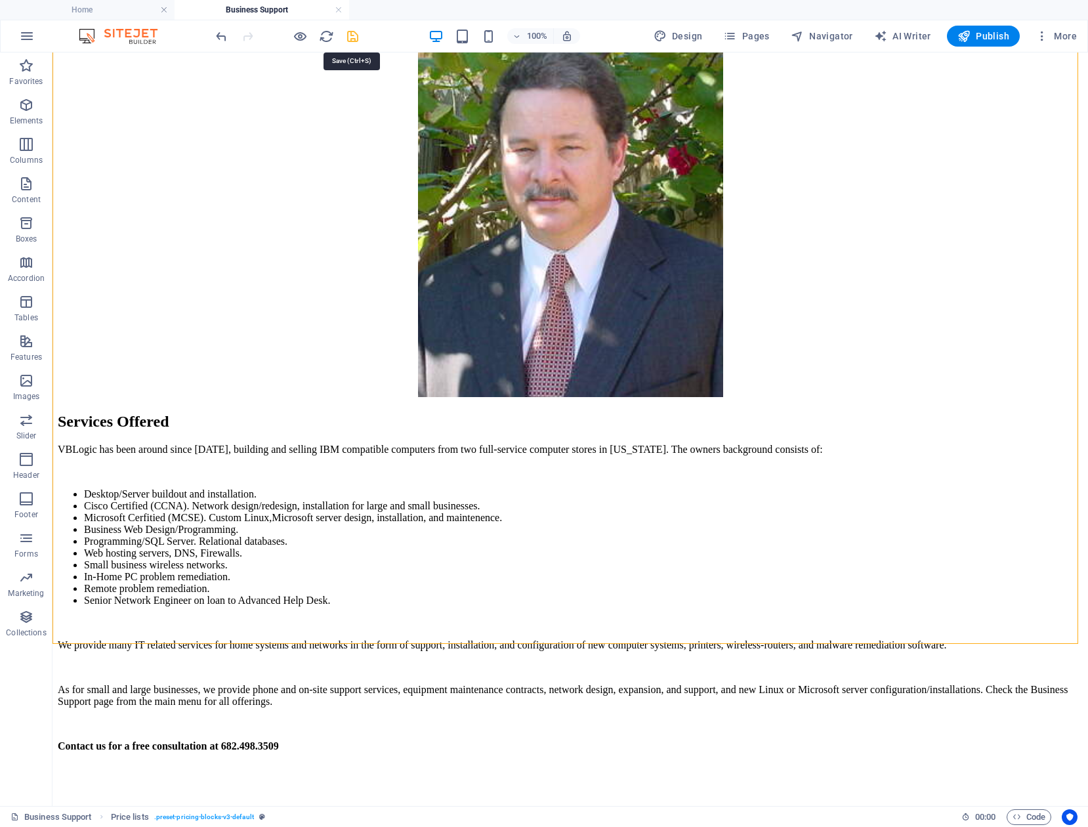
click at [354, 39] on icon "save" at bounding box center [352, 36] width 15 height 15
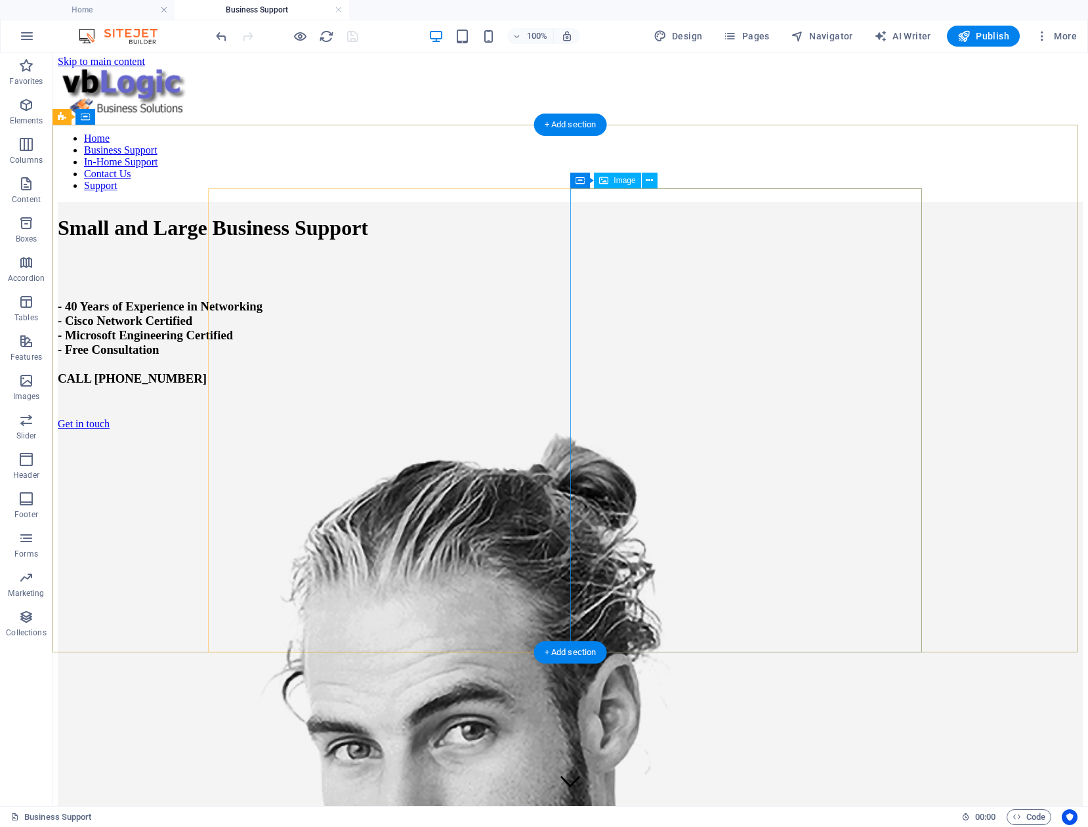
scroll to position [0, 0]
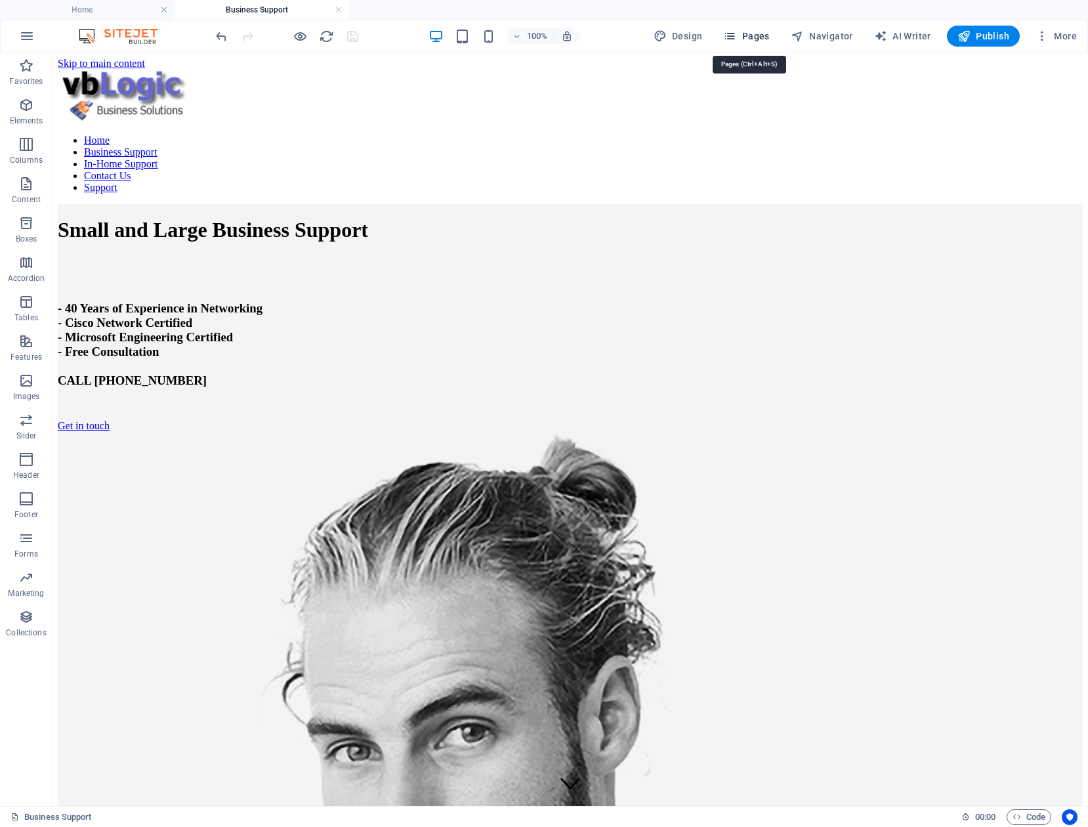
click at [757, 37] on span "Pages" at bounding box center [746, 36] width 46 height 13
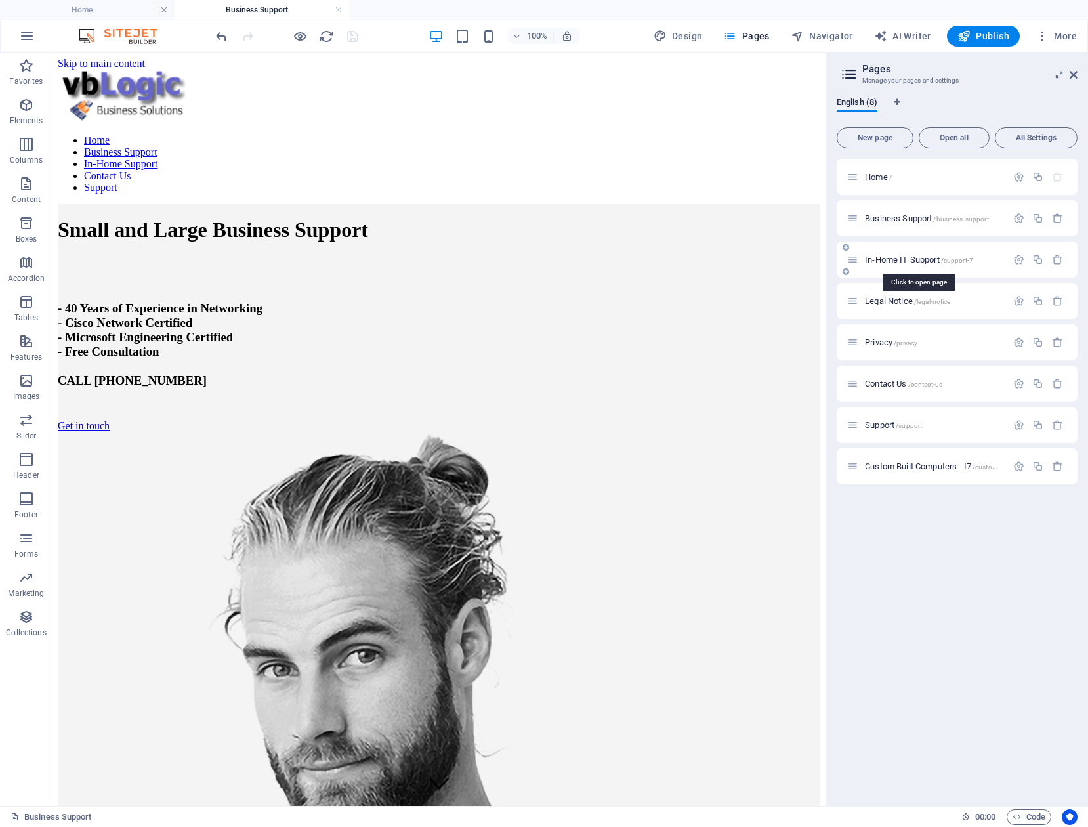
click at [923, 260] on span "In-Home IT Support /support-7" at bounding box center [919, 260] width 108 height 10
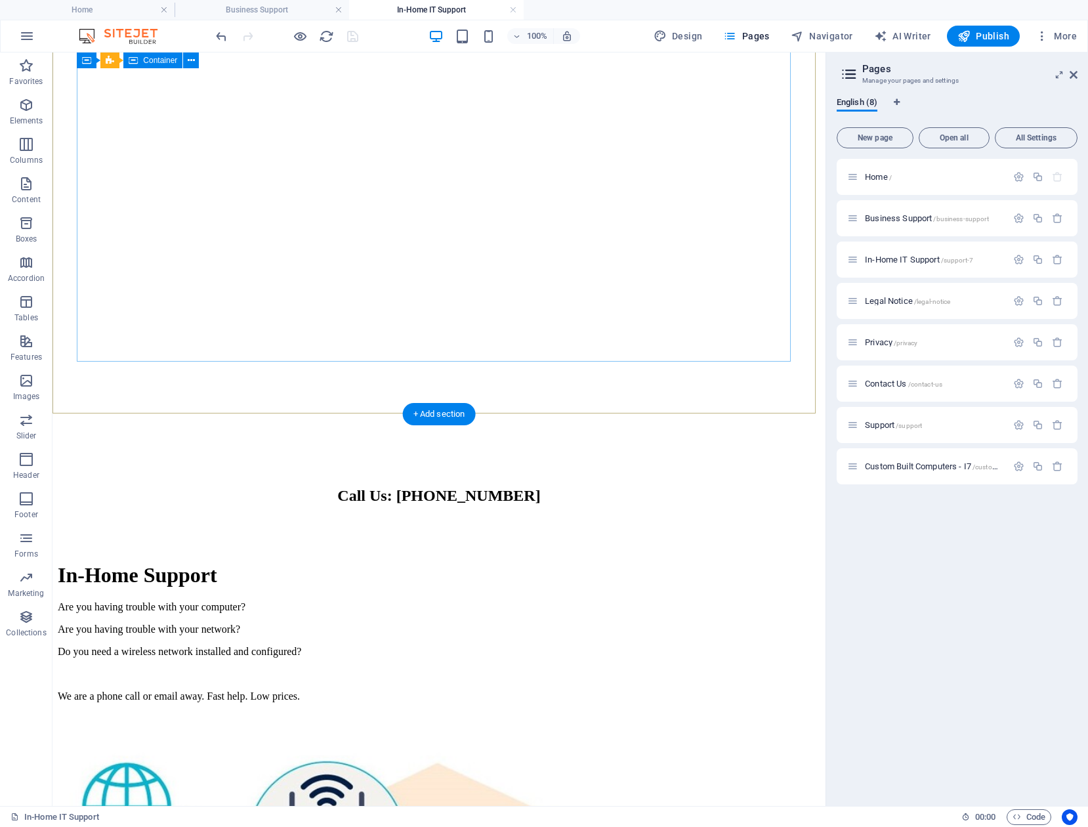
scroll to position [919, 0]
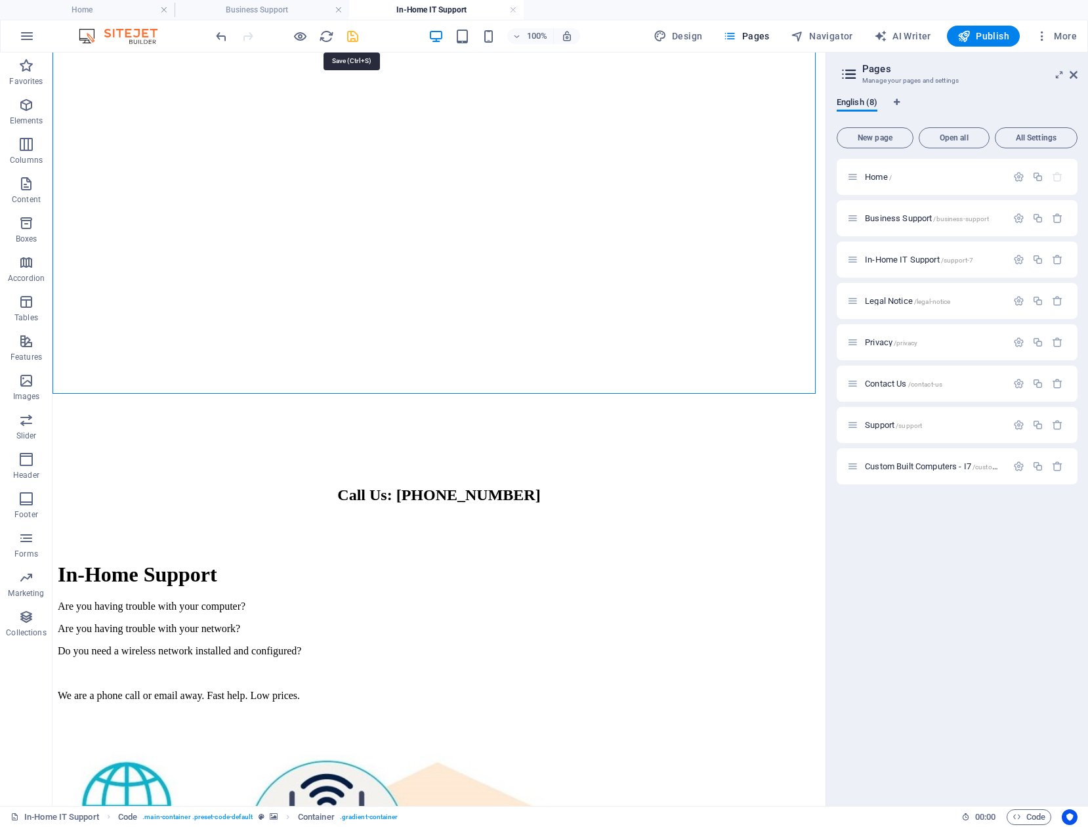
click at [350, 36] on icon "save" at bounding box center [352, 36] width 15 height 15
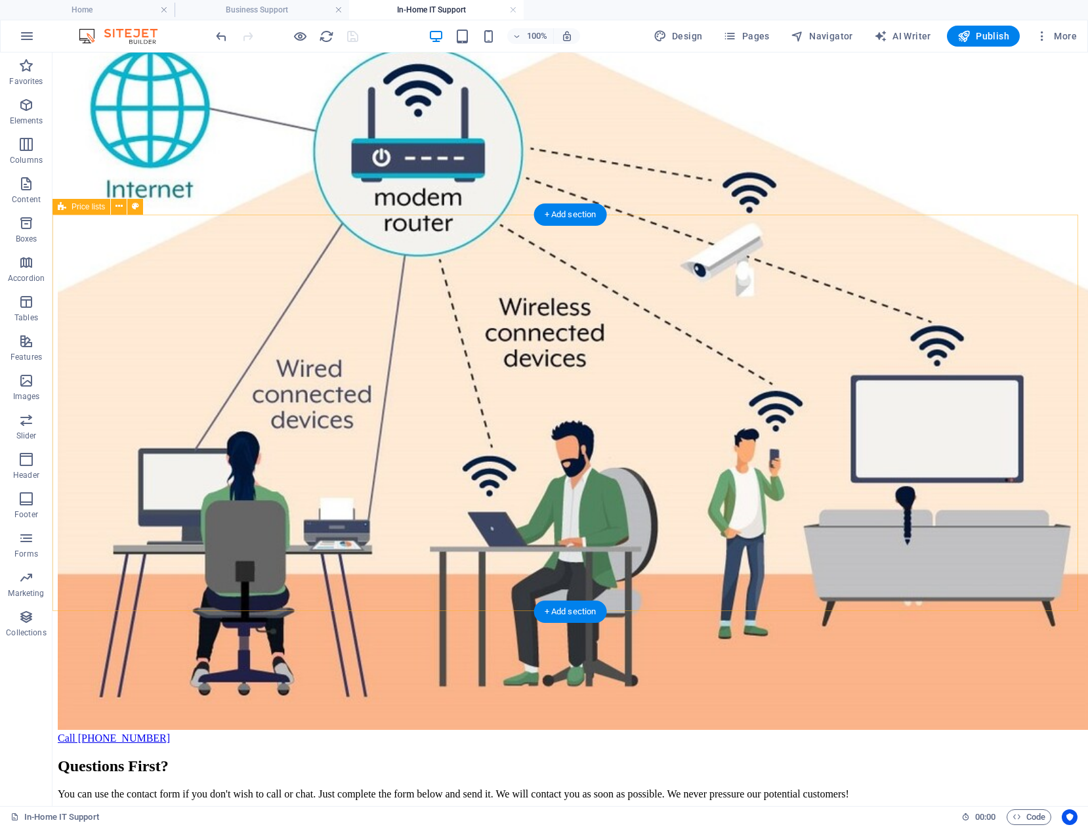
scroll to position [1706, 0]
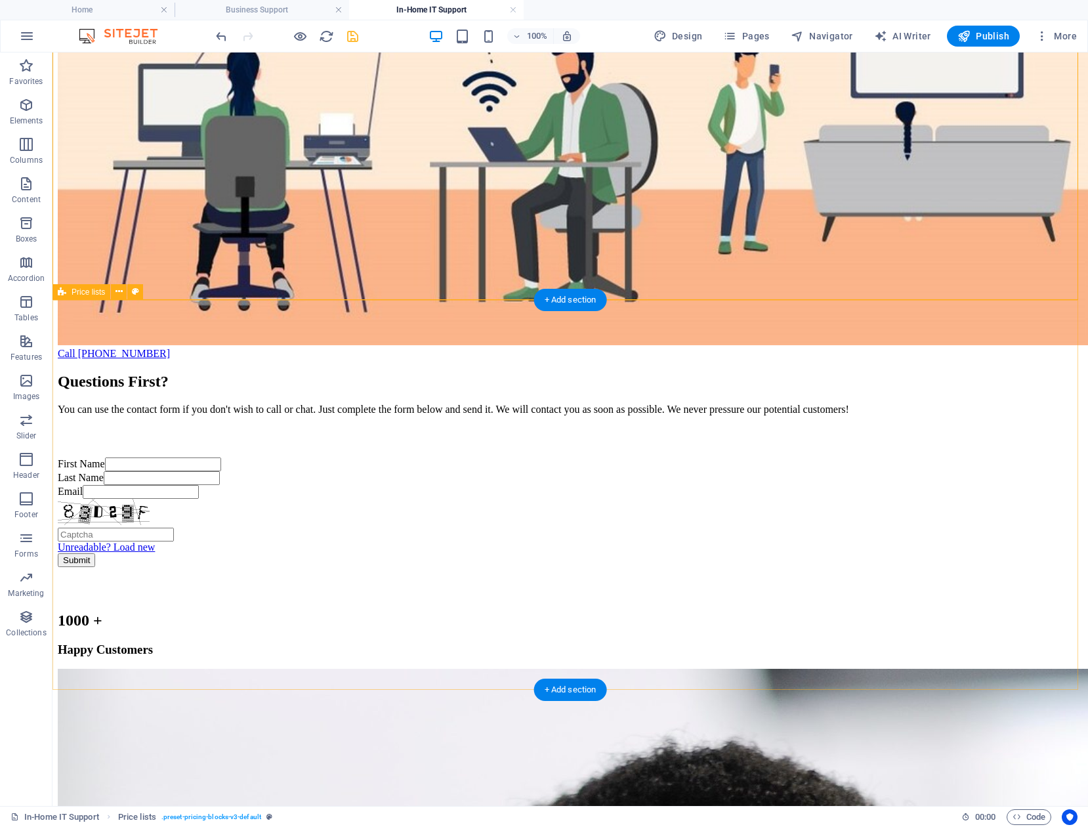
scroll to position [2035, 0]
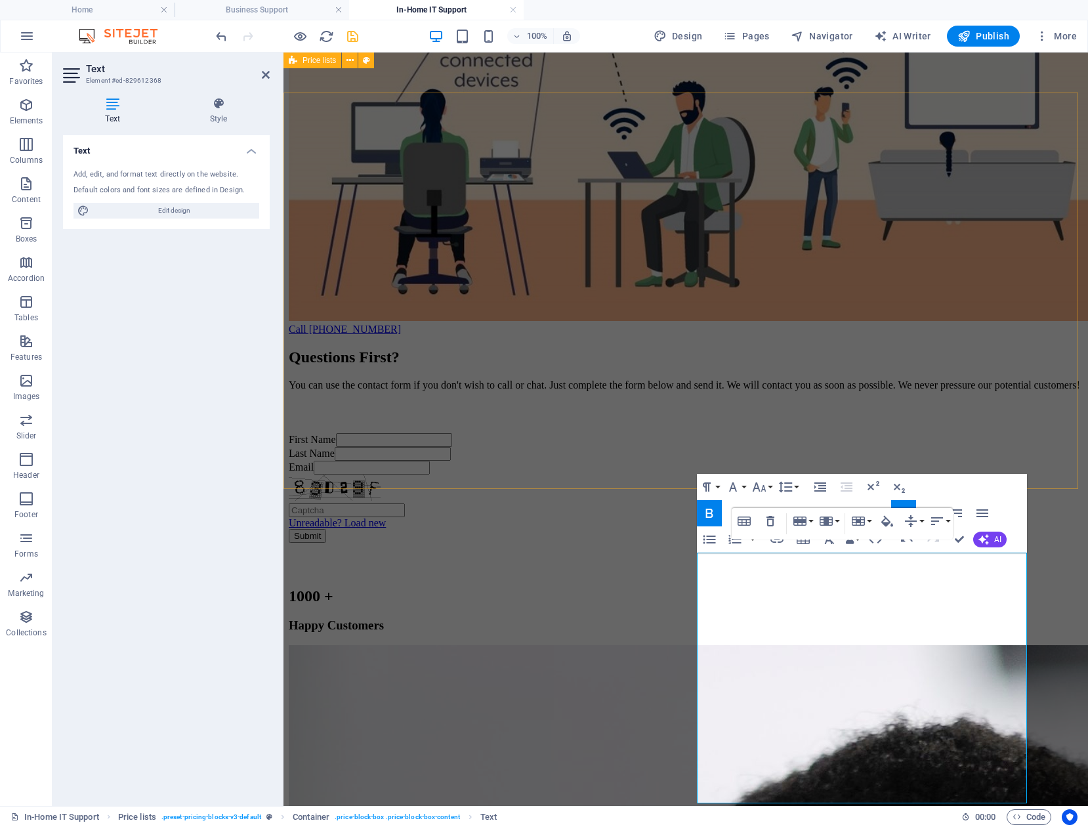
scroll to position [1772, 0]
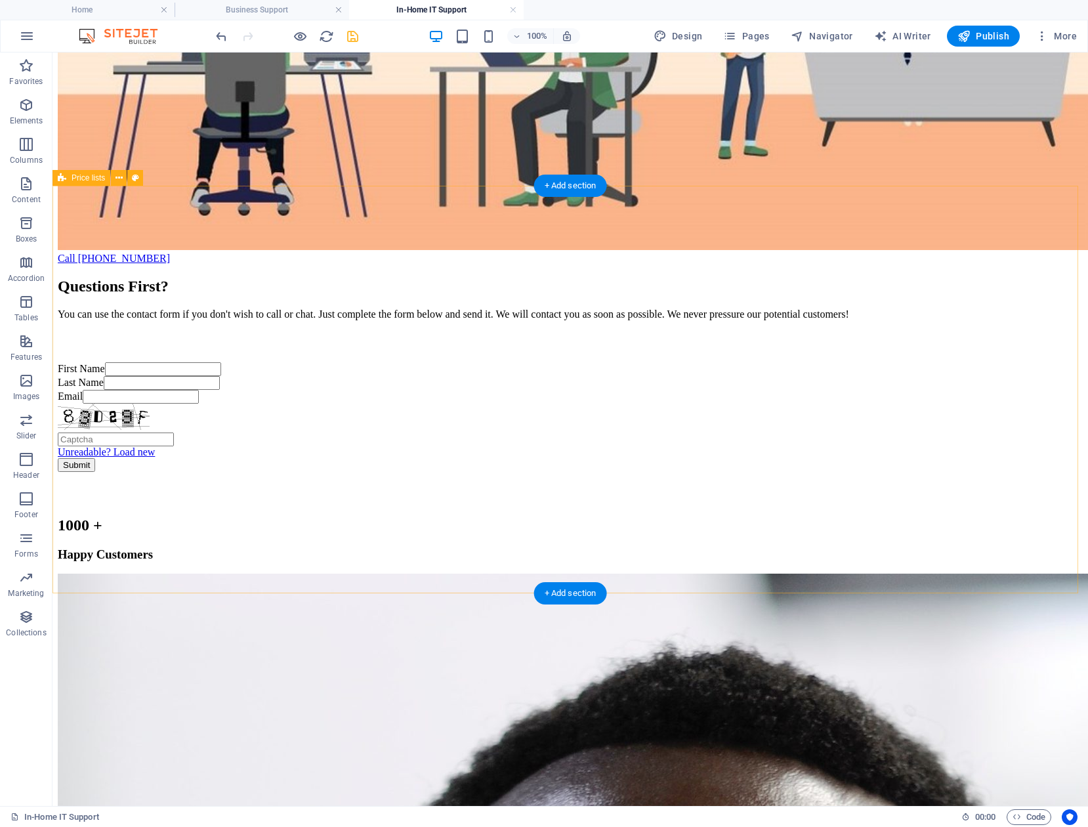
scroll to position [2100, 0]
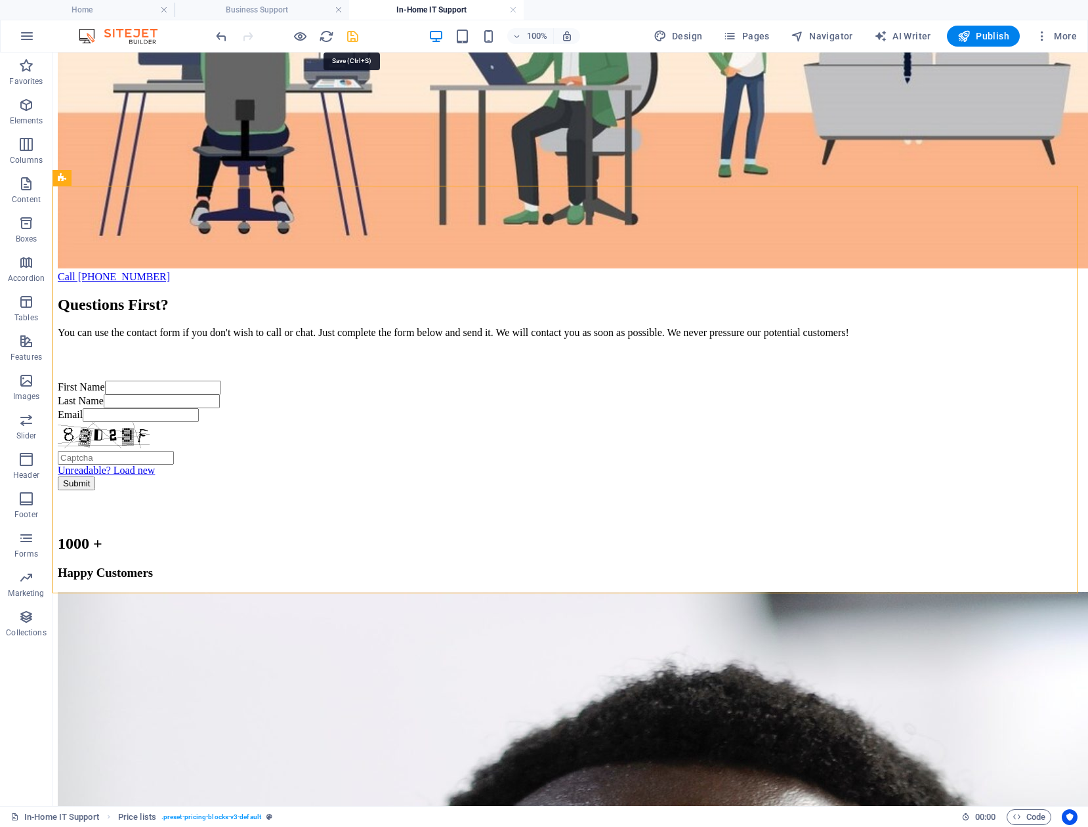
click at [350, 32] on icon "save" at bounding box center [352, 36] width 15 height 15
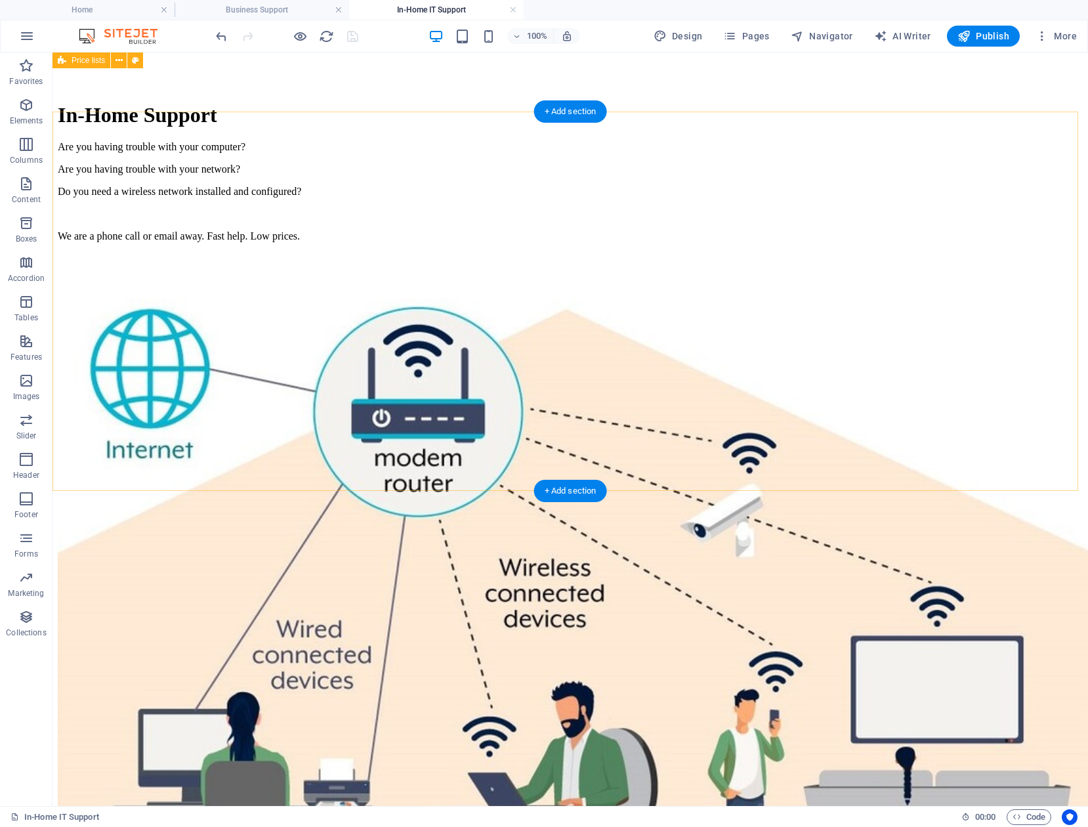
scroll to position [1313, 0]
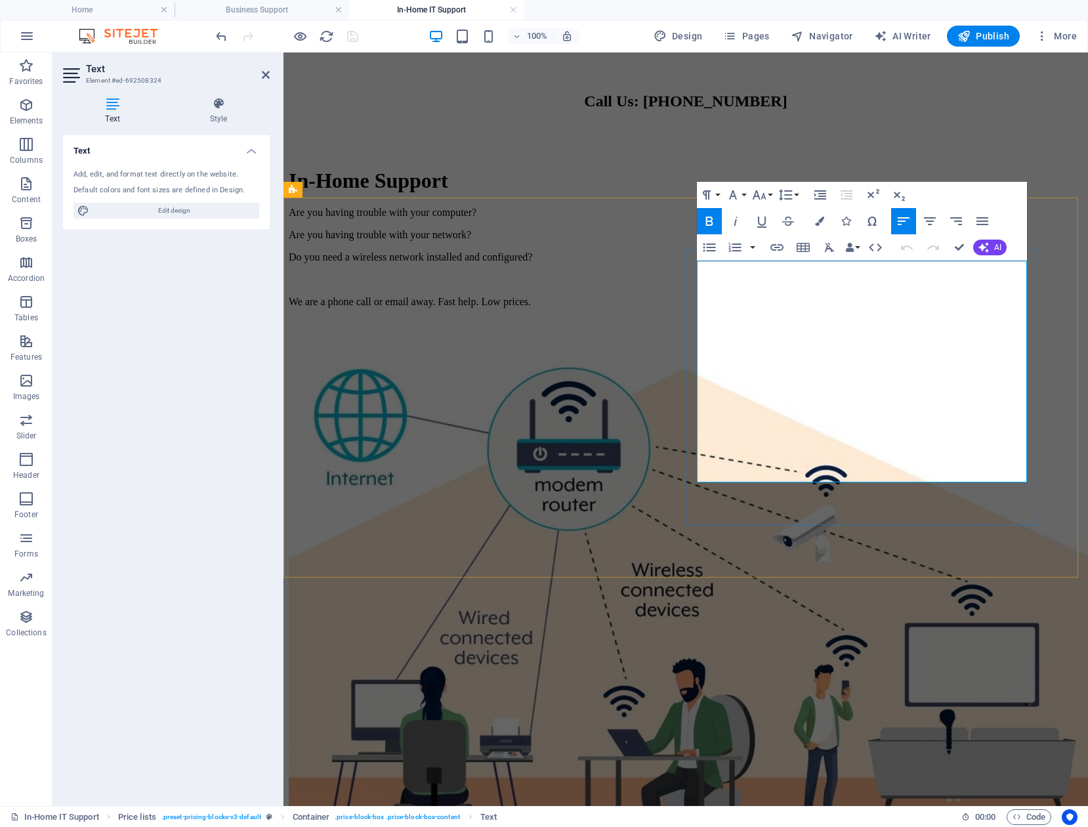
drag, startPoint x: 832, startPoint y: 320, endPoint x: 700, endPoint y: 318, distance: 131.9
drag, startPoint x: 830, startPoint y: 321, endPoint x: 759, endPoint y: 323, distance: 70.9
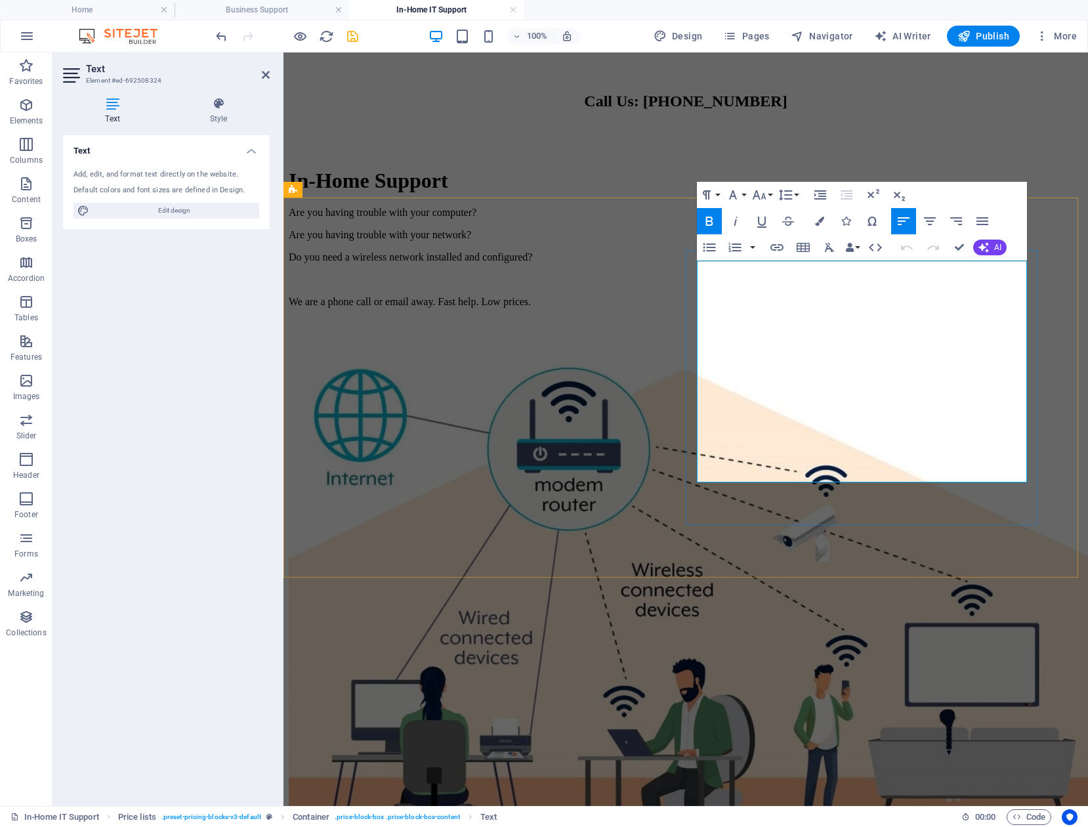
drag, startPoint x: 908, startPoint y: 339, endPoint x: 1193, endPoint y: 375, distance: 287.0
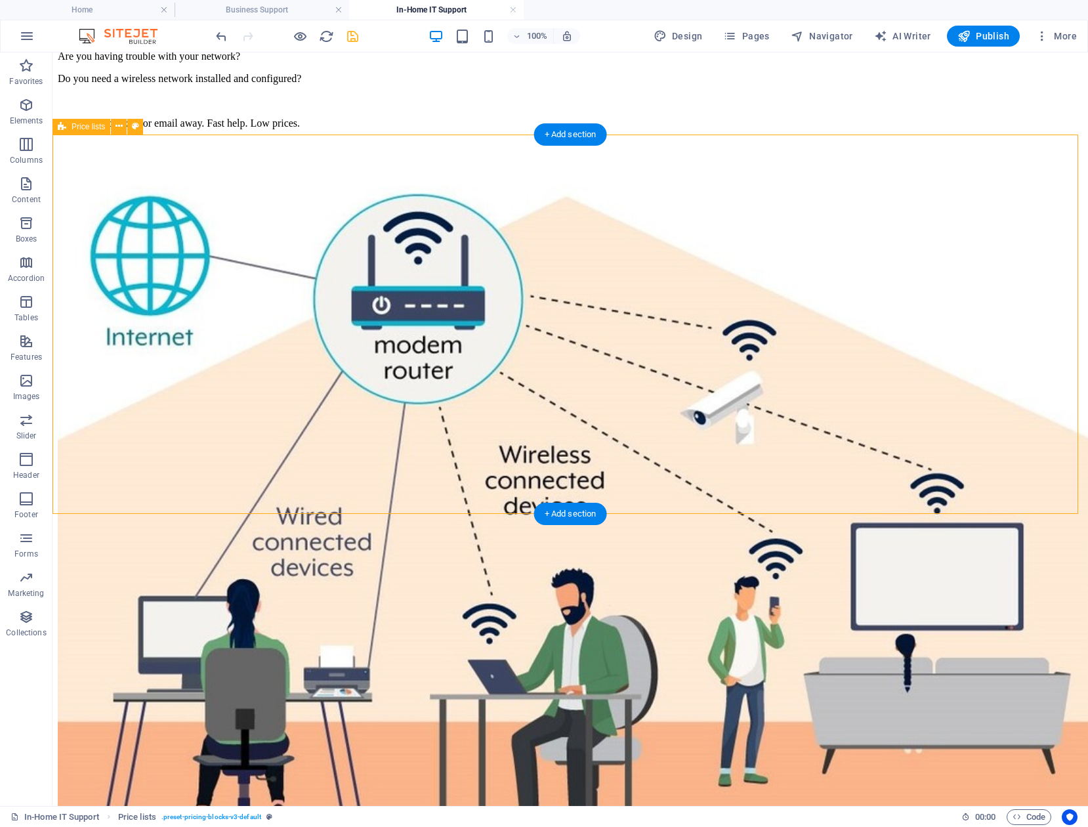
scroll to position [1575, 0]
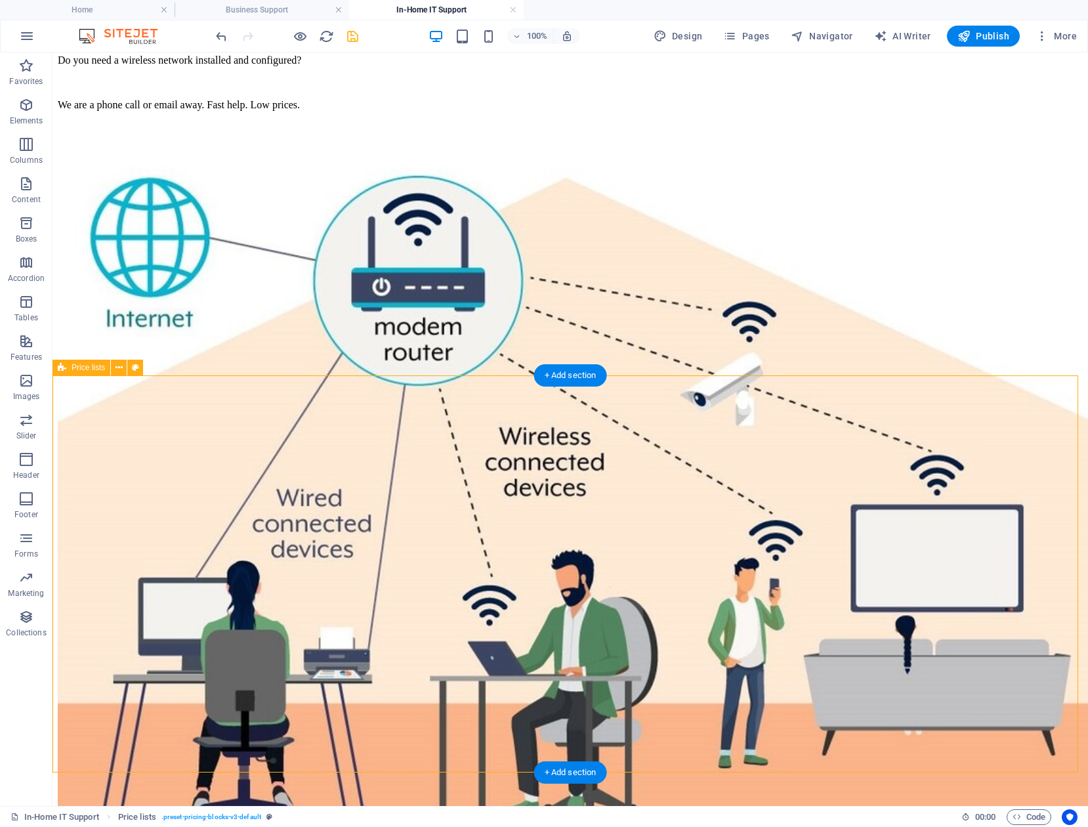
scroll to position [1641, 0]
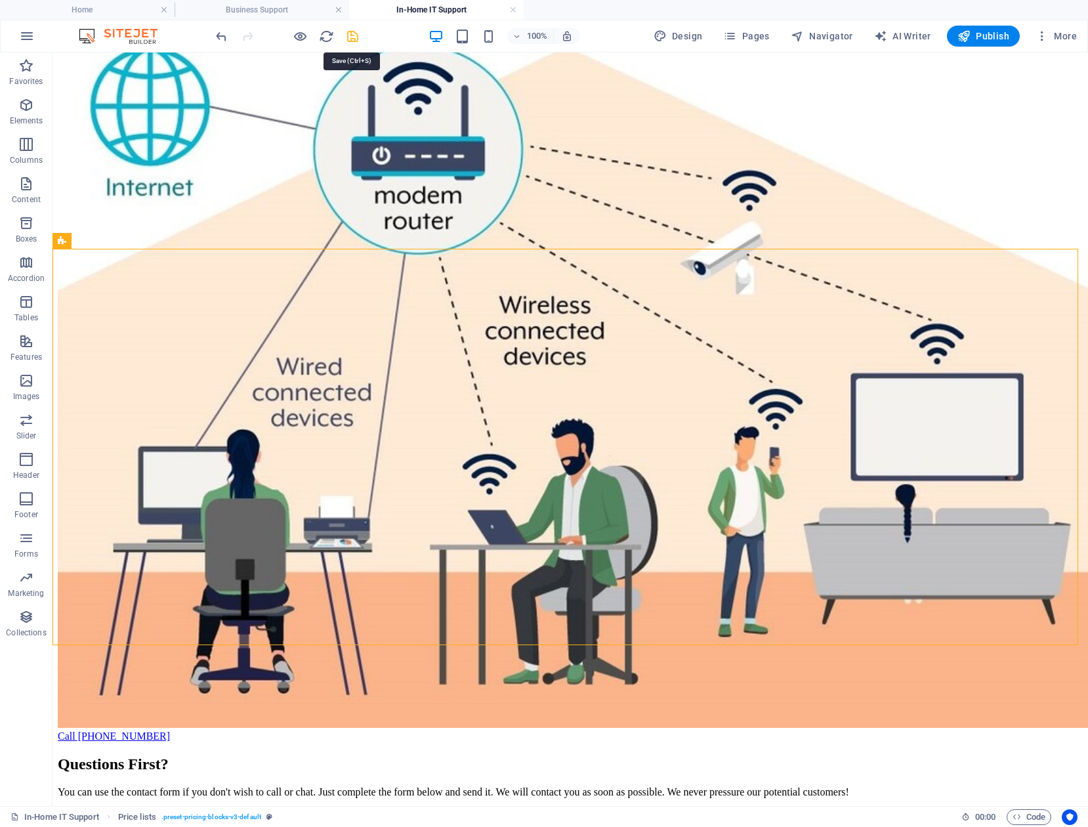
click at [355, 32] on icon "save" at bounding box center [352, 36] width 15 height 15
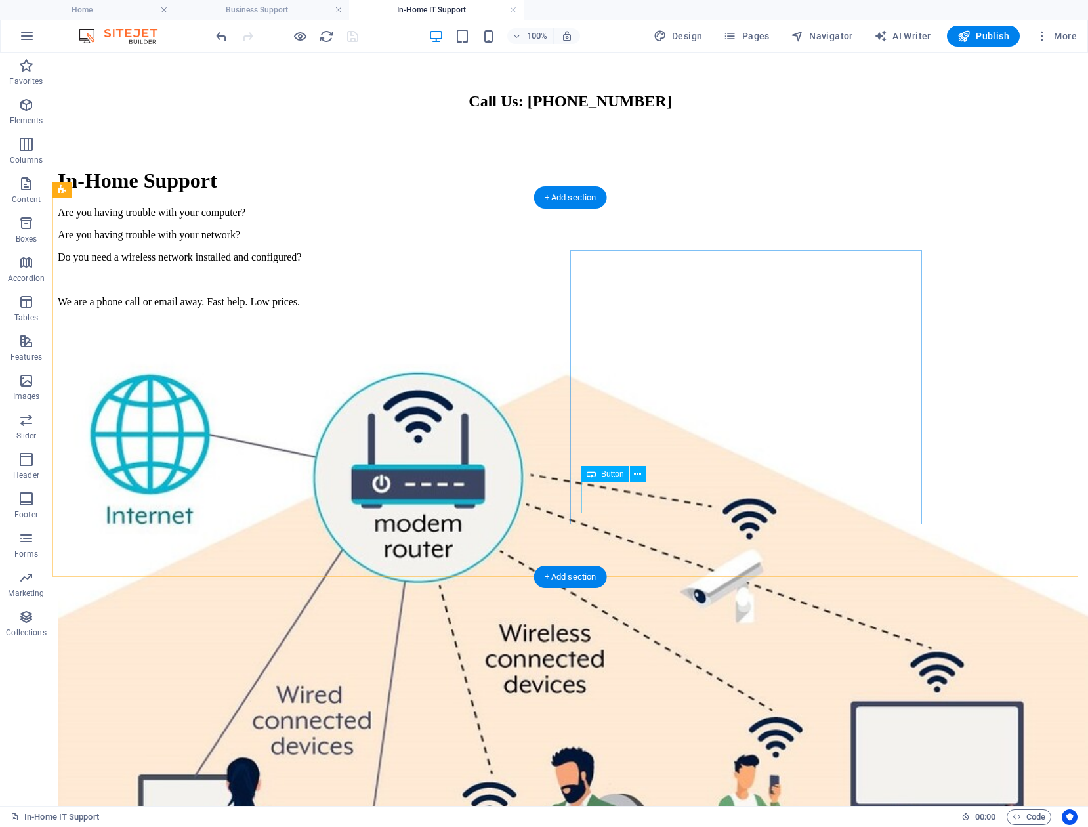
scroll to position [1444, 0]
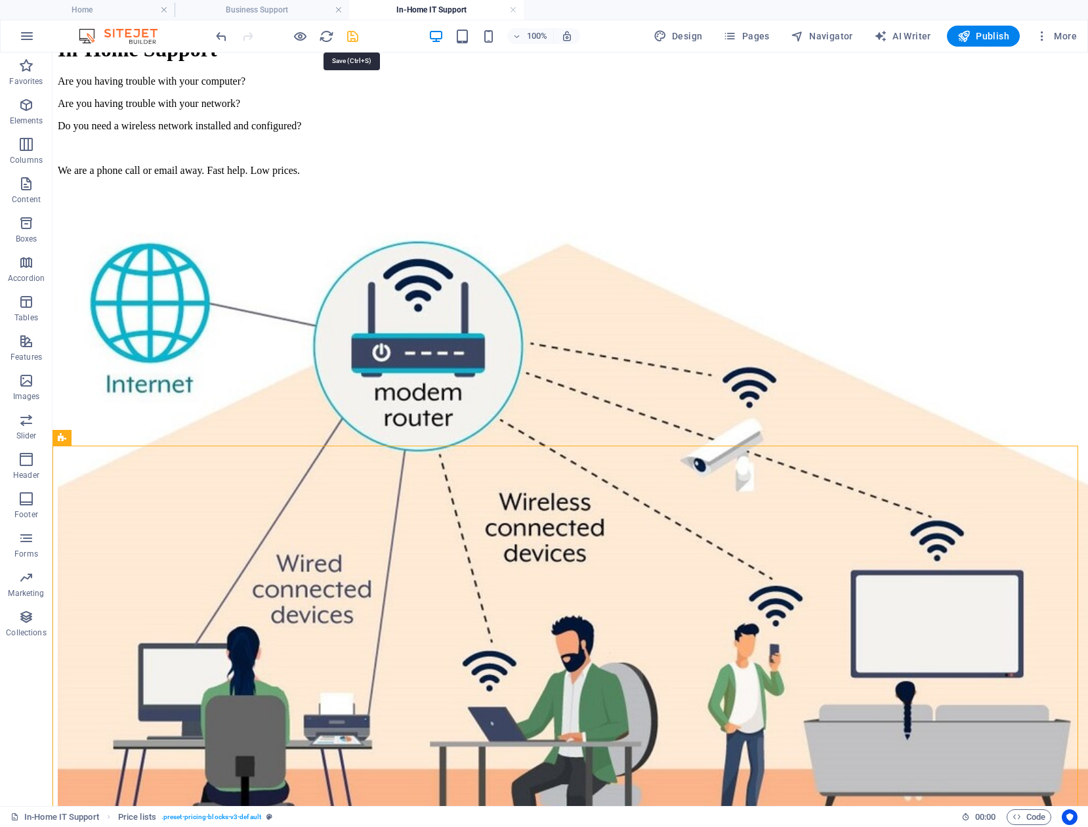
click at [349, 35] on icon "save" at bounding box center [352, 36] width 15 height 15
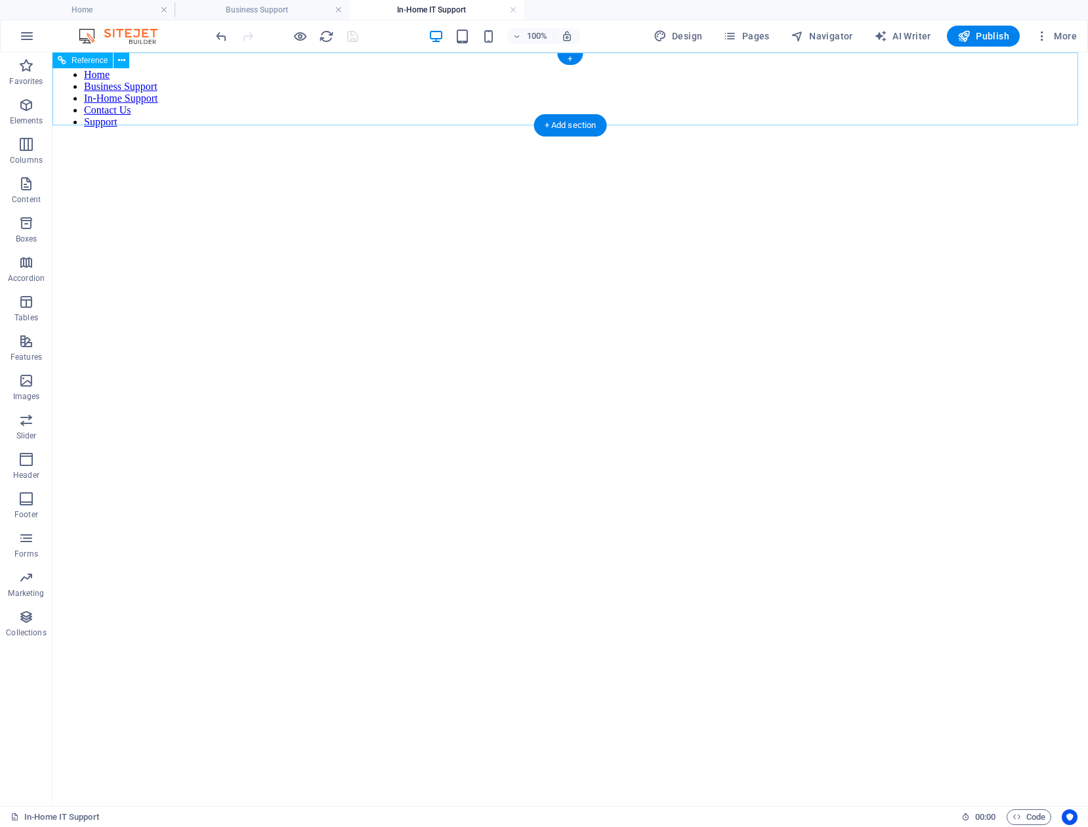
scroll to position [0, 0]
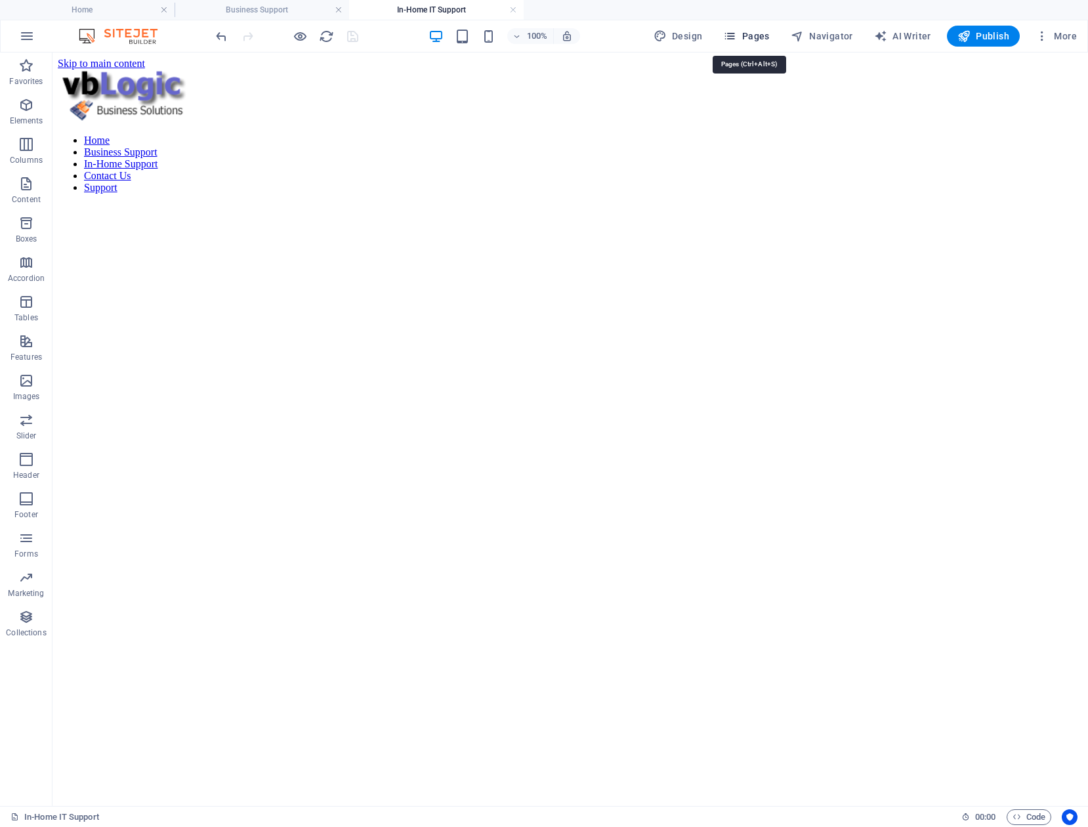
click at [766, 37] on span "Pages" at bounding box center [746, 36] width 46 height 13
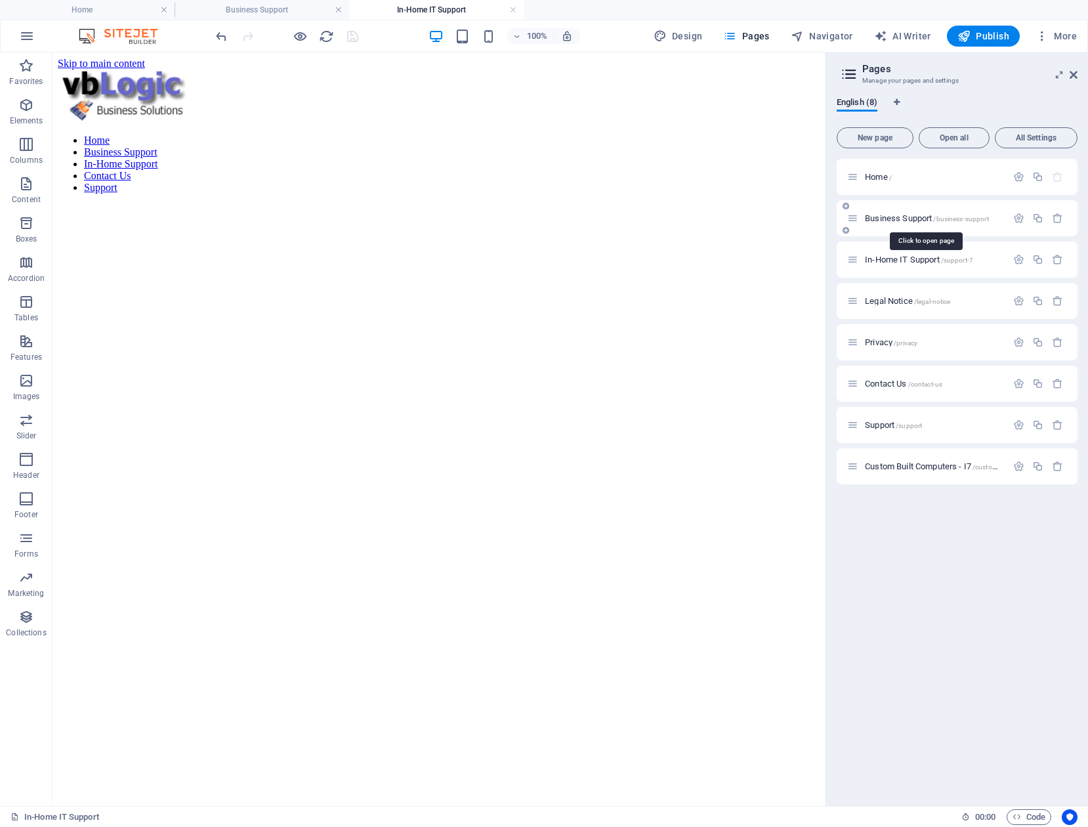
click at [891, 219] on span "Business Support /business-support" at bounding box center [927, 218] width 124 height 10
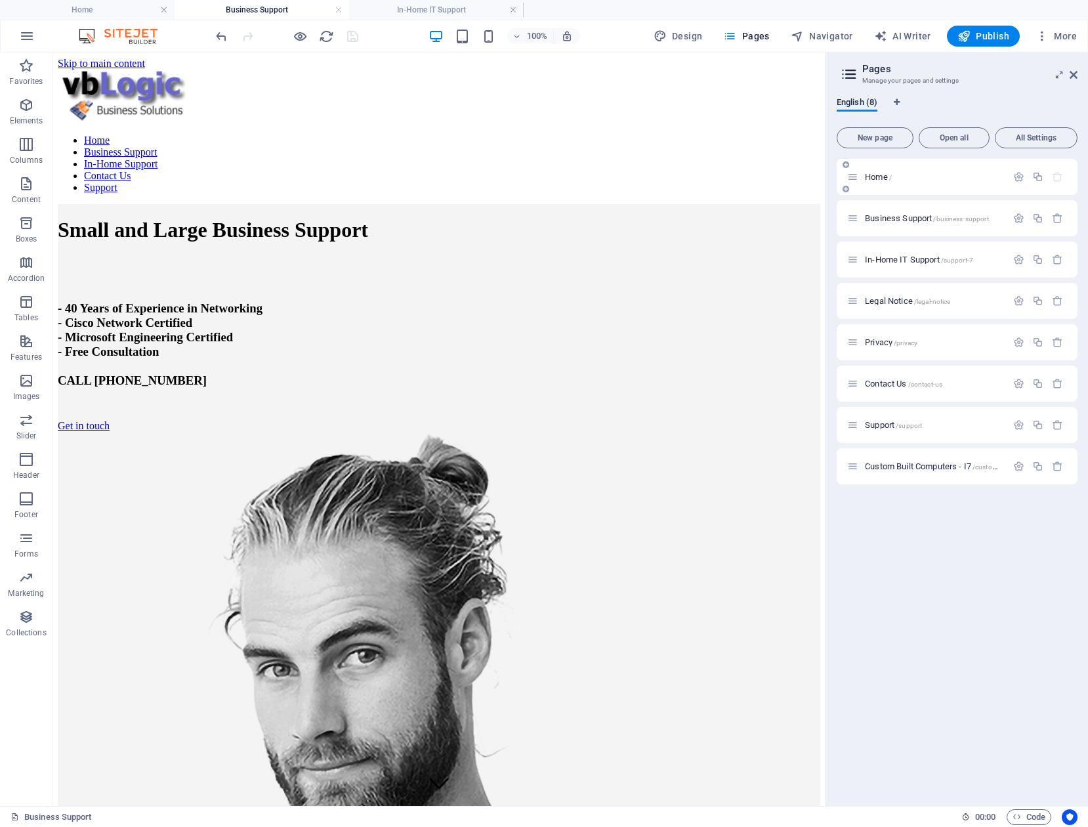
click at [880, 177] on span "Home /" at bounding box center [878, 177] width 27 height 10
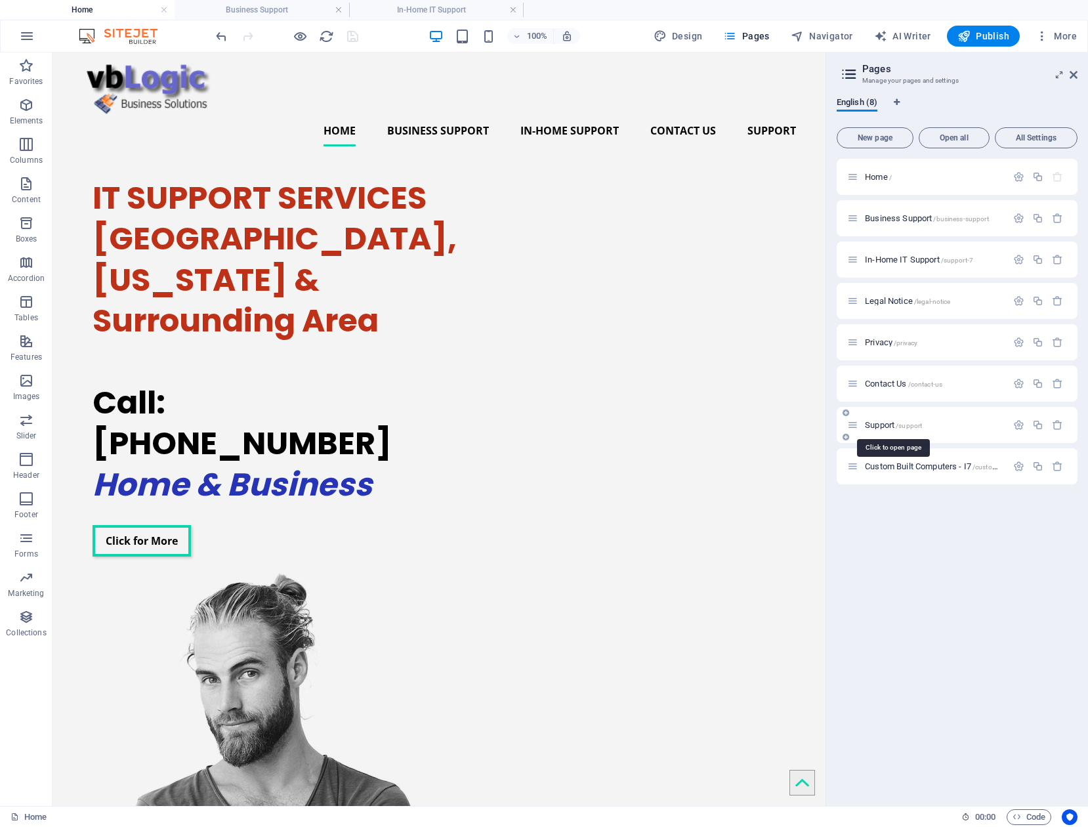
click at [882, 422] on span "Support /support" at bounding box center [893, 425] width 57 height 10
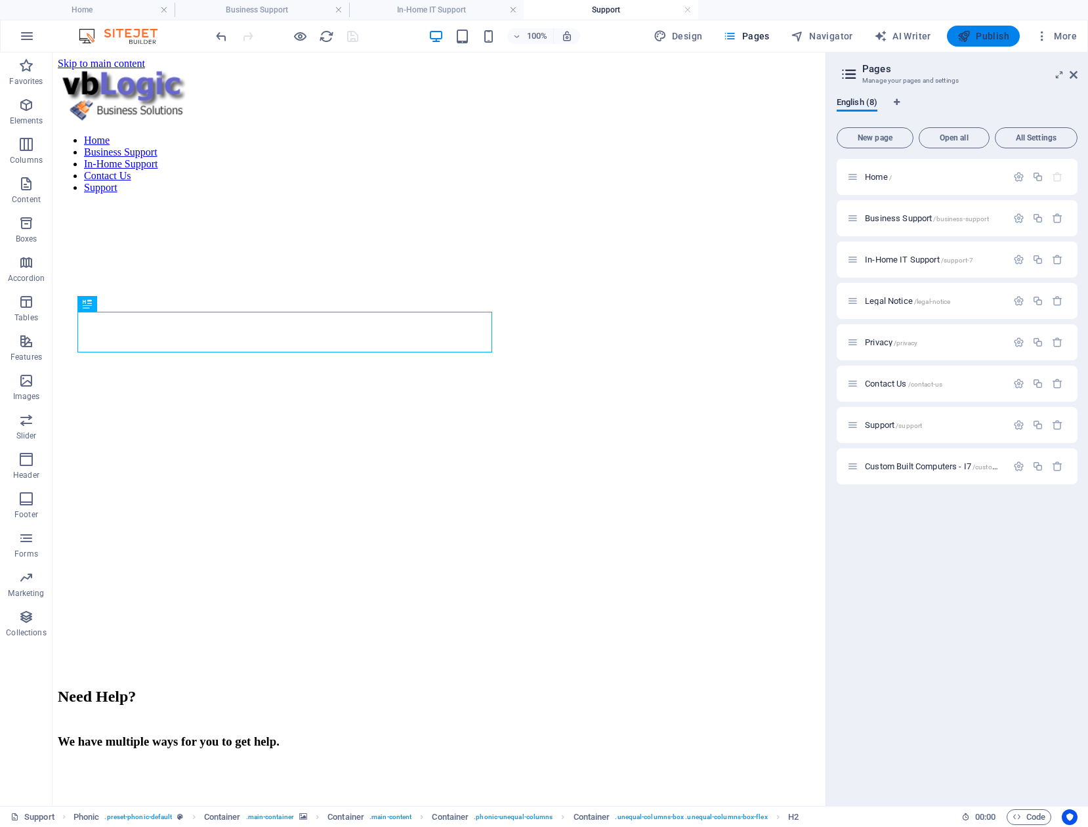
click at [982, 35] on span "Publish" at bounding box center [984, 36] width 52 height 13
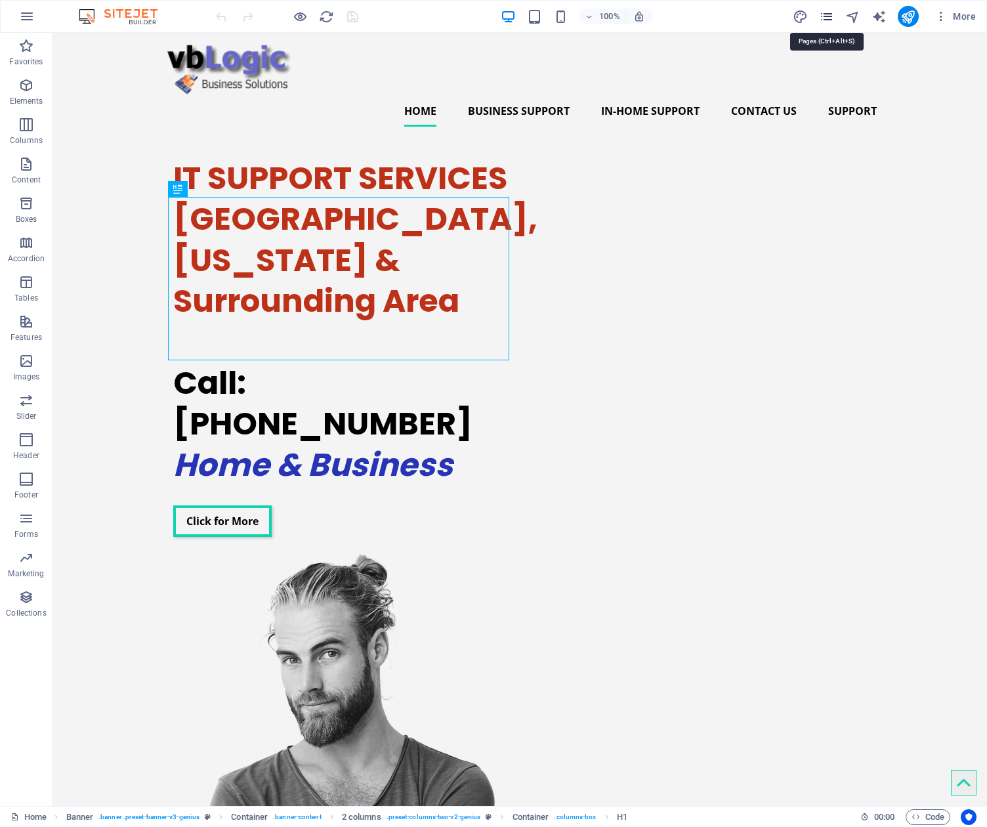
click at [829, 16] on icon "pages" at bounding box center [826, 16] width 15 height 15
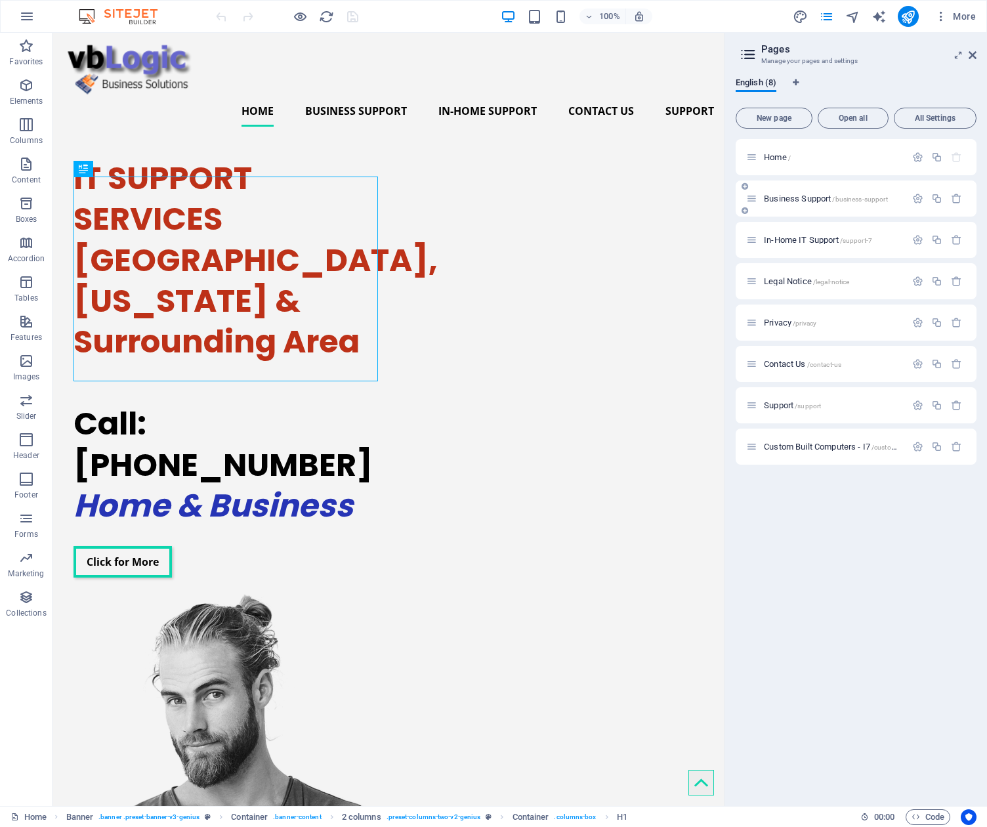
click at [810, 196] on span "Business Support /business-support" at bounding box center [826, 199] width 124 height 10
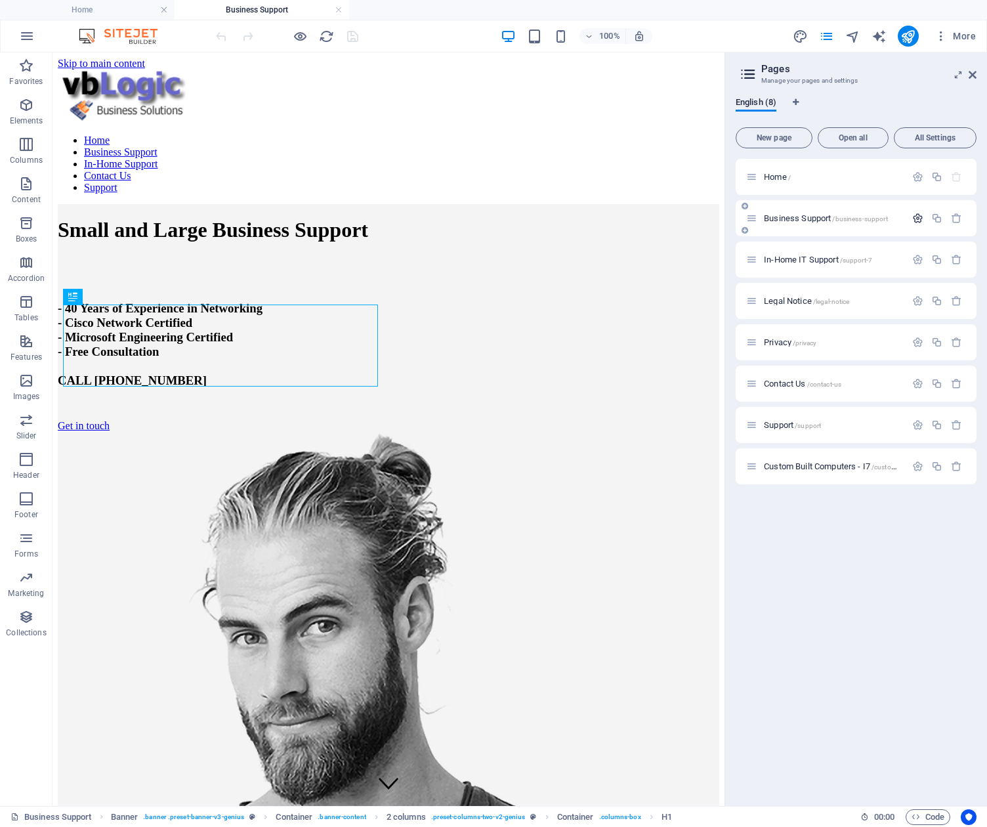
click at [916, 217] on icon "button" at bounding box center [917, 218] width 11 height 11
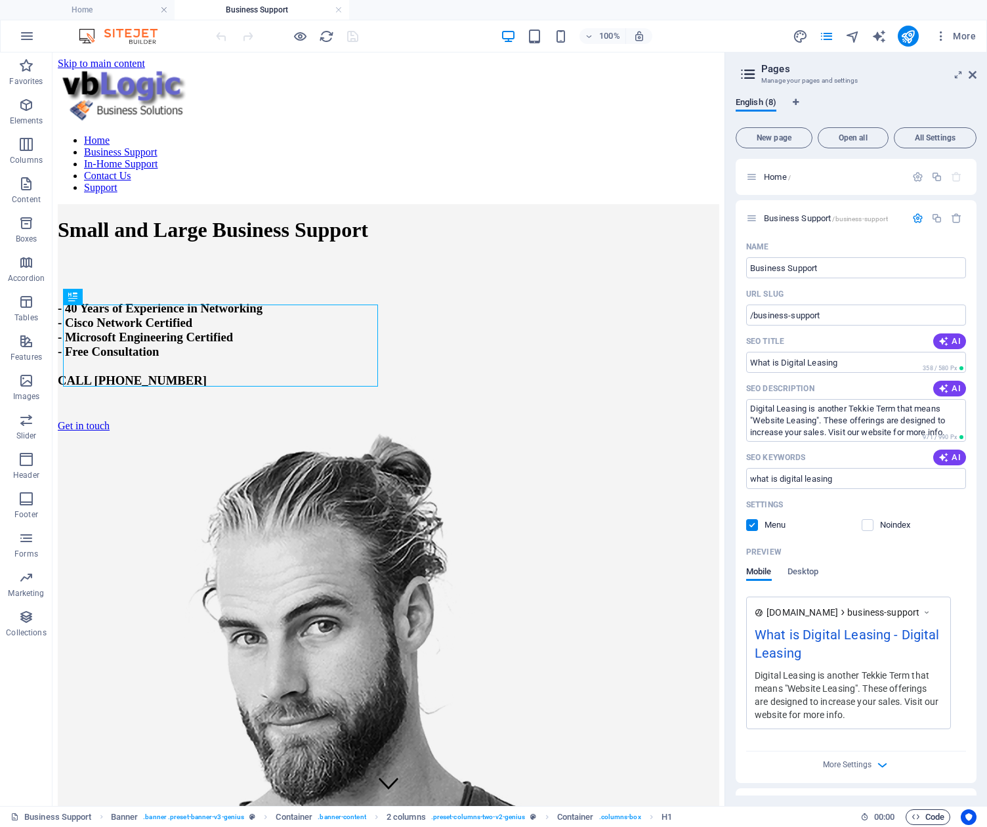
click at [927, 816] on span "Code" at bounding box center [928, 817] width 33 height 16
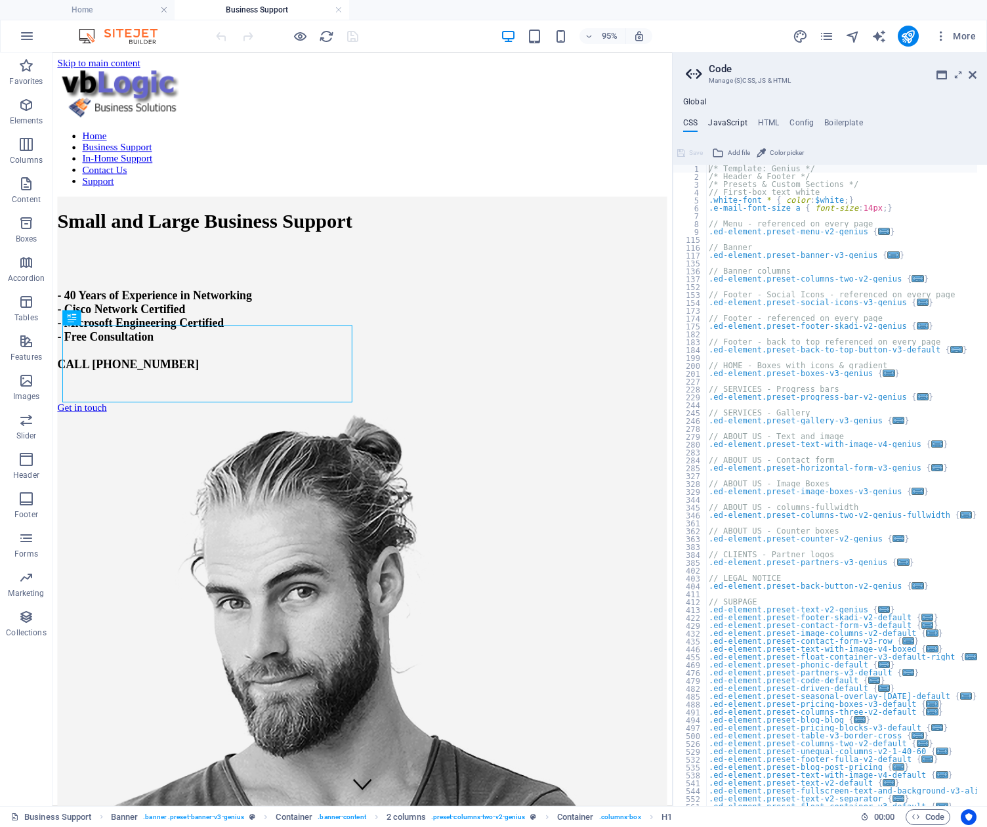
click at [729, 123] on h4 "JavaScript" at bounding box center [727, 125] width 39 height 14
type textarea "/* JS for preset "Menu V2" */"
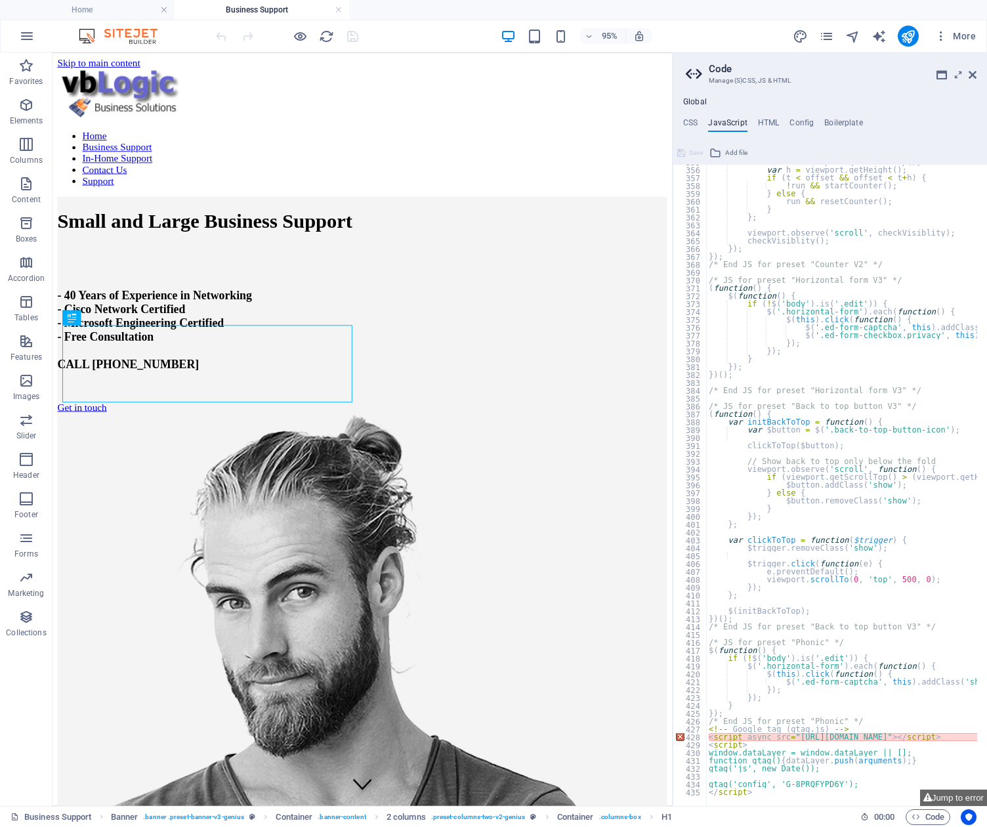
scroll to position [2795, 0]
click at [770, 121] on h4 "HTML" at bounding box center [769, 125] width 22 height 14
type textarea "<a href="#main-content" class="wv-link-content button">Skip to main content</a>"
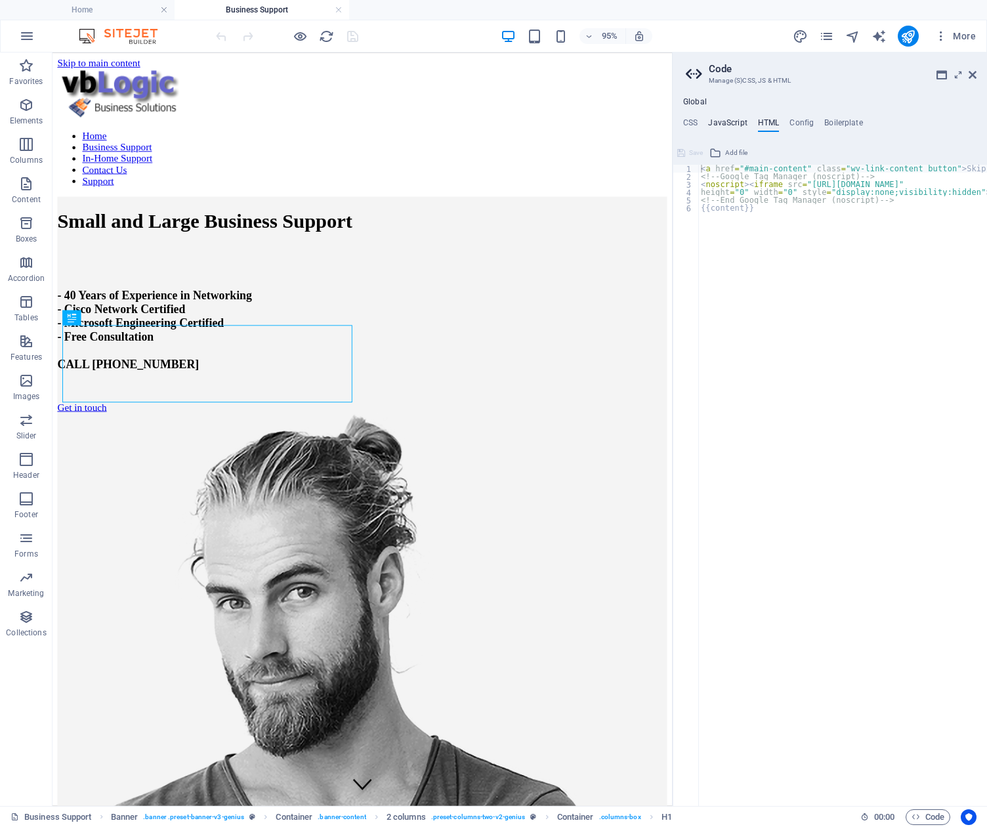
click at [721, 121] on h4 "JavaScript" at bounding box center [727, 125] width 39 height 14
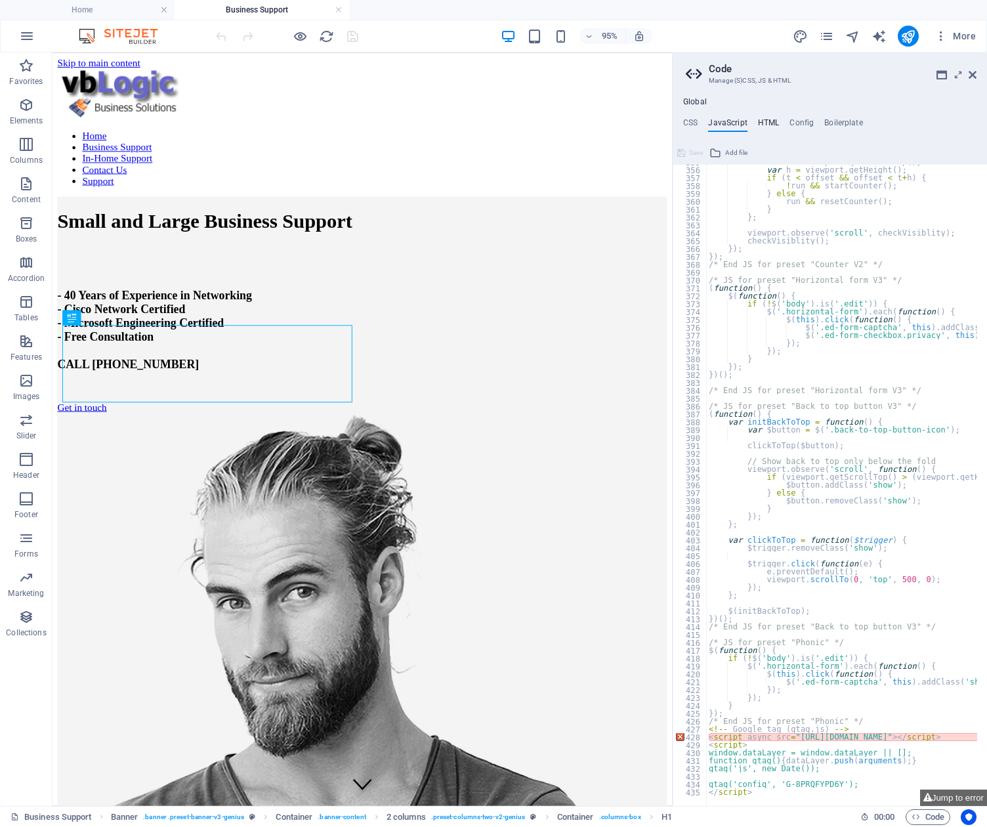
click at [766, 121] on h4 "HTML" at bounding box center [769, 125] width 22 height 14
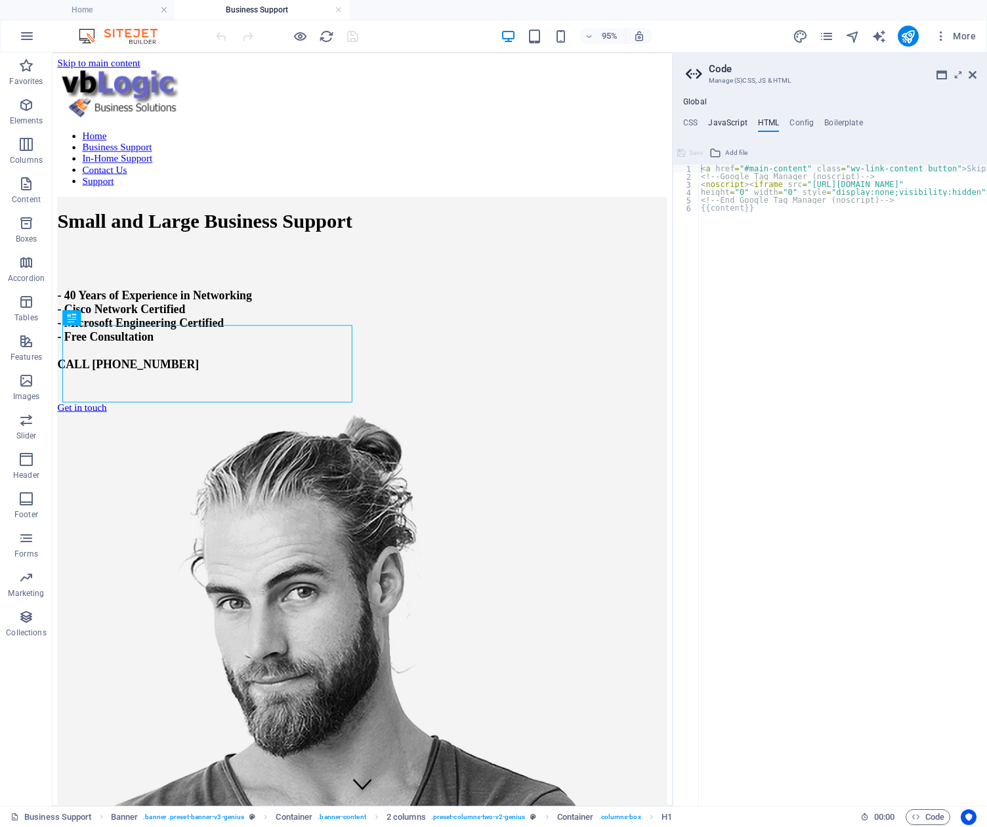
click at [728, 120] on h4 "JavaScript" at bounding box center [727, 125] width 39 height 14
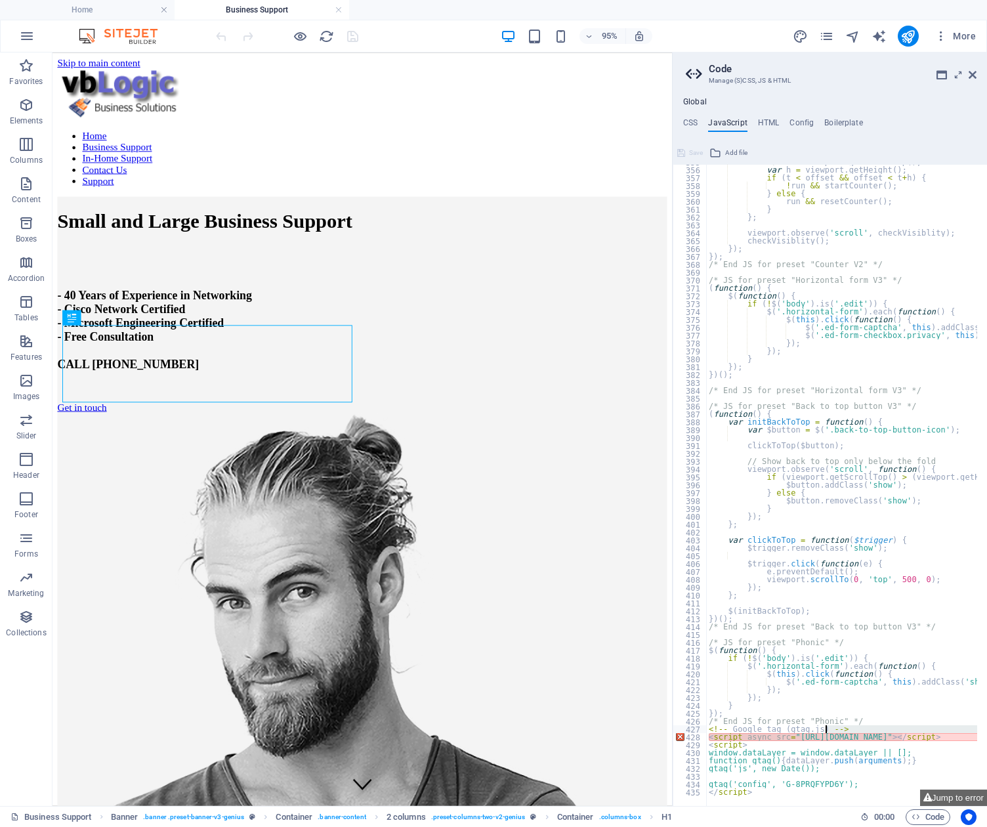
drag, startPoint x: 902, startPoint y: 736, endPoint x: 993, endPoint y: 732, distance: 91.3
click at [986, 732] on html "vblogic.net Home Business Support Favorites Elements Columns Content Boxes Acco…" at bounding box center [493, 413] width 987 height 827
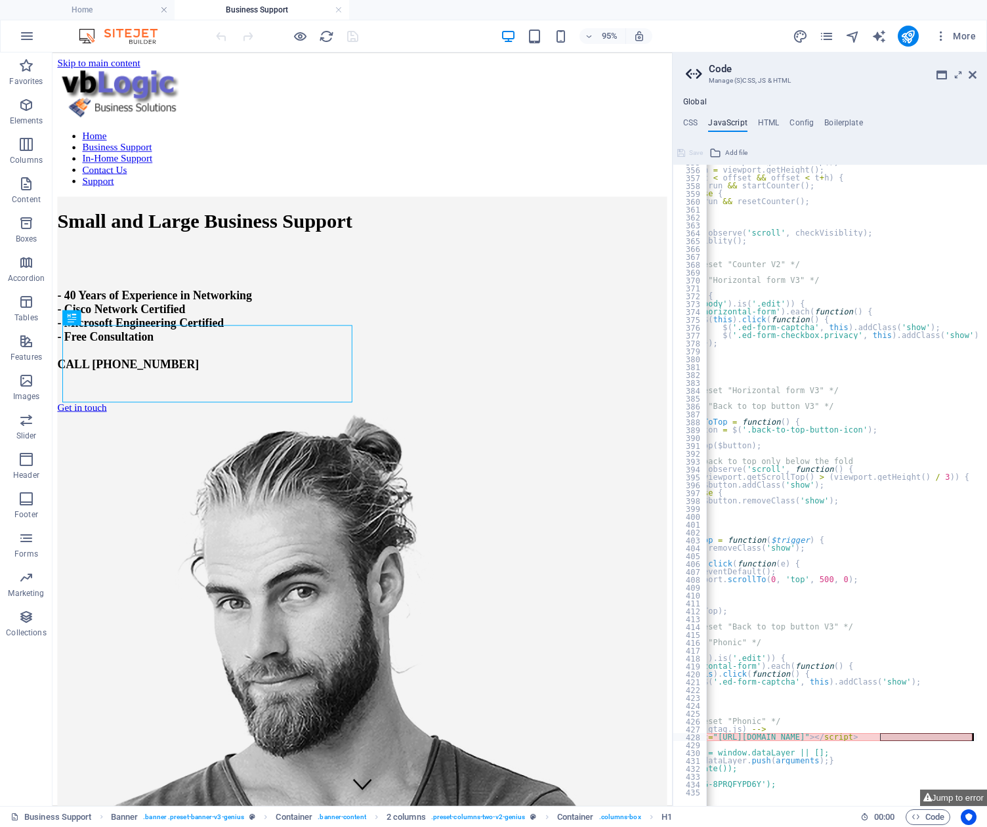
drag, startPoint x: 963, startPoint y: 738, endPoint x: 1000, endPoint y: 738, distance: 36.8
click at [986, 738] on html "vblogic.net Home Business Support Favorites Elements Columns Content Boxes Acco…" at bounding box center [493, 413] width 987 height 827
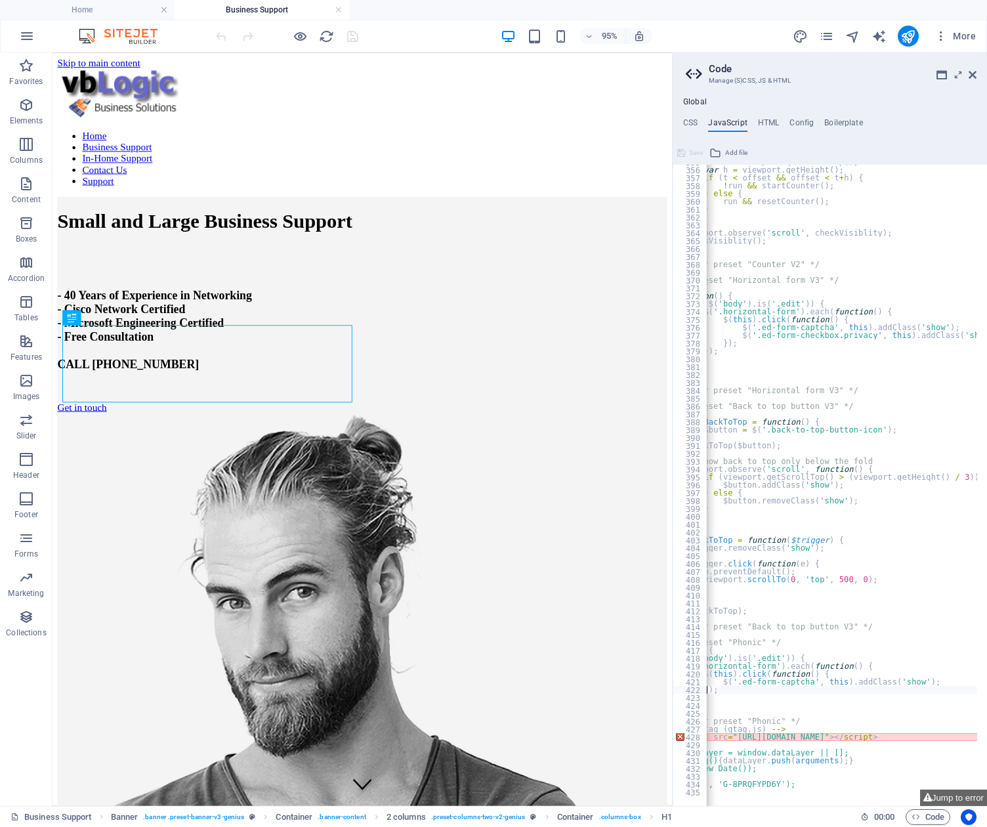
scroll to position [0, 63]
click at [949, 694] on div "var t = viewport . getScrollTop ( ) ; var h = viewport . getHeight ( ) ; if ( t…" at bounding box center [917, 481] width 549 height 647
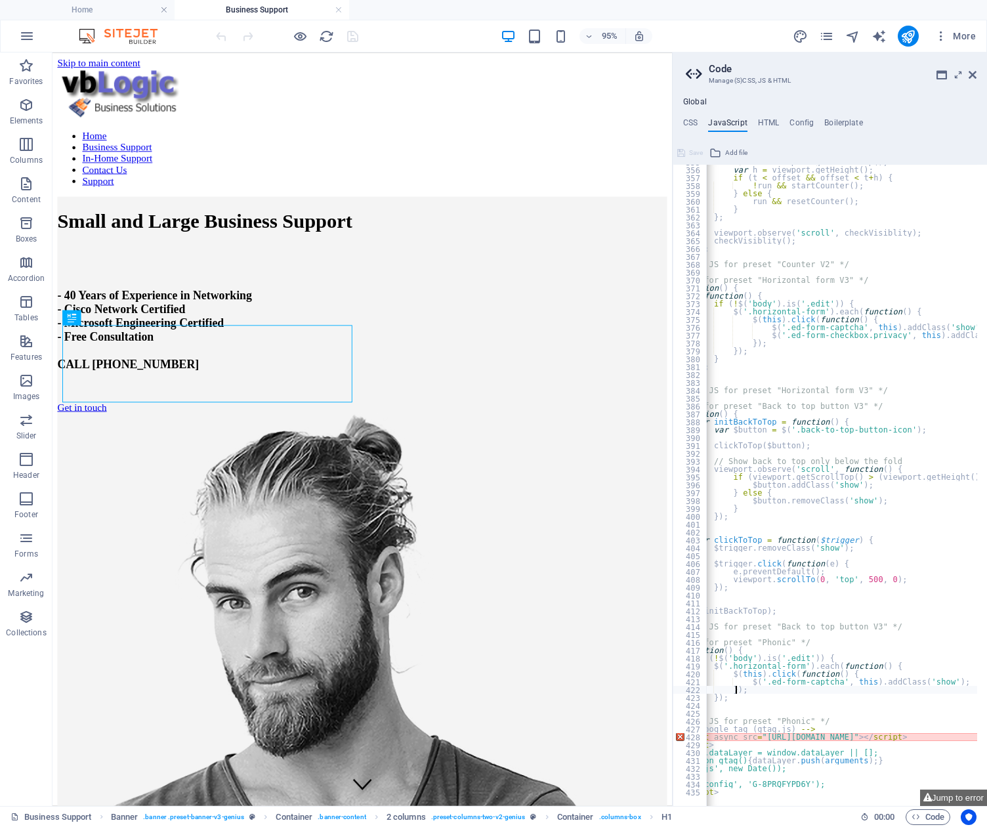
scroll to position [0, 0]
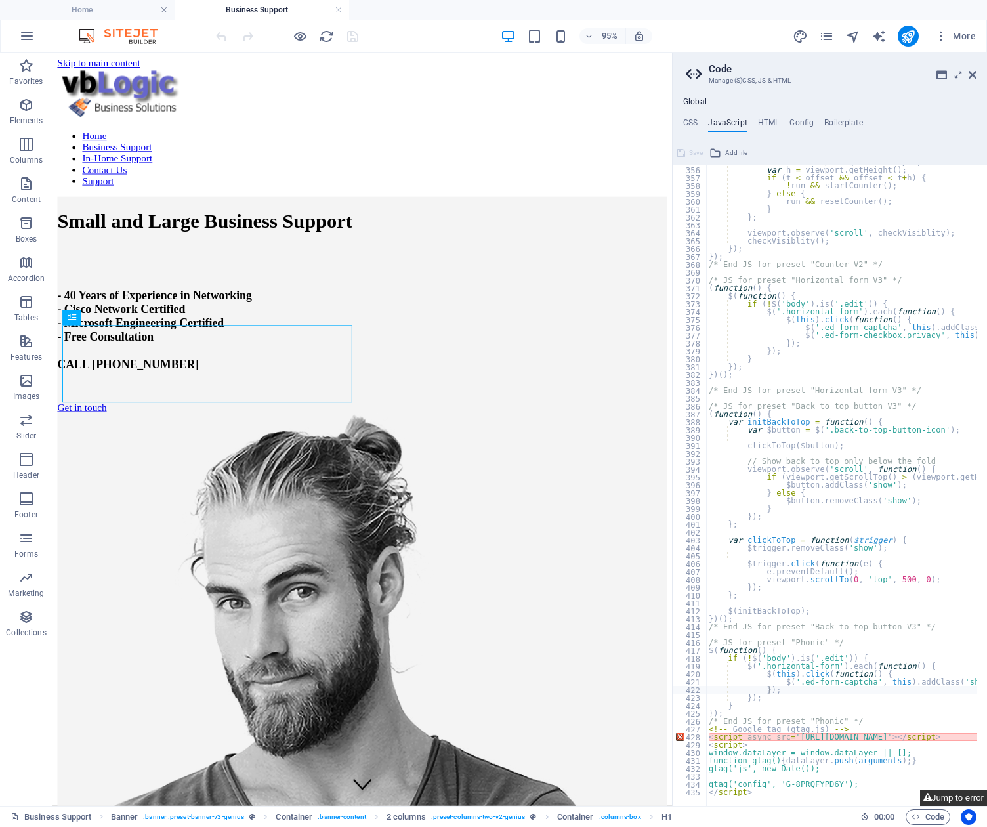
click at [939, 796] on button "Jump to error" at bounding box center [953, 798] width 67 height 16
type textarea "<script async src="https://www.googletagmanager.com/gtag/js?id=G-8PRQFYPD6Y"></…"
click at [916, 637] on div "var t = viewport . getScrollTop ( ) ; var h = viewport . getHeight ( ) ; if ( t…" at bounding box center [980, 481] width 549 height 647
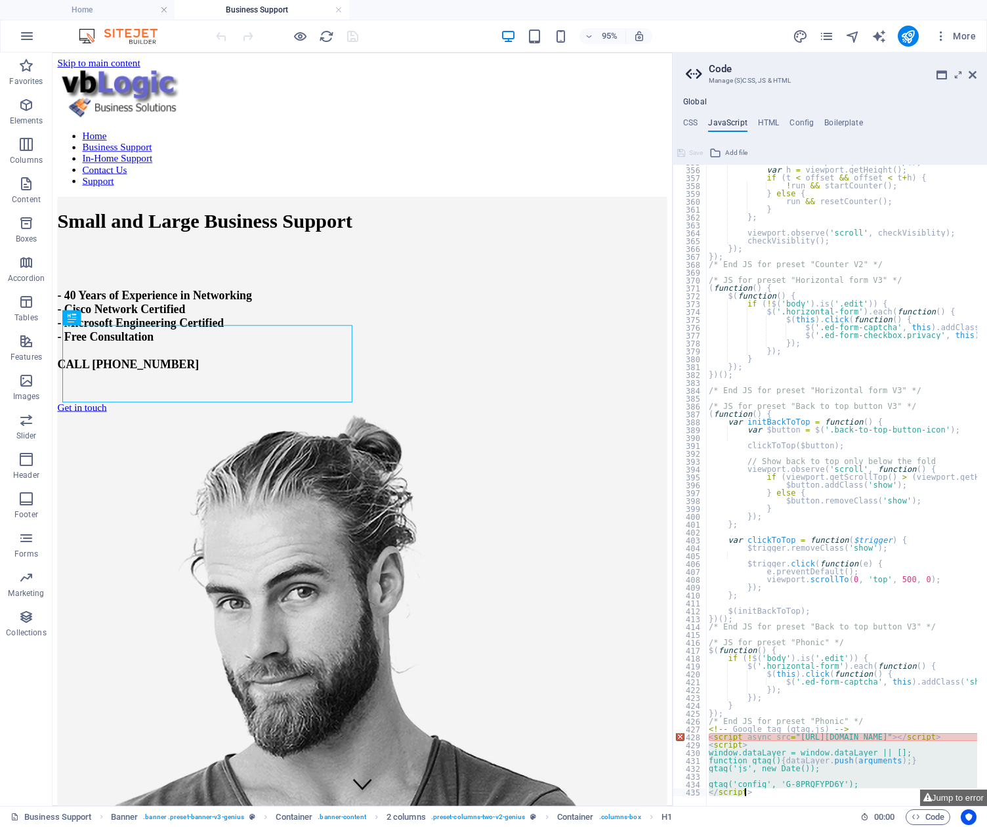
drag, startPoint x: 707, startPoint y: 736, endPoint x: 762, endPoint y: 794, distance: 79.8
click at [762, 794] on div "355 356 357 358 359 360 361 362 363 364 365 366 367 368 369 370 371 372 373 374…" at bounding box center [830, 485] width 314 height 641
type textarea "gtag('config', 'G-8PRQFYPD6Y'); </script>"
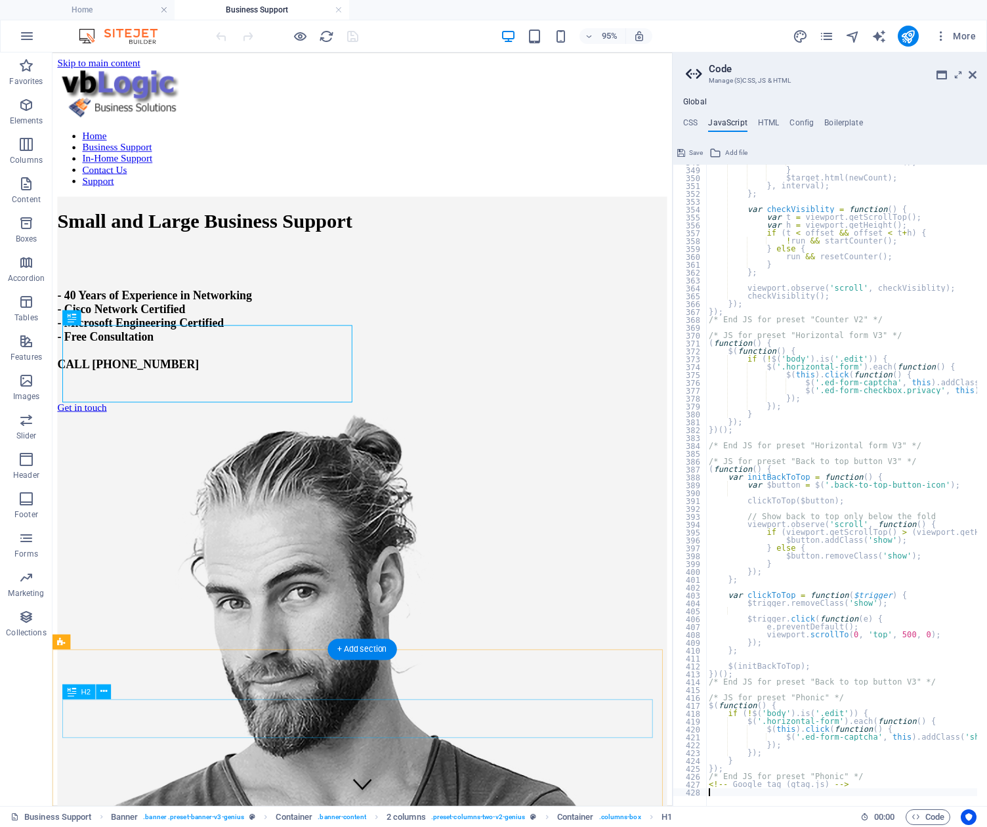
type textarea "gtag('config', 'G-8PRQFYPD6Y'); </script>"
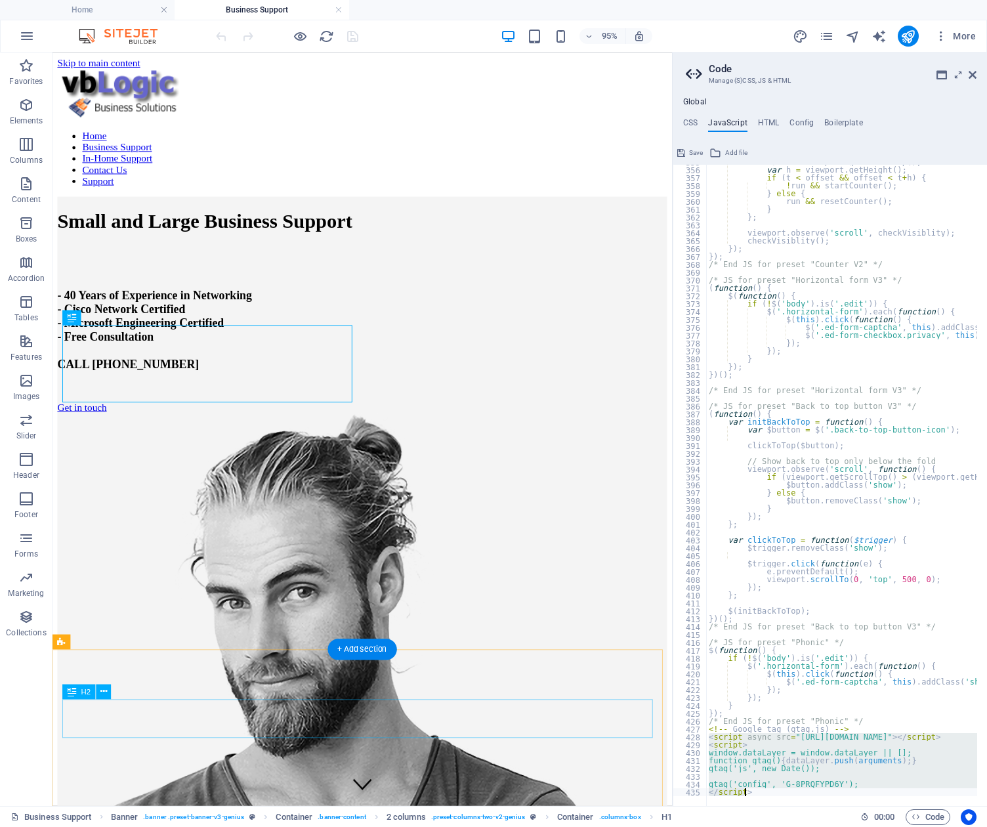
scroll to position [2795, 0]
drag, startPoint x: 709, startPoint y: 730, endPoint x: 786, endPoint y: 797, distance: 102.4
click at [786, 797] on div "gtag('config', 'G-8PRQFYPD6Y'); </script> 355 356 357 358 359 360 361 362 363 3…" at bounding box center [830, 485] width 314 height 641
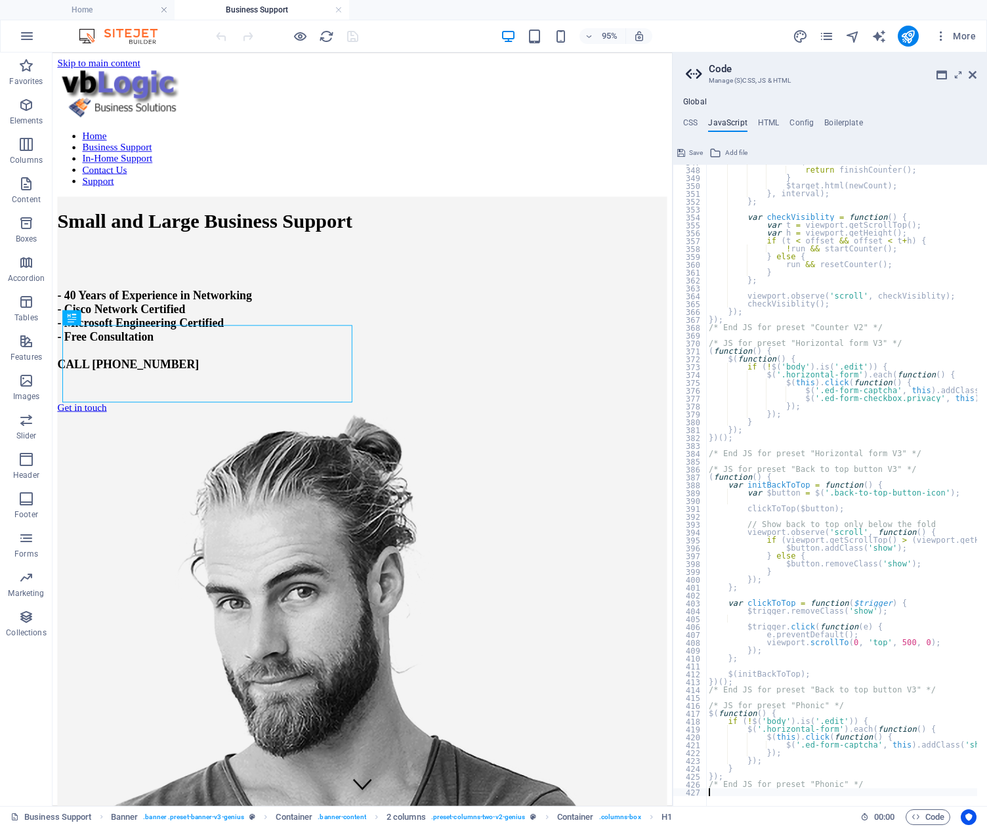
type textarea "/* End JS for preset "Phonic" */"
click at [764, 123] on h4 "HTML" at bounding box center [769, 125] width 22 height 14
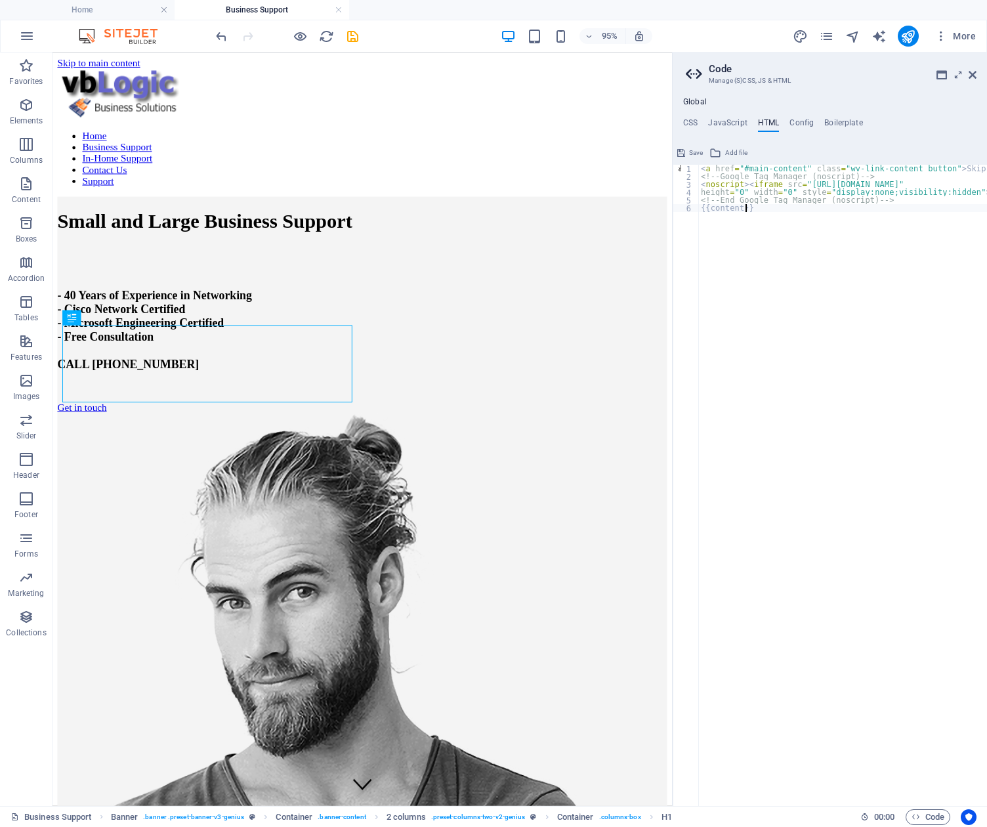
click at [749, 209] on div "< a href = "#main-content" class = "wv-link-content button" > Skip to main cont…" at bounding box center [861, 488] width 327 height 647
type textarea "{{content}}"
paste textarea "</script>"
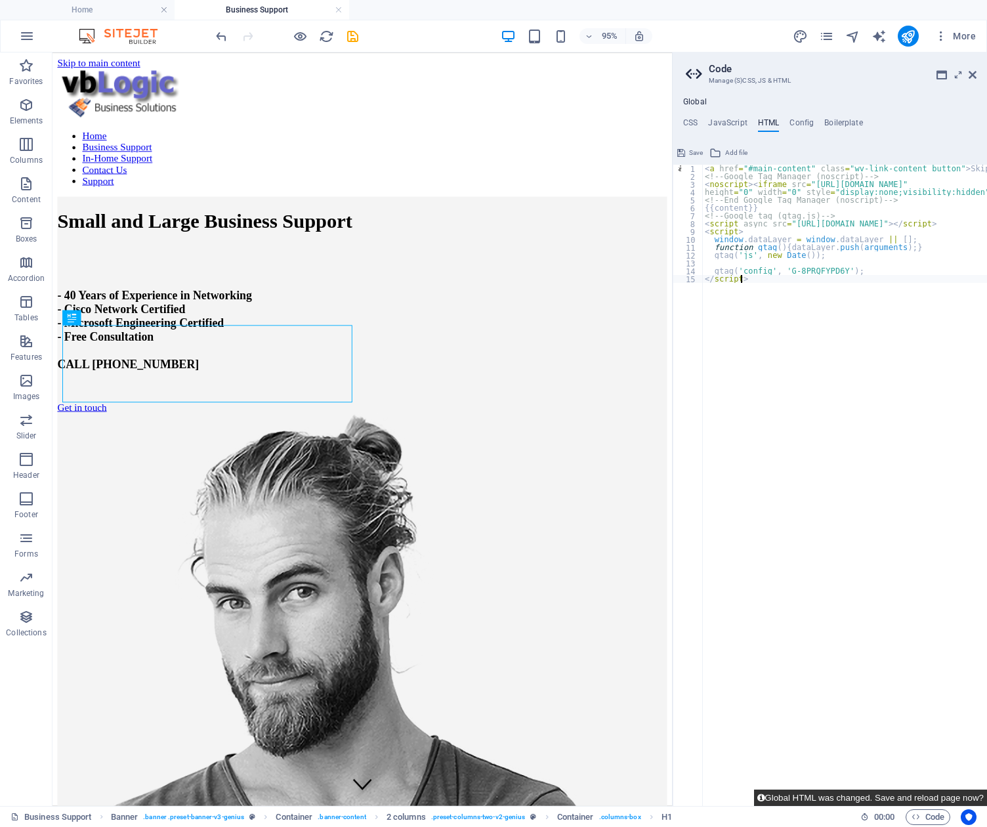
type textarea "</script>"
click at [902, 796] on button "Global HTML was changed. Save and reload page now?" at bounding box center [870, 798] width 233 height 16
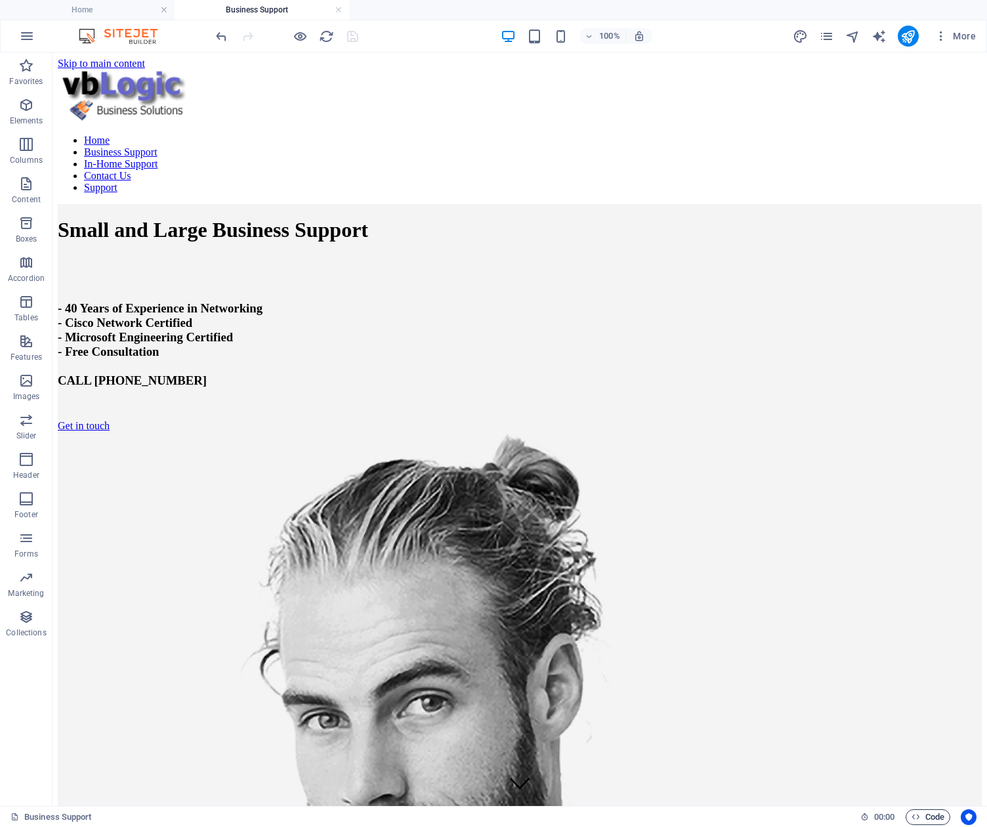
click at [932, 818] on span "Code" at bounding box center [928, 817] width 33 height 16
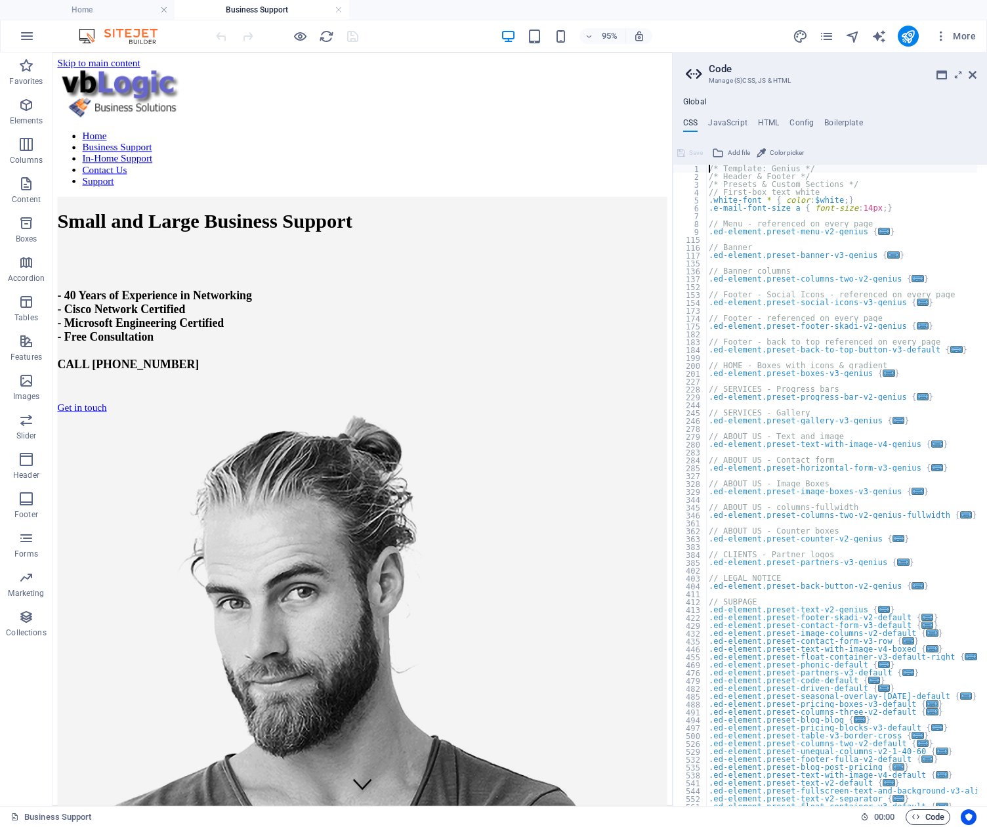
scroll to position [0, 0]
click at [773, 119] on h4 "HTML" at bounding box center [769, 125] width 22 height 14
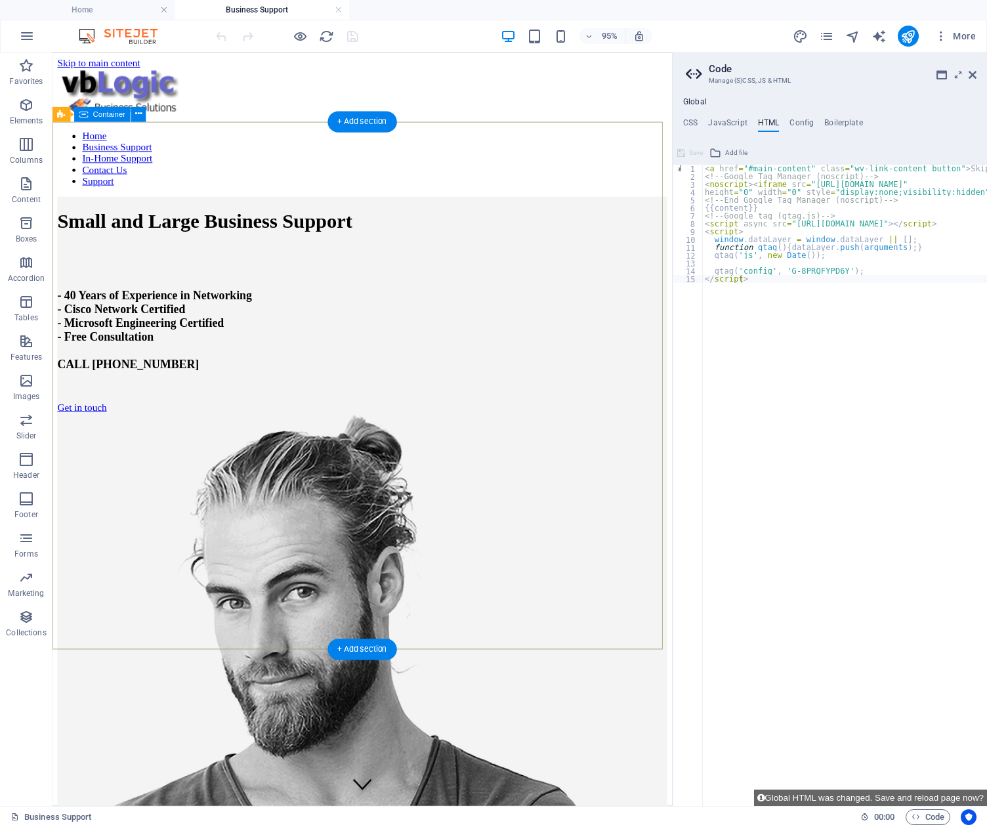
click at [480, 204] on div "Small and Large Business Support - 40 Years of Experience in Networking - Cisco…" at bounding box center [379, 742] width 642 height 1076
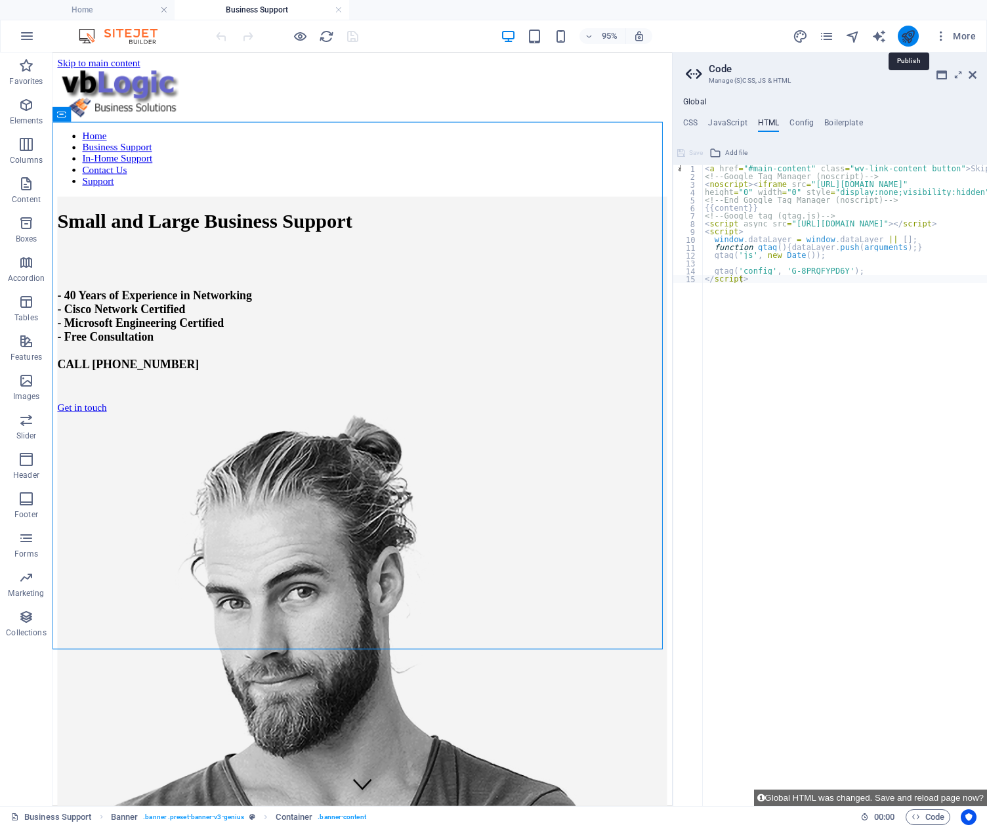
click at [908, 31] on icon "publish" at bounding box center [907, 36] width 15 height 15
